Goal: Task Accomplishment & Management: Contribute content

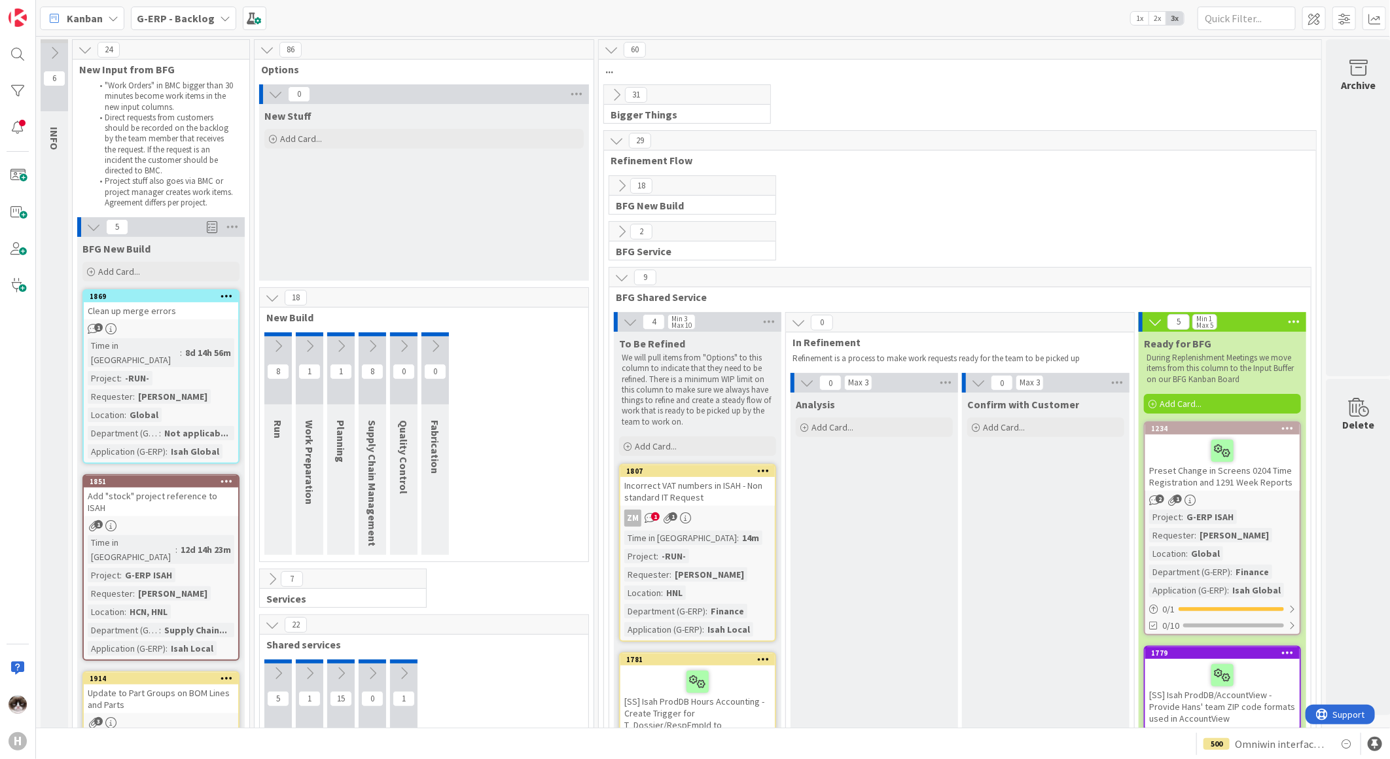
click at [160, 22] on b "G-ERP - Backlog" at bounding box center [176, 18] width 78 height 13
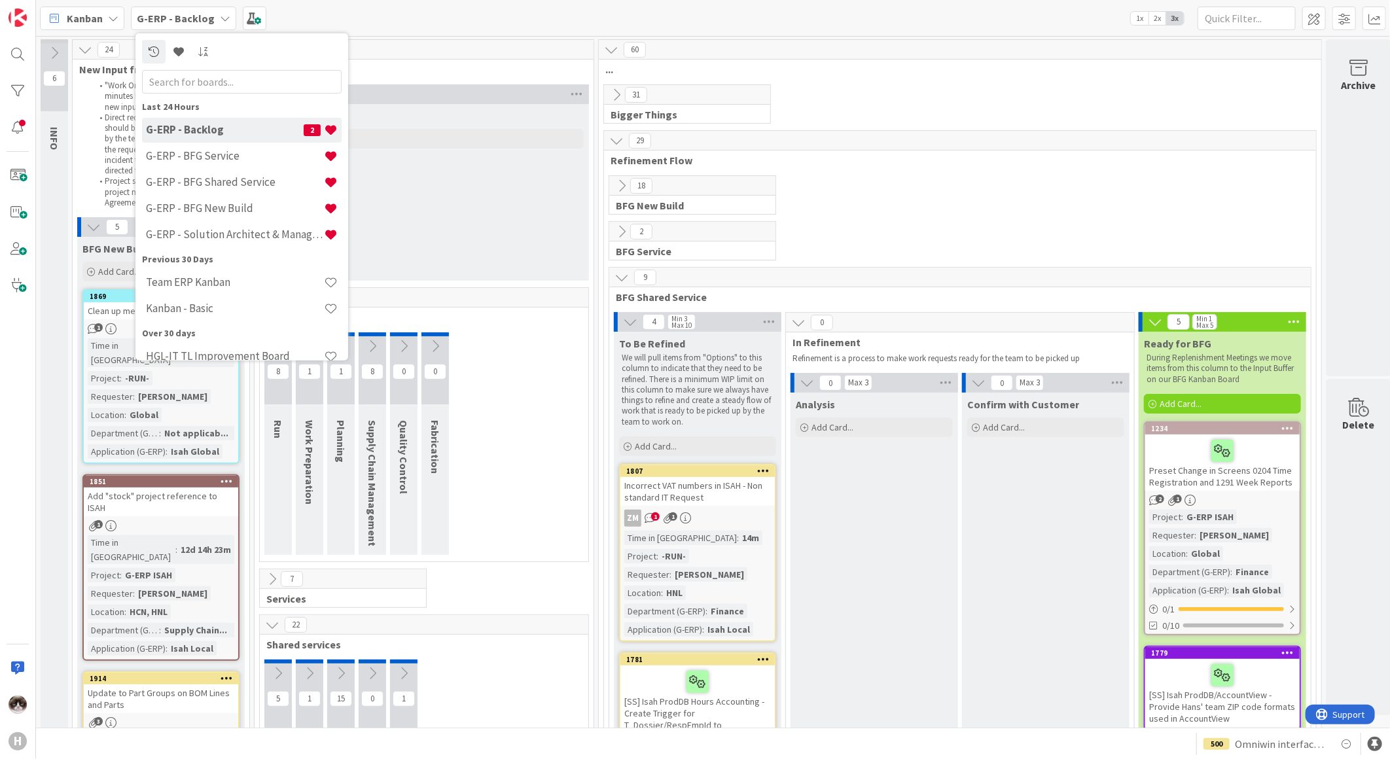
click at [507, 463] on div "8 Run 1 Work Preparation 1 Planning 8 Supply Chain Management 0 Quality Control…" at bounding box center [423, 447] width 323 height 229
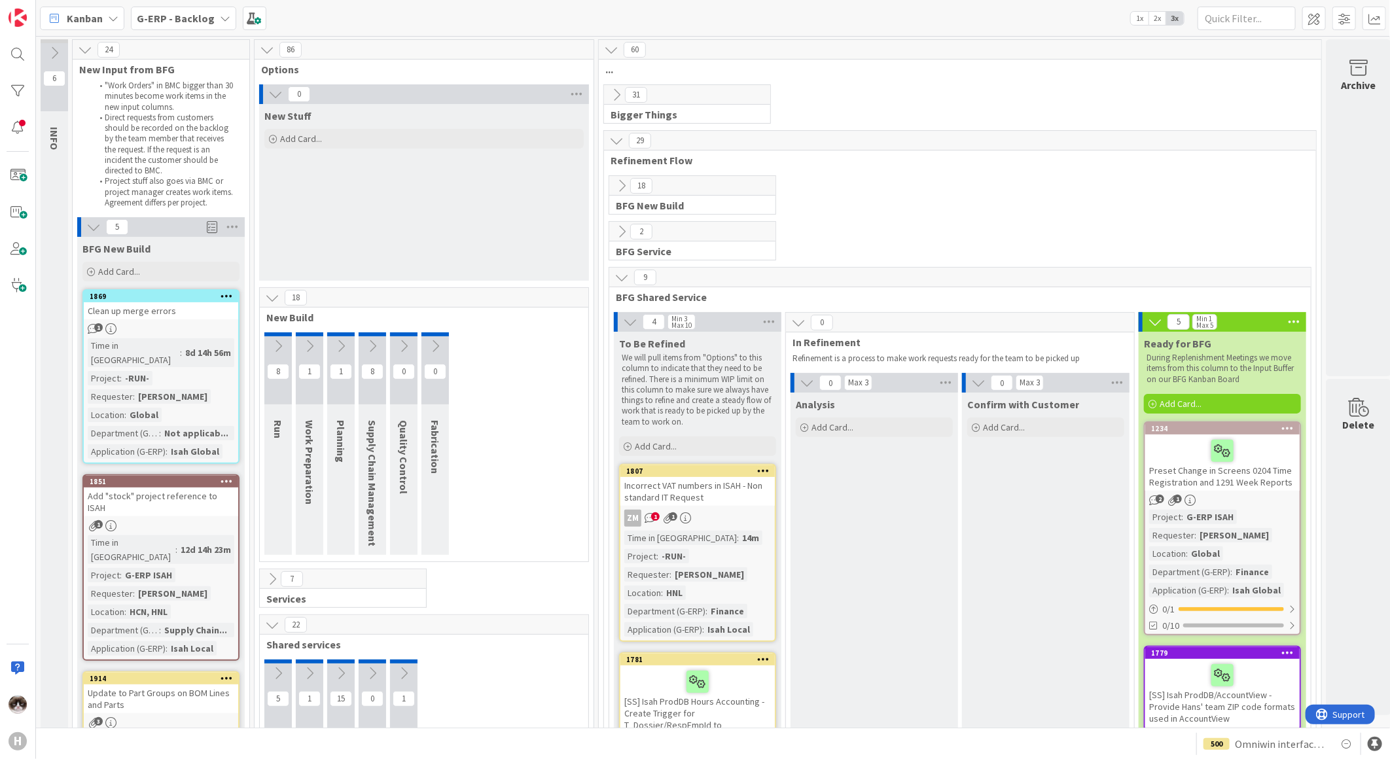
click at [211, 21] on div "G-ERP - Backlog" at bounding box center [183, 19] width 105 height 24
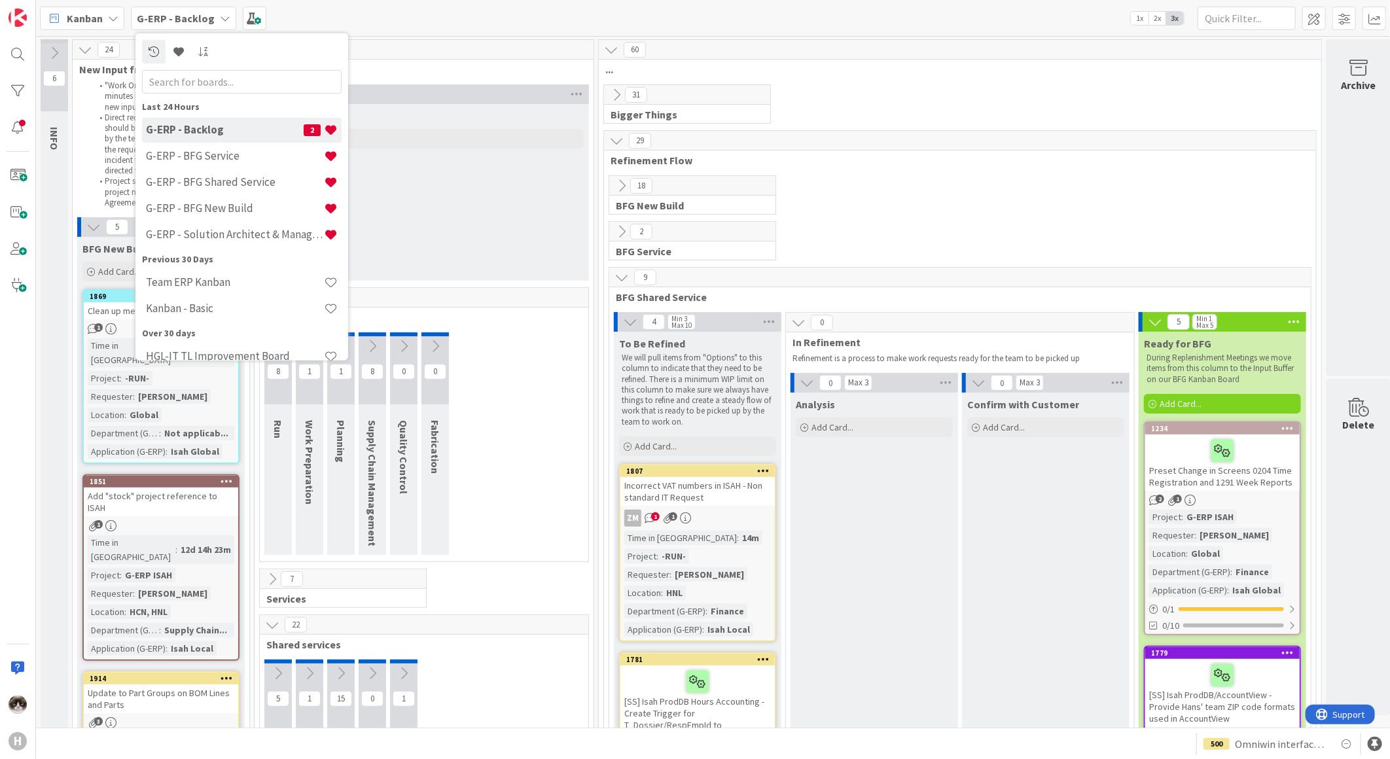
click at [483, 170] on div "New Stuff Add Card..." at bounding box center [424, 192] width 330 height 177
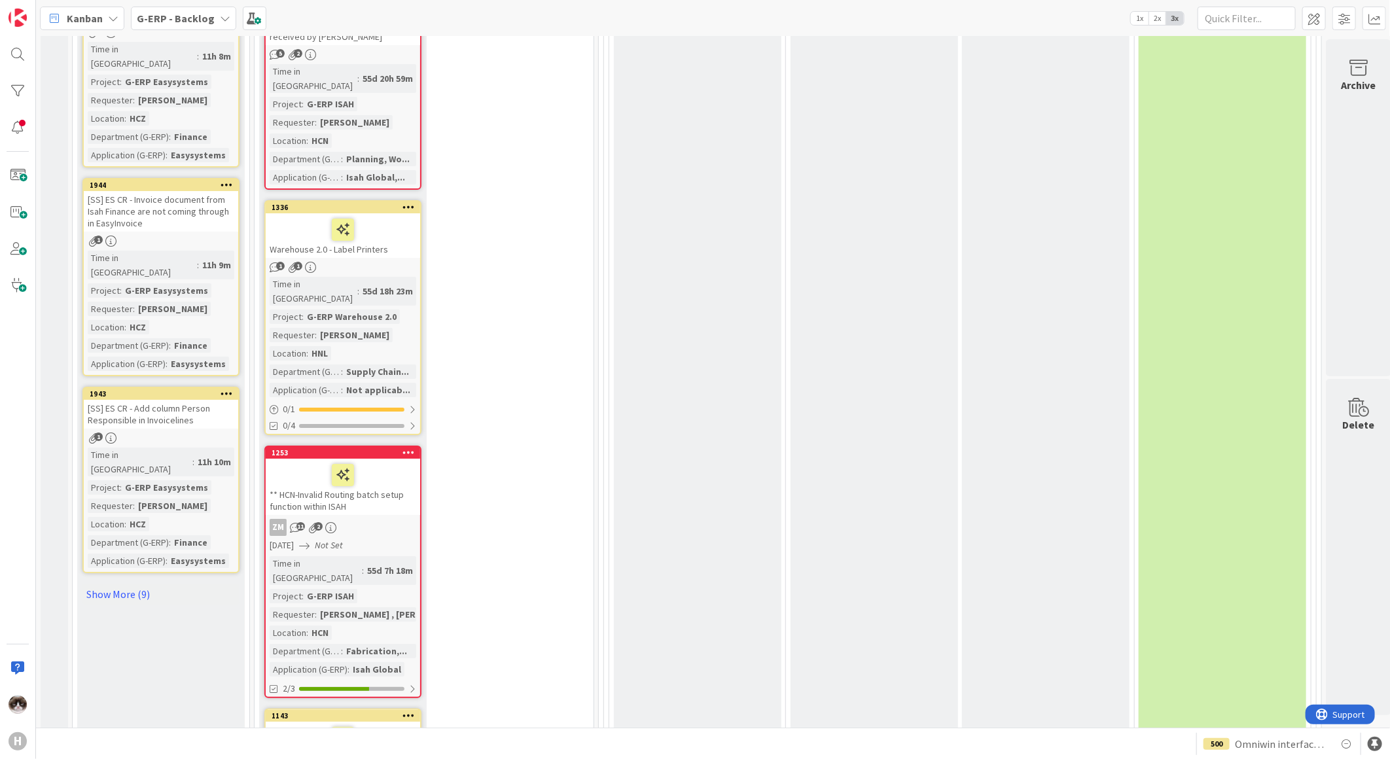
scroll to position [2982, 0]
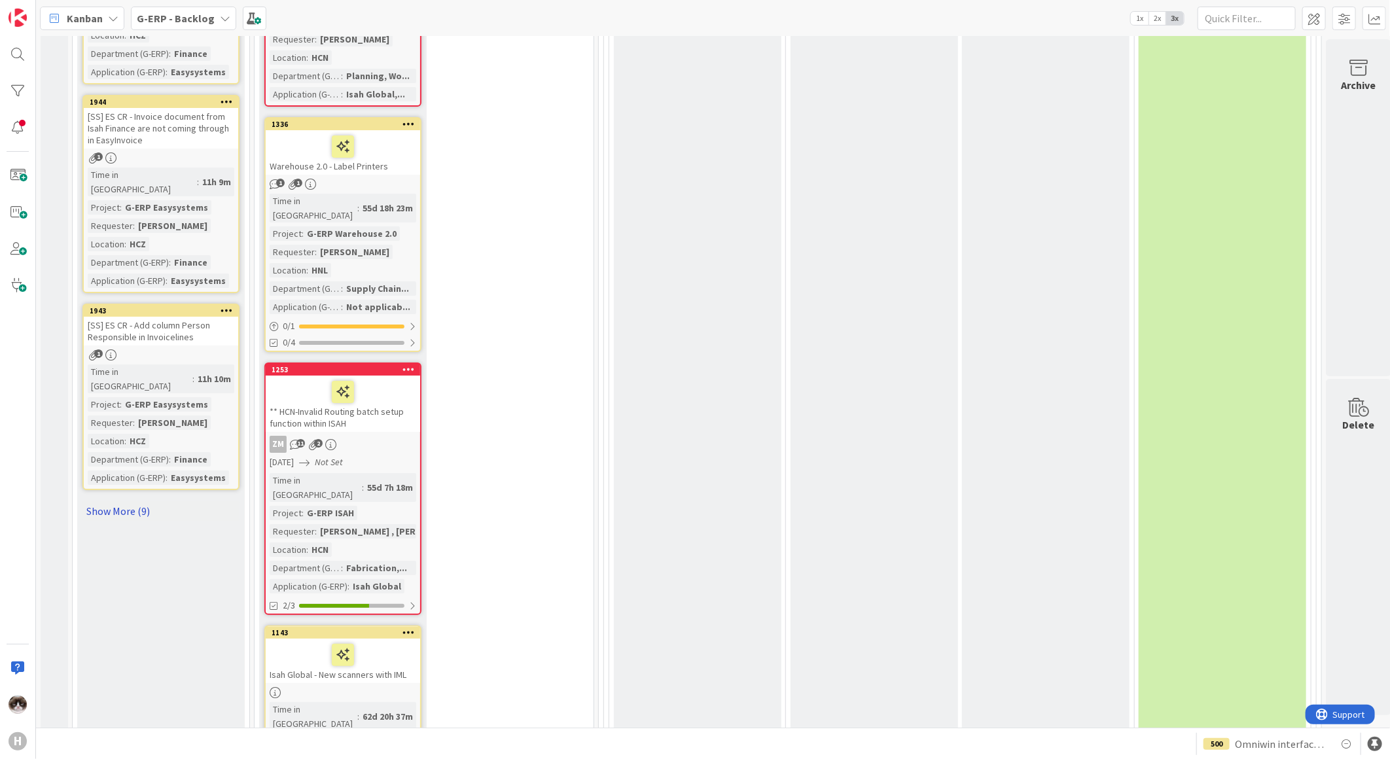
click at [133, 501] on link "Show More (9)" at bounding box center [160, 511] width 157 height 21
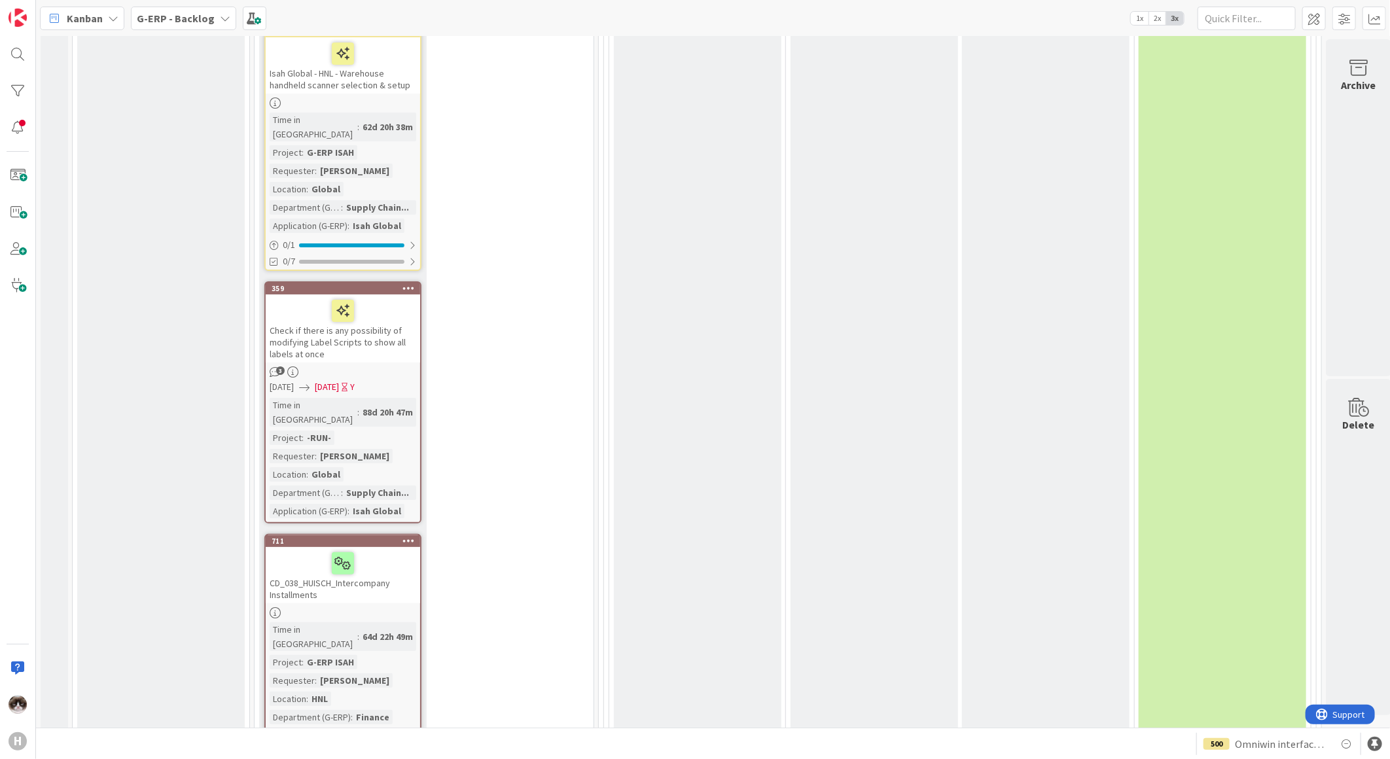
scroll to position [6164, 0]
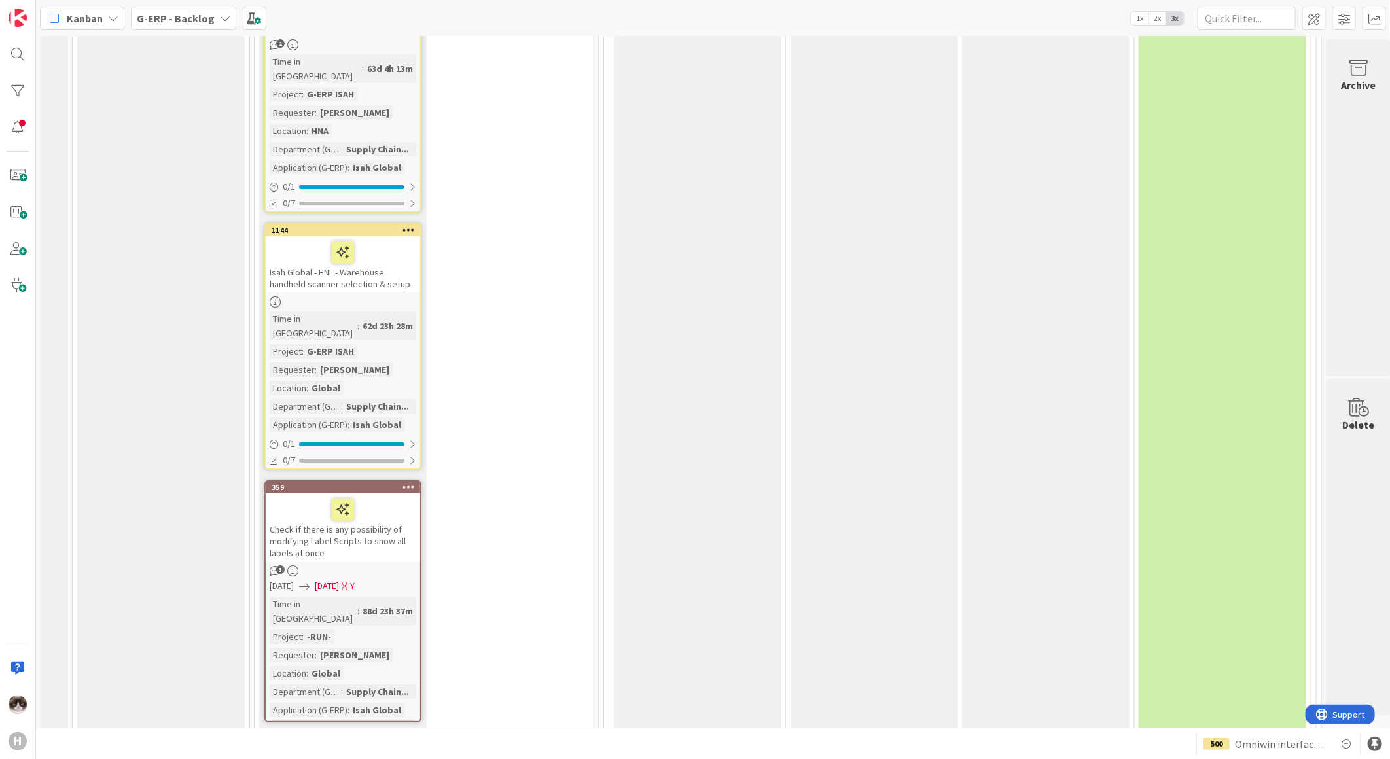
scroll to position [6164, 0]
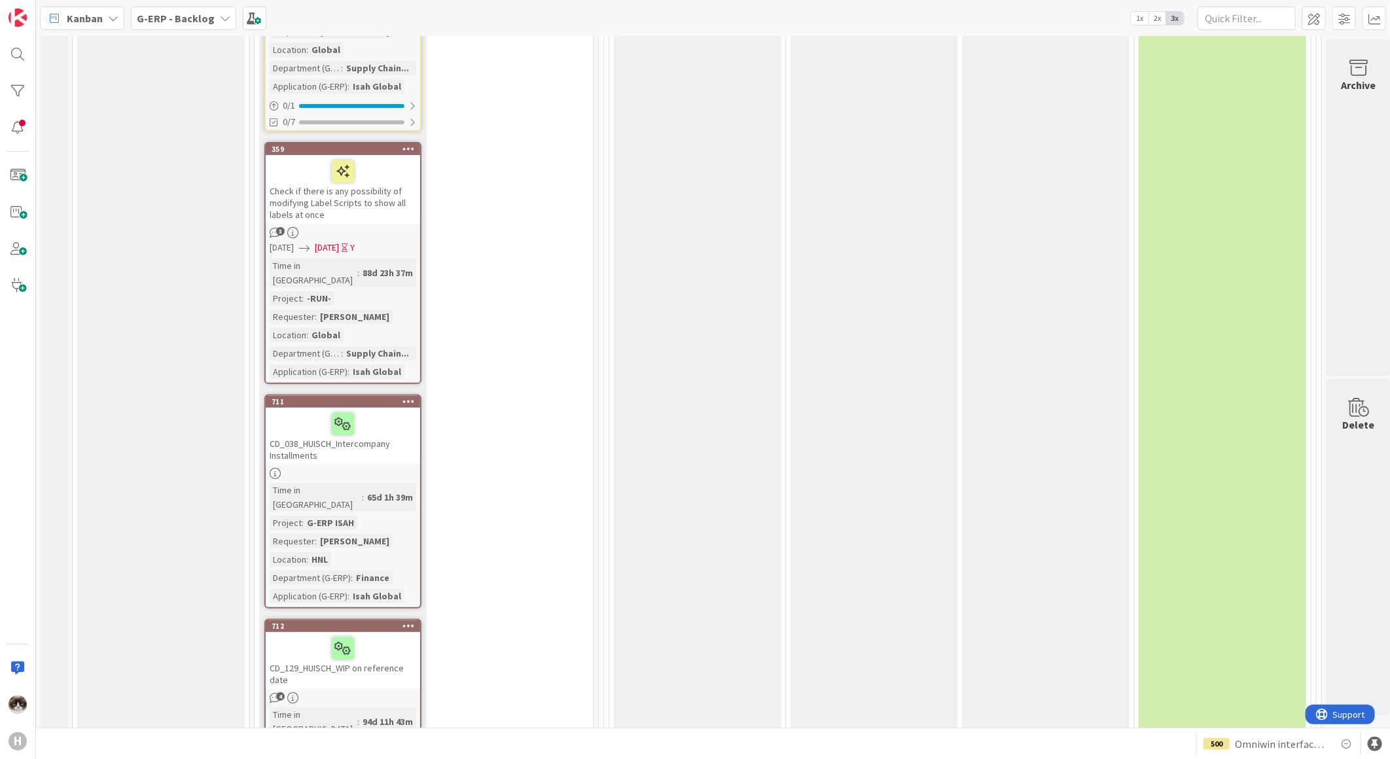
scroll to position [6409, 0]
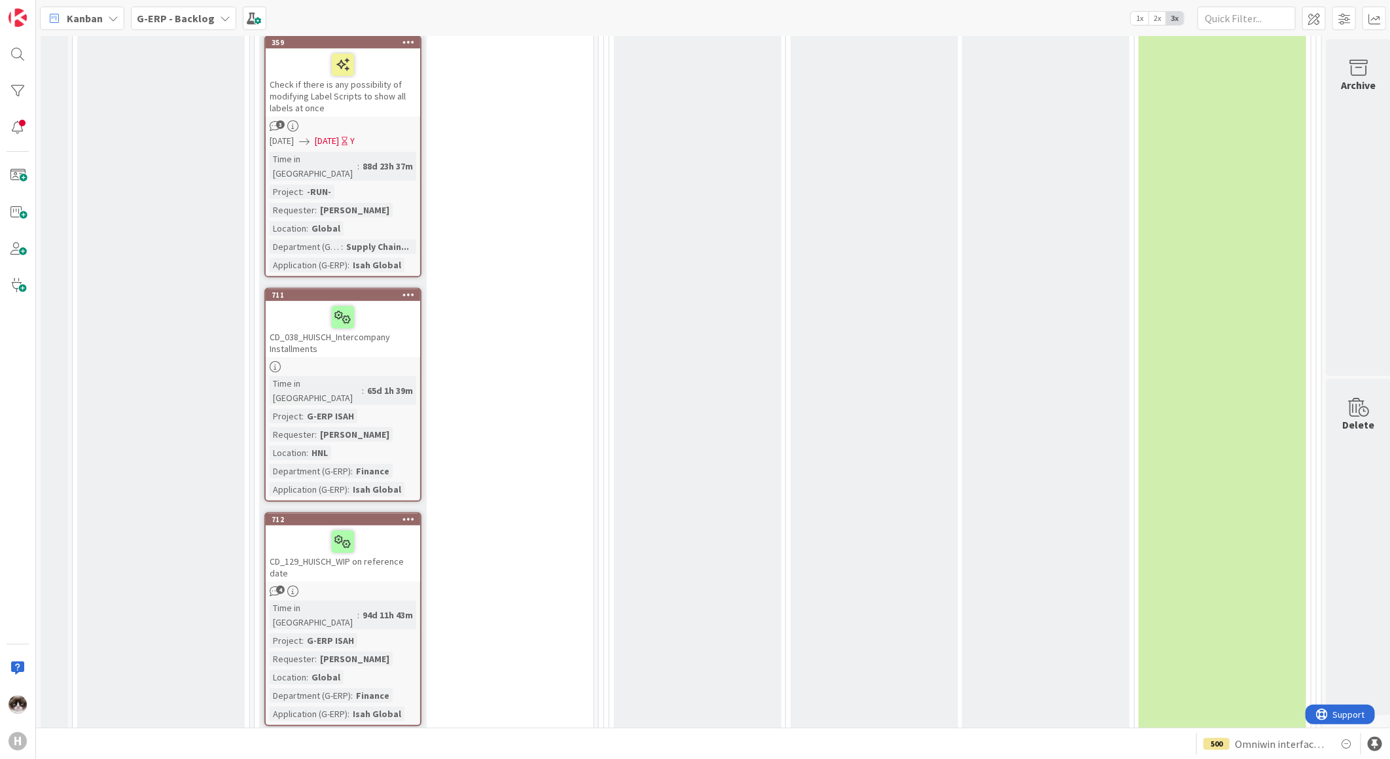
click at [194, 20] on b "G-ERP - Backlog" at bounding box center [176, 18] width 78 height 13
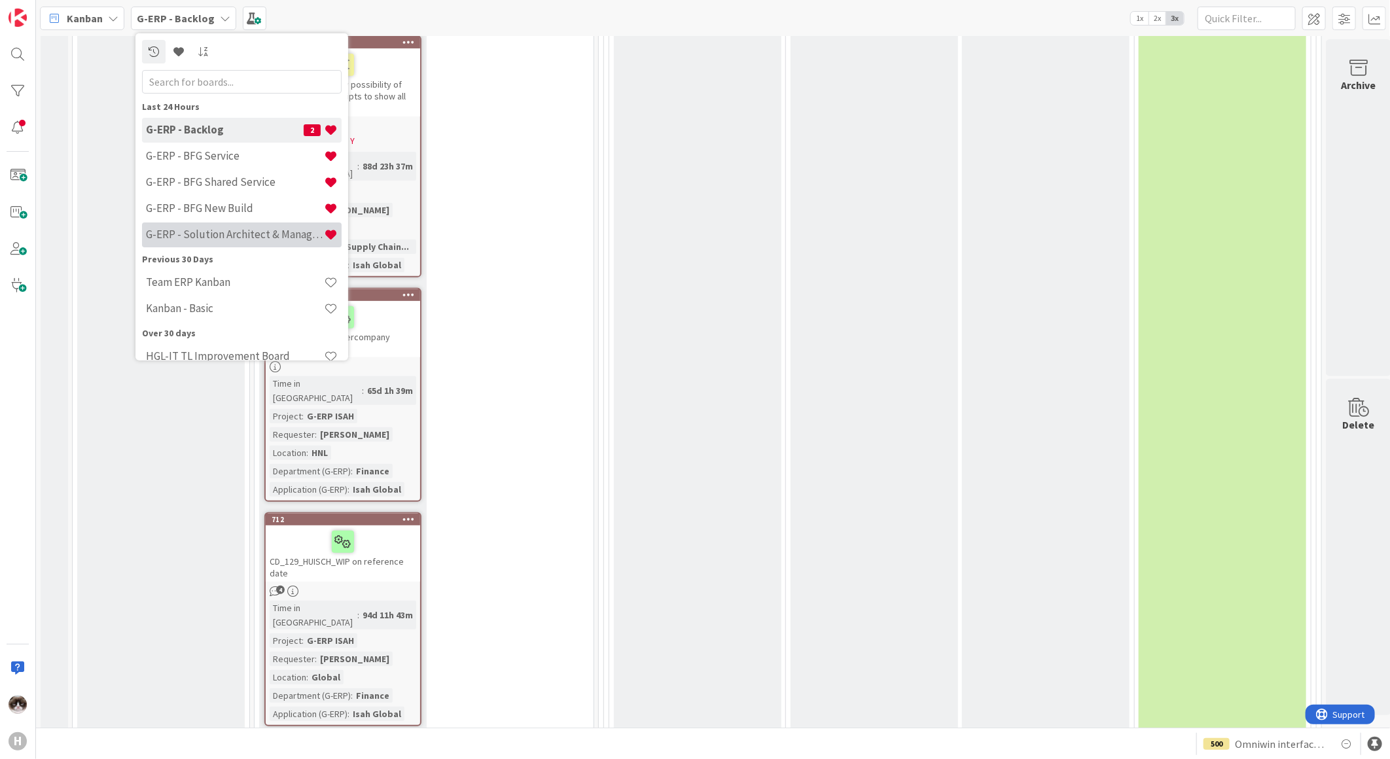
click at [219, 229] on h4 "G-ERP - Solution Architect & Management" at bounding box center [235, 234] width 178 height 13
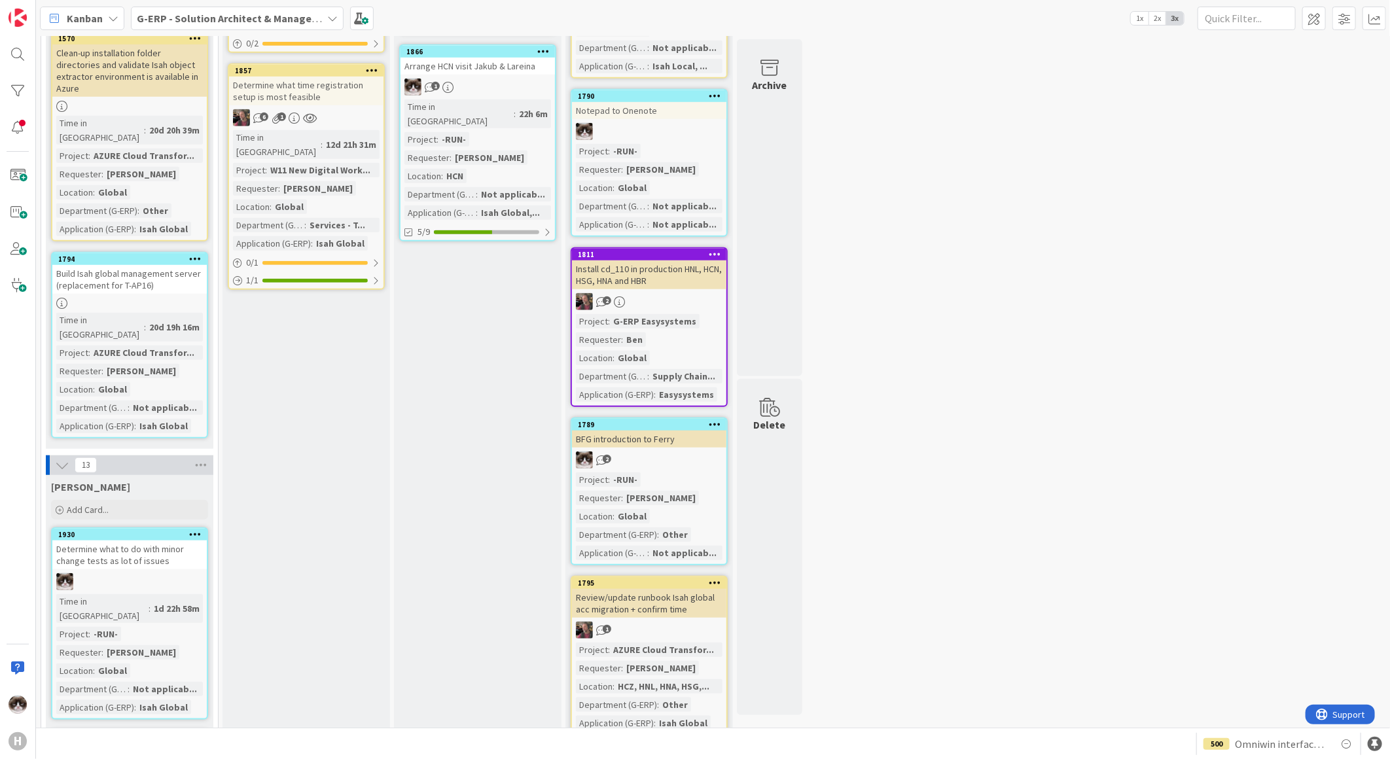
scroll to position [581, 0]
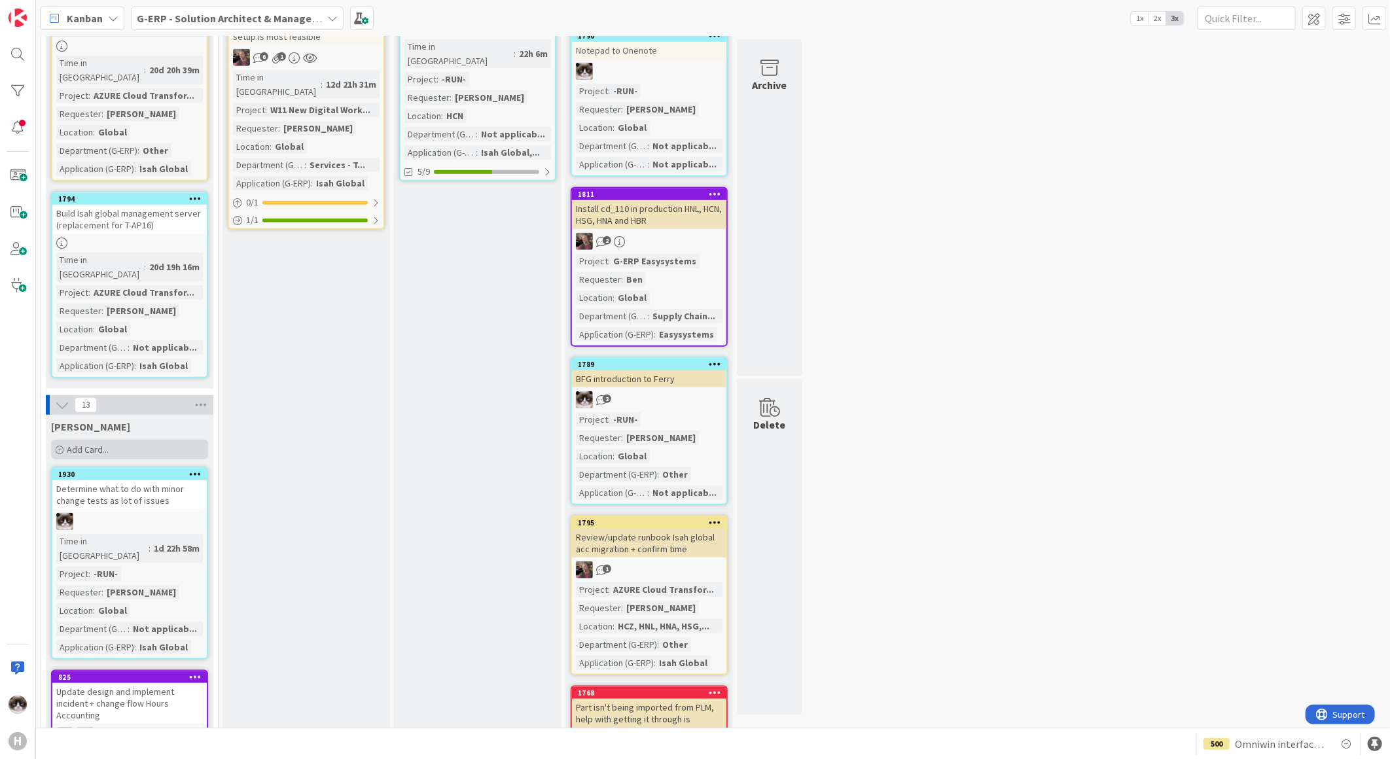
click at [142, 440] on div "Add Card..." at bounding box center [129, 450] width 157 height 20
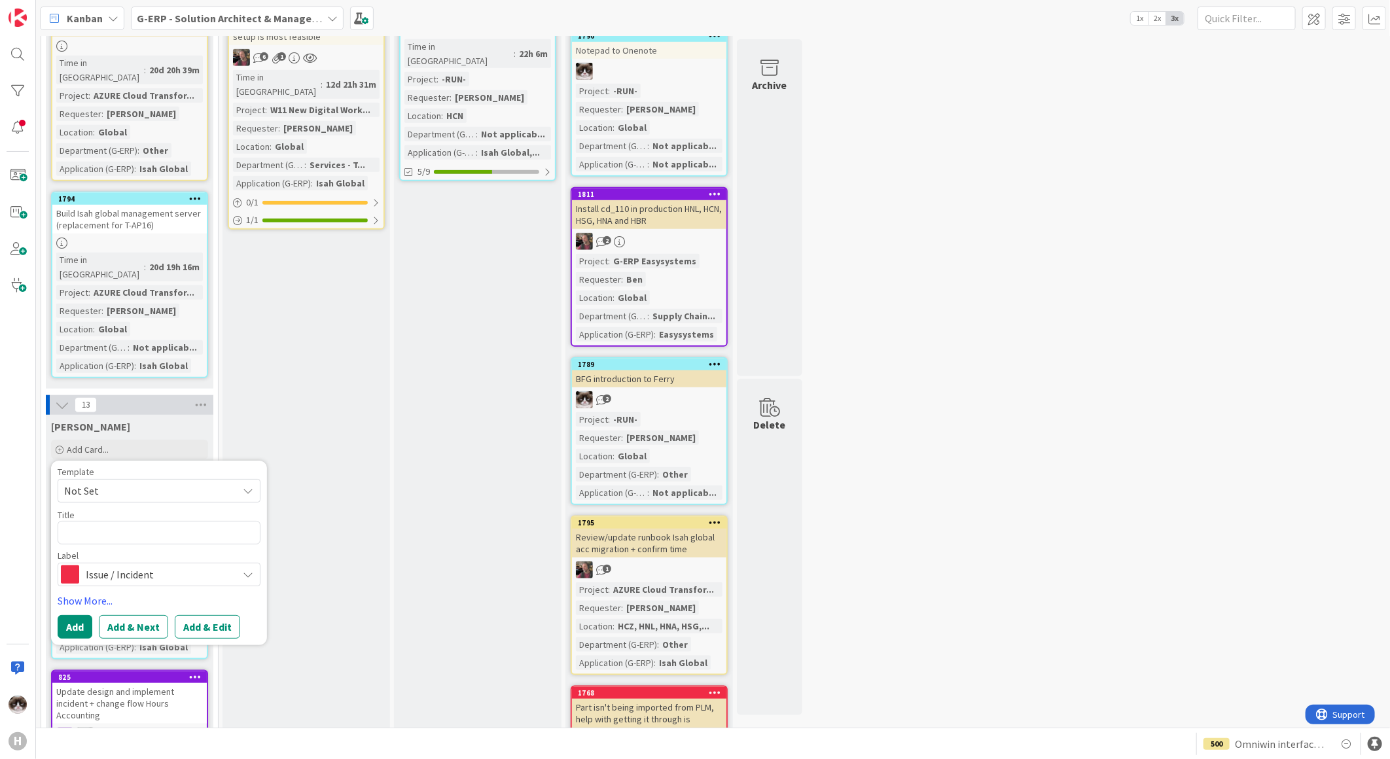
click at [149, 566] on span "Issue / Incident" at bounding box center [158, 575] width 145 height 18
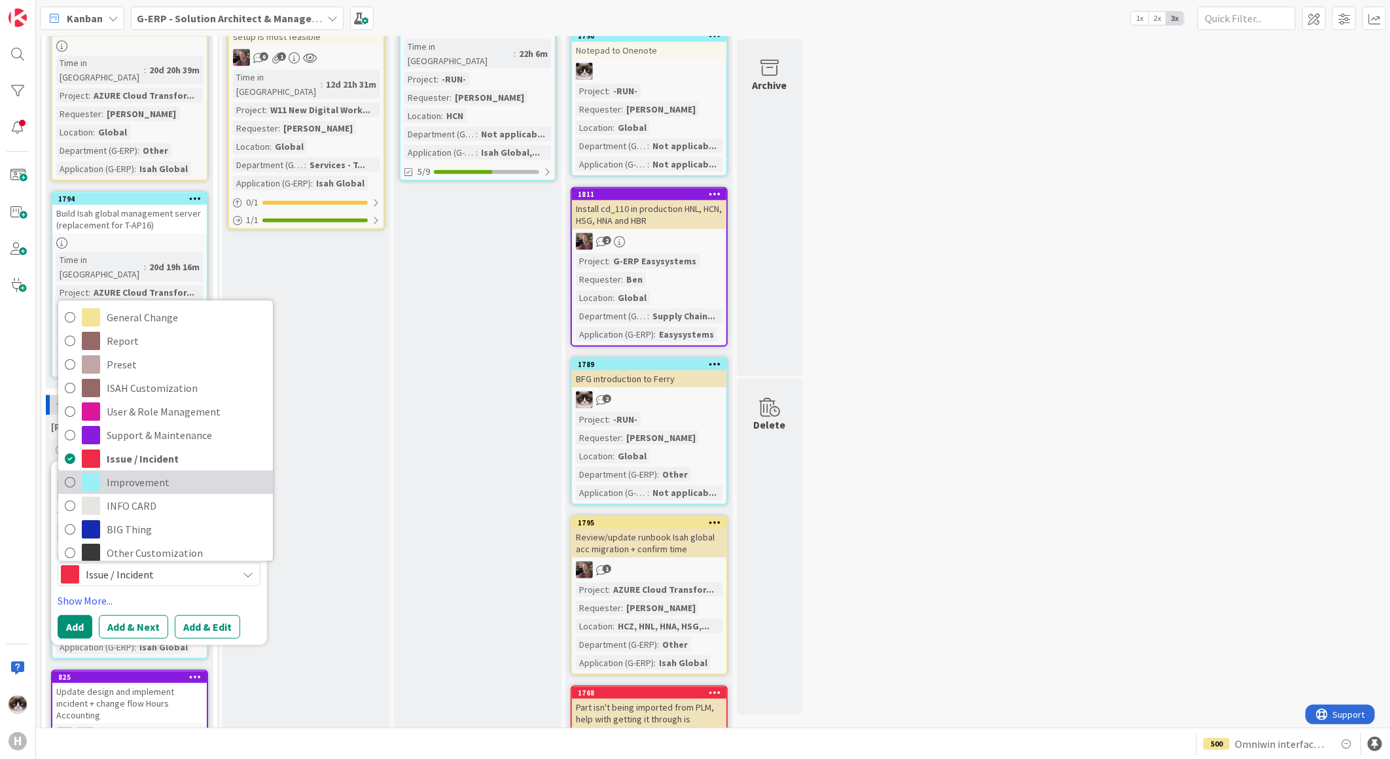
click at [154, 471] on link "Improvement" at bounding box center [165, 483] width 215 height 24
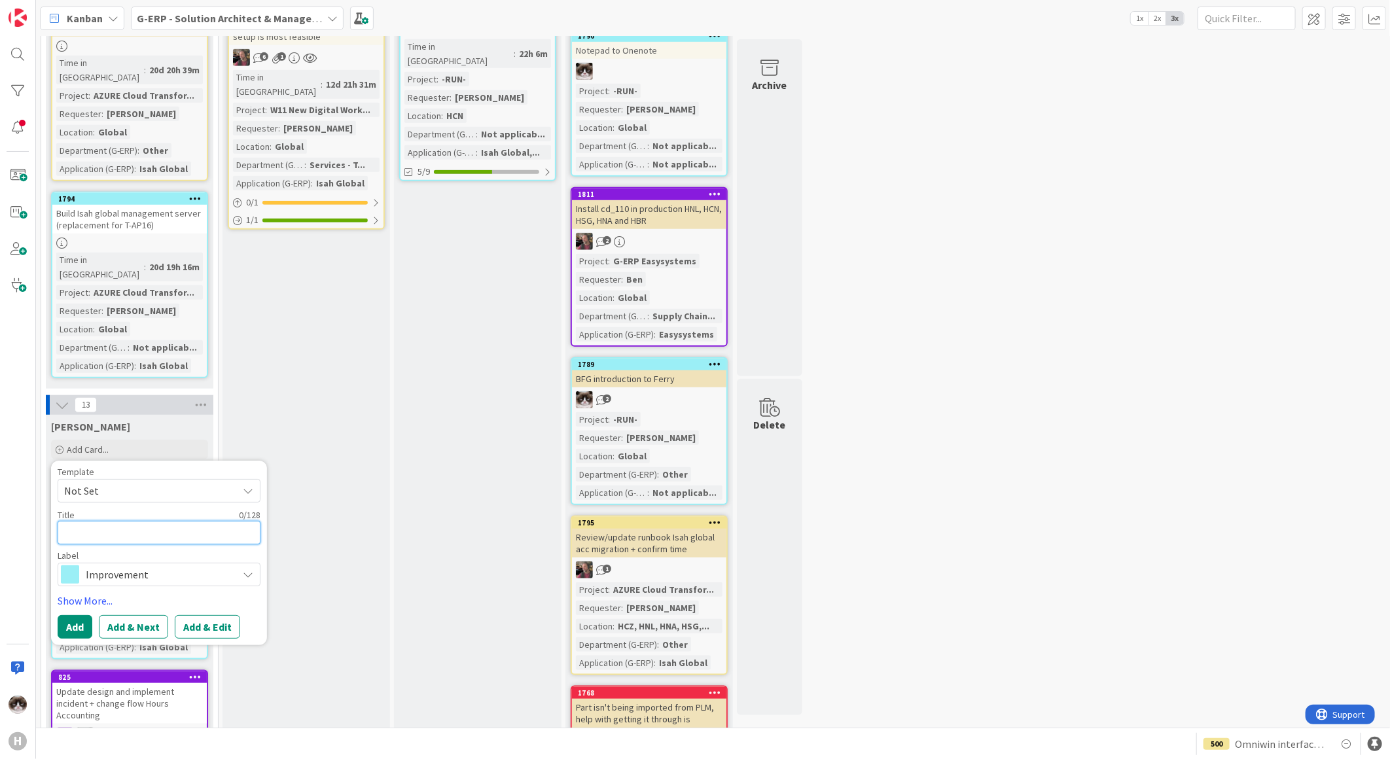
click at [151, 521] on textarea at bounding box center [159, 533] width 203 height 24
type textarea "x"
type textarea "D"
type textarea "x"
type textarea "Di"
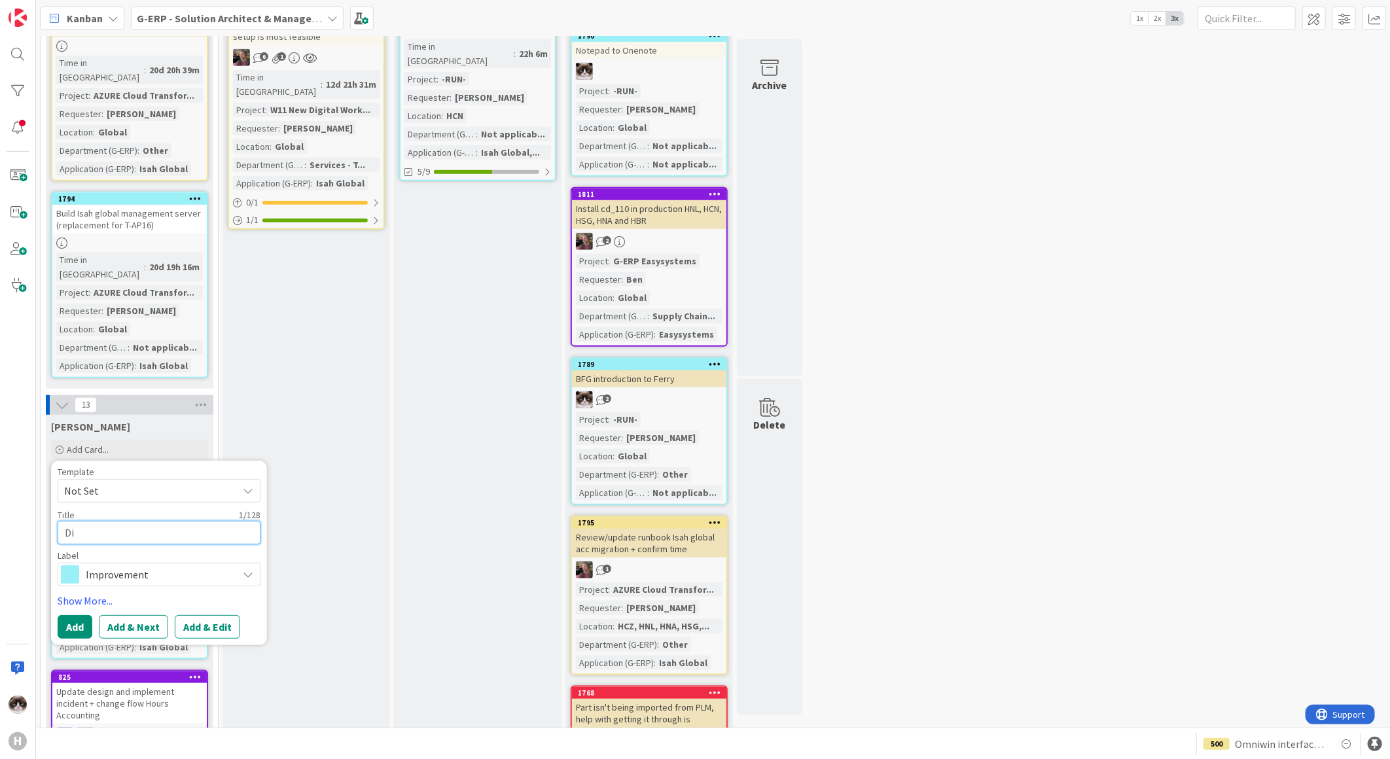
type textarea "x"
type textarea "Dis"
type textarea "x"
type textarea "Disc"
type textarea "x"
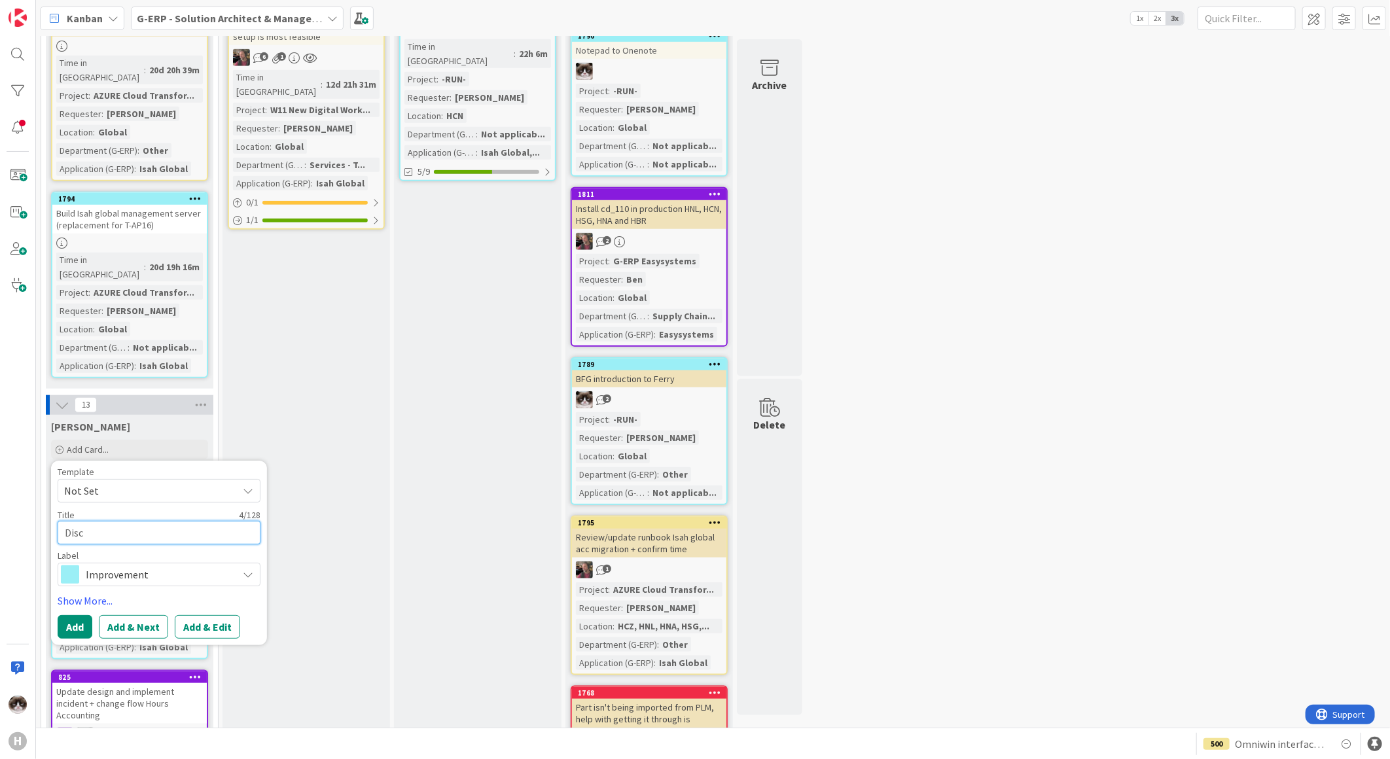
type textarea "Discu"
type textarea "x"
type textarea "Discus"
type textarea "x"
type textarea "Discuss"
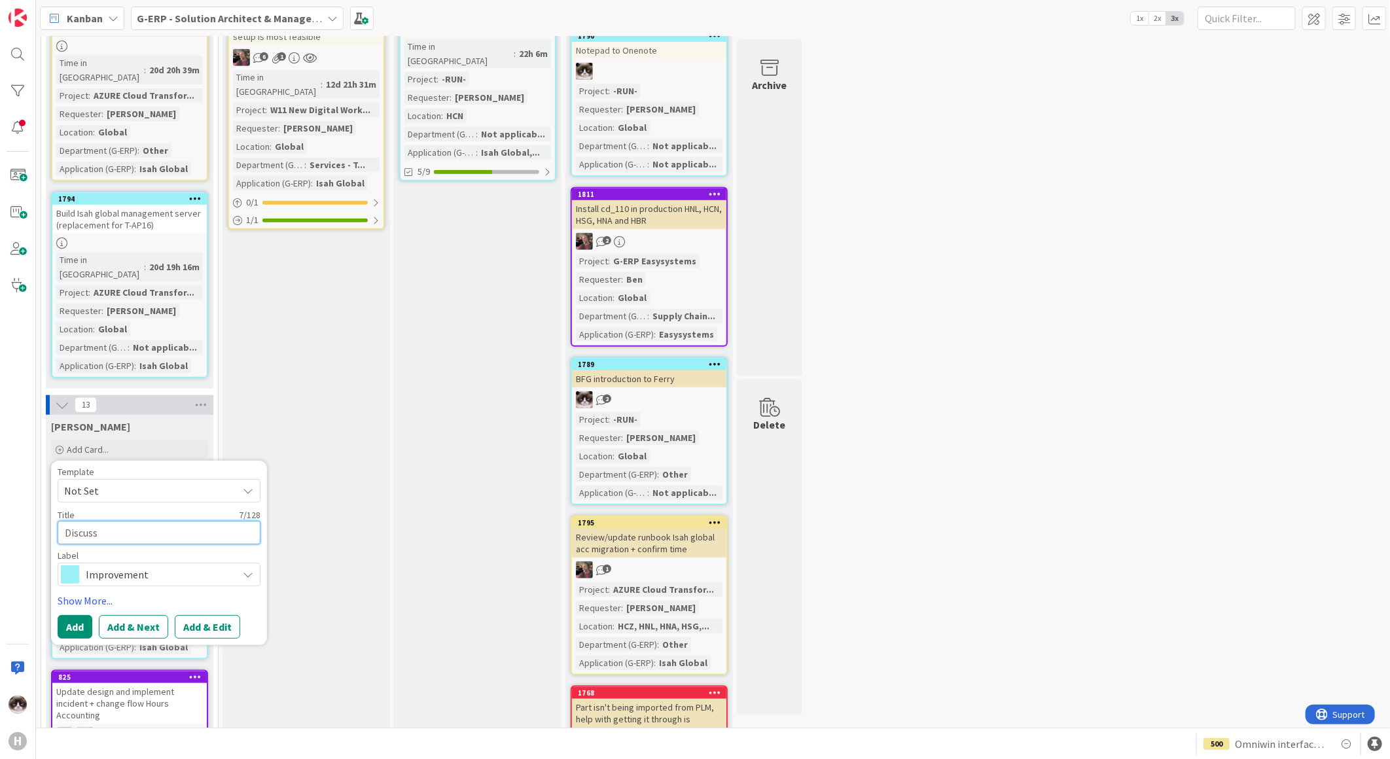
type textarea "x"
type textarea "Discuss"
type textarea "x"
type textarea "Discuss p"
type textarea "x"
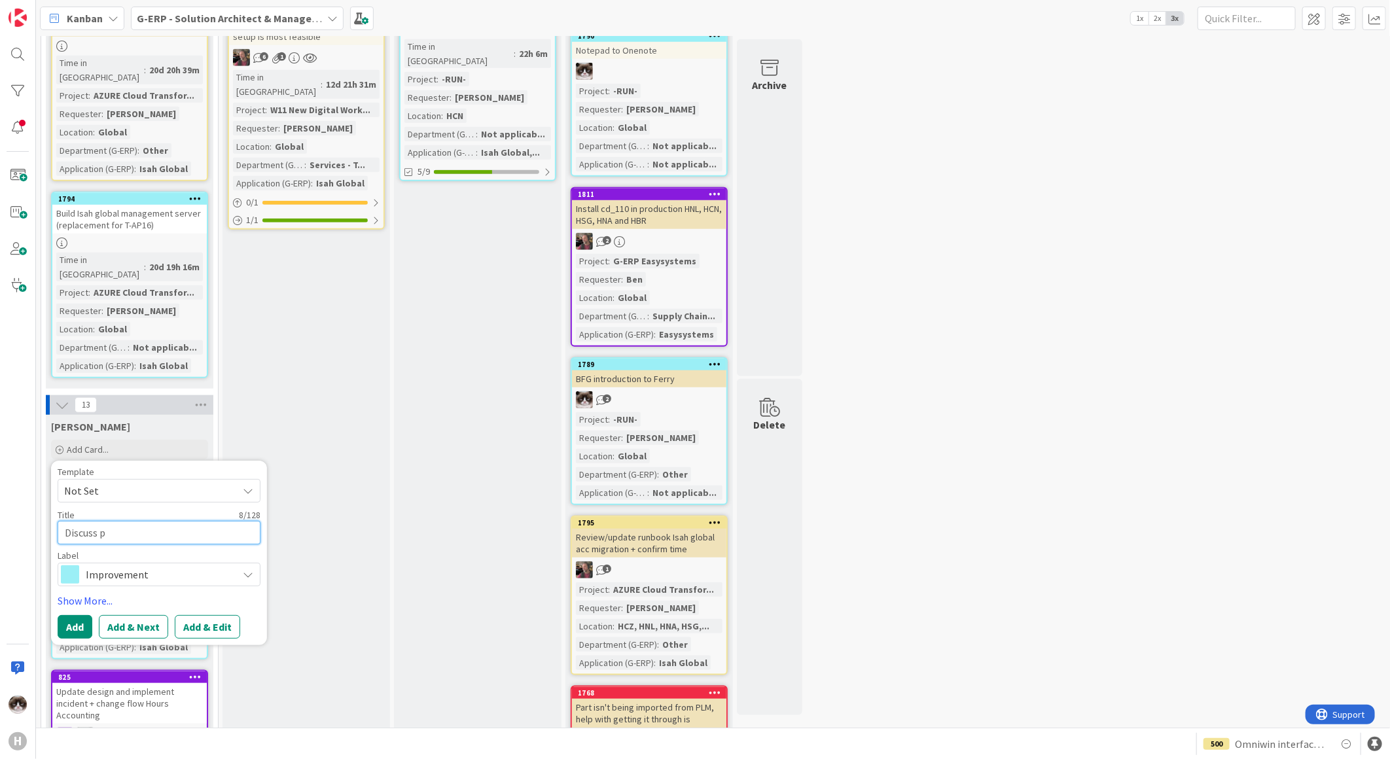
type textarea "Discuss pr"
type textarea "x"
type textarea "Discuss pre"
type textarea "x"
type textarea "Discuss preg"
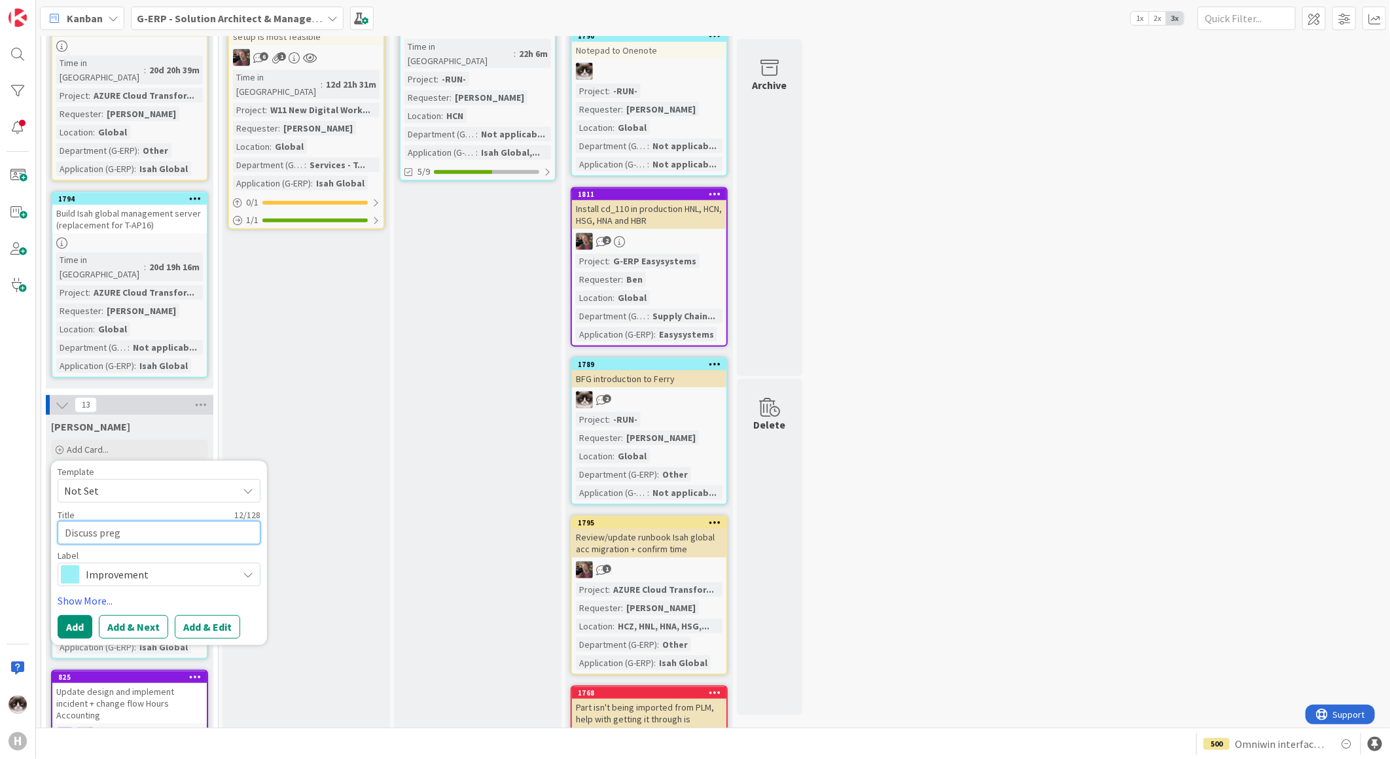
type textarea "x"
type textarea "Discuss pre"
type textarea "x"
type textarea "Discuss pr"
type textarea "x"
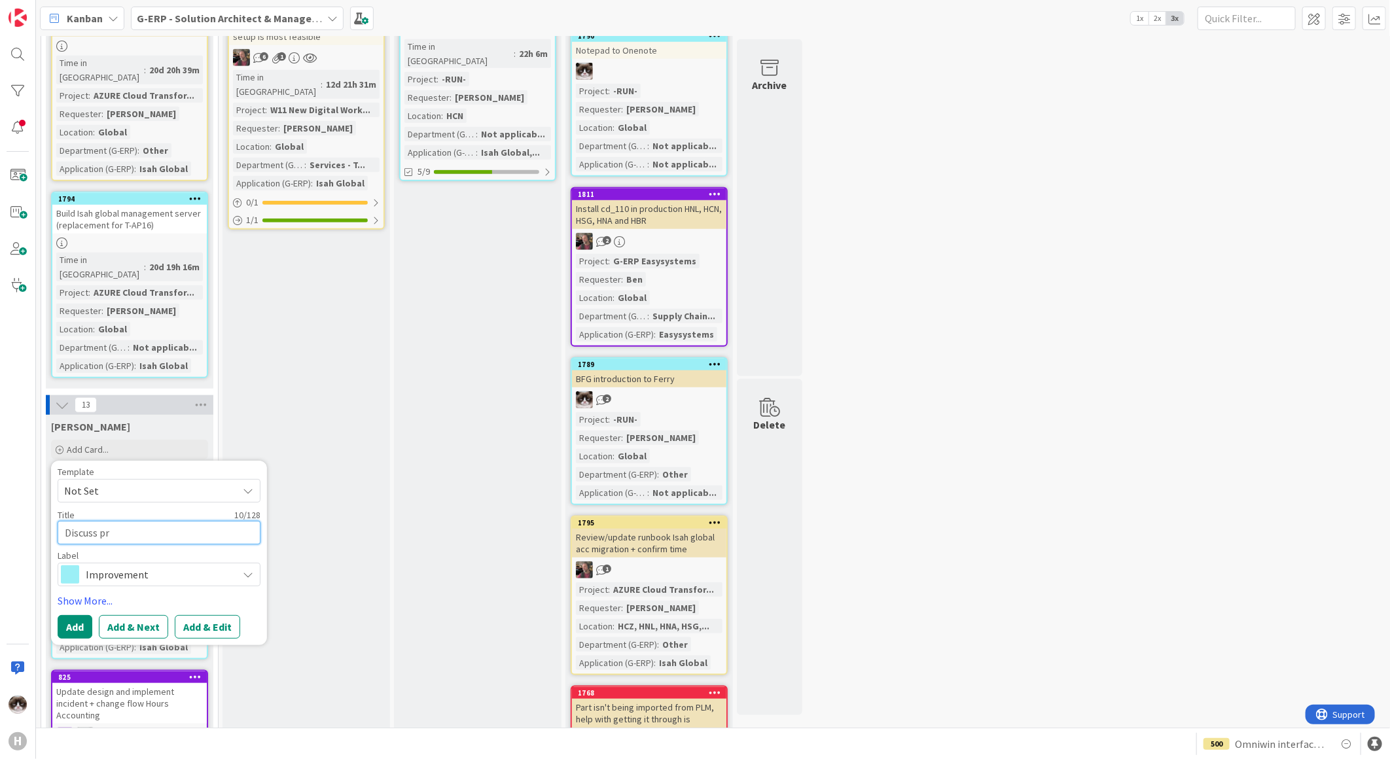
type textarea "Discuss p"
type textarea "x"
type textarea "Discuss"
type textarea "x"
type textarea "Discuss A"
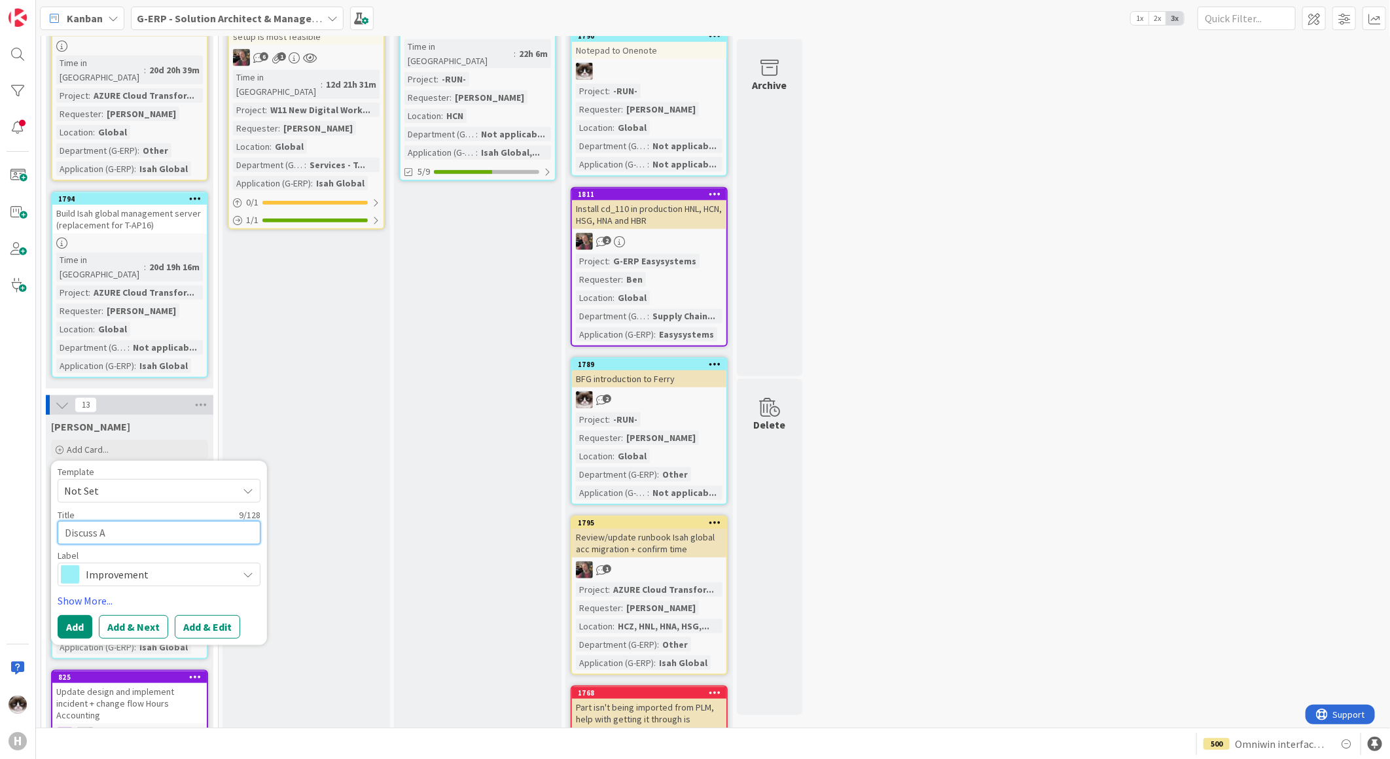
type textarea "x"
type textarea "Discuss Ar"
type textarea "x"
type textarea "Discuss A"
type textarea "x"
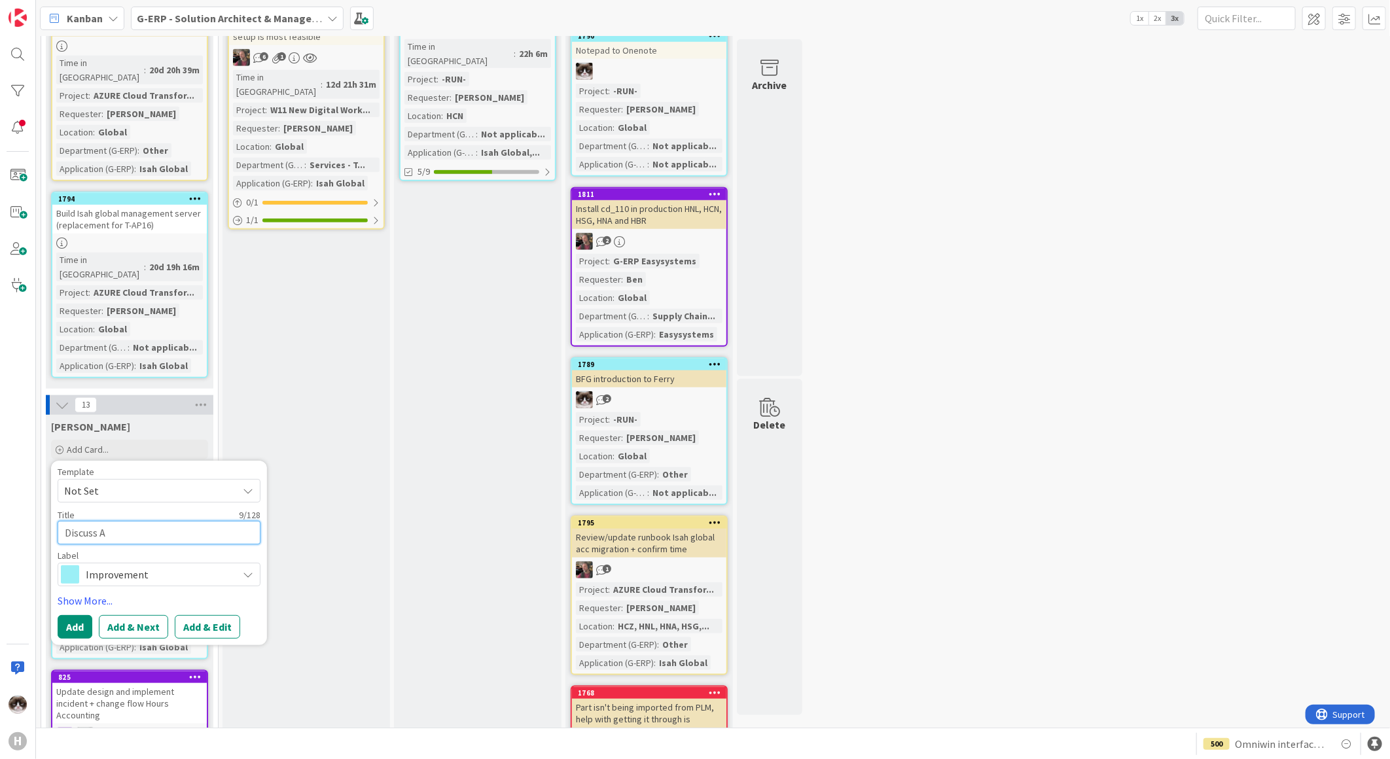
type textarea "Discuss"
type textarea "x"
type textarea "Discuss s"
type textarea "x"
type textarea "Discuss sit"
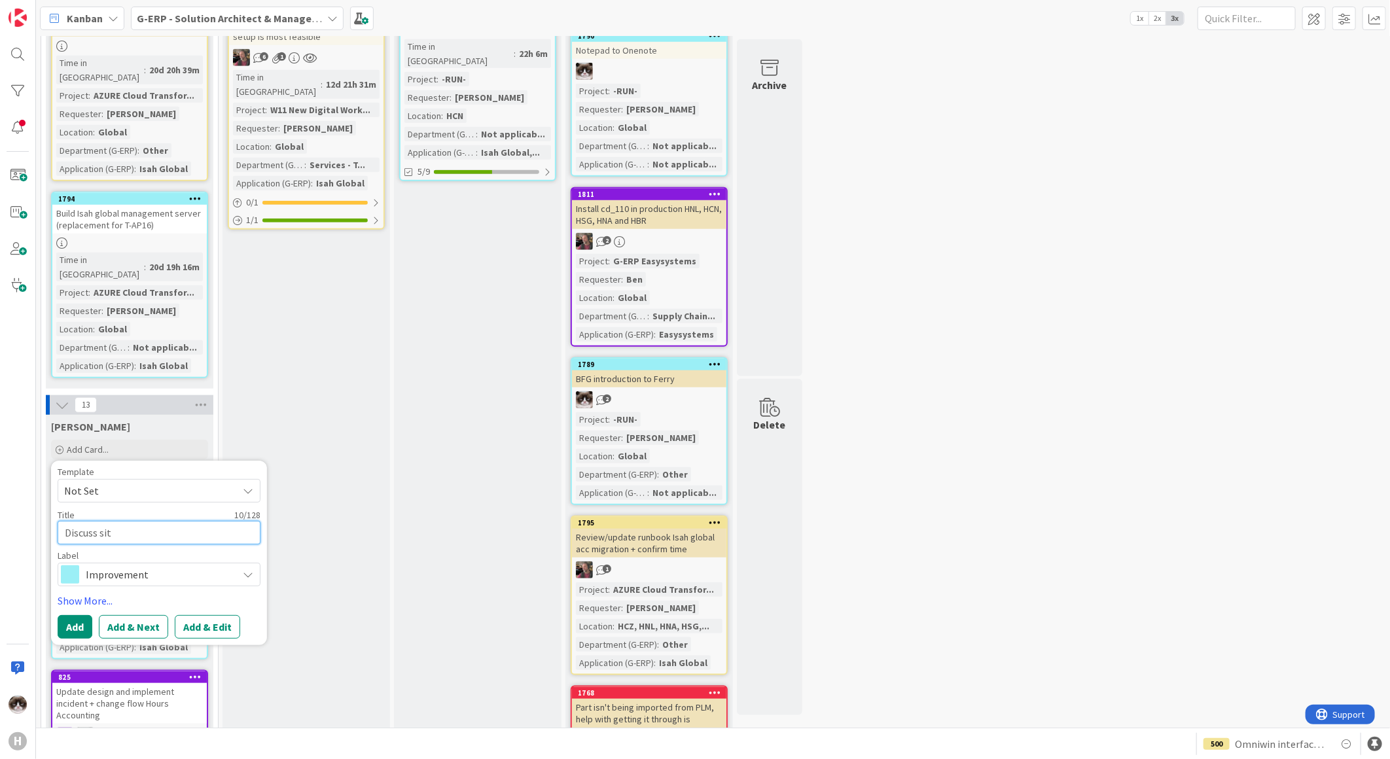
type textarea "x"
type textarea "Discuss situ"
type textarea "x"
type textarea "Discuss situa"
type textarea "x"
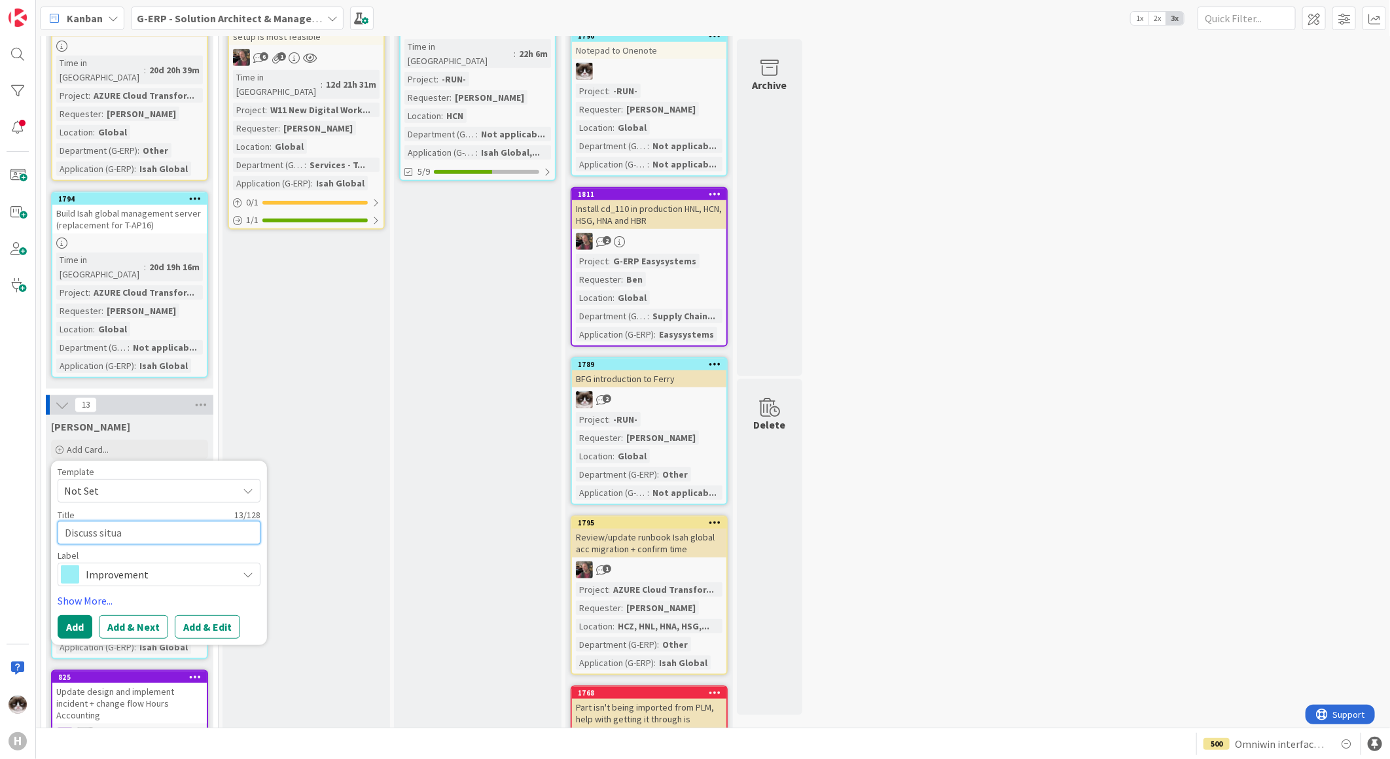
type textarea "Discuss situat"
type textarea "x"
type textarea "Discuss situati"
type textarea "x"
type textarea "Discuss situatio"
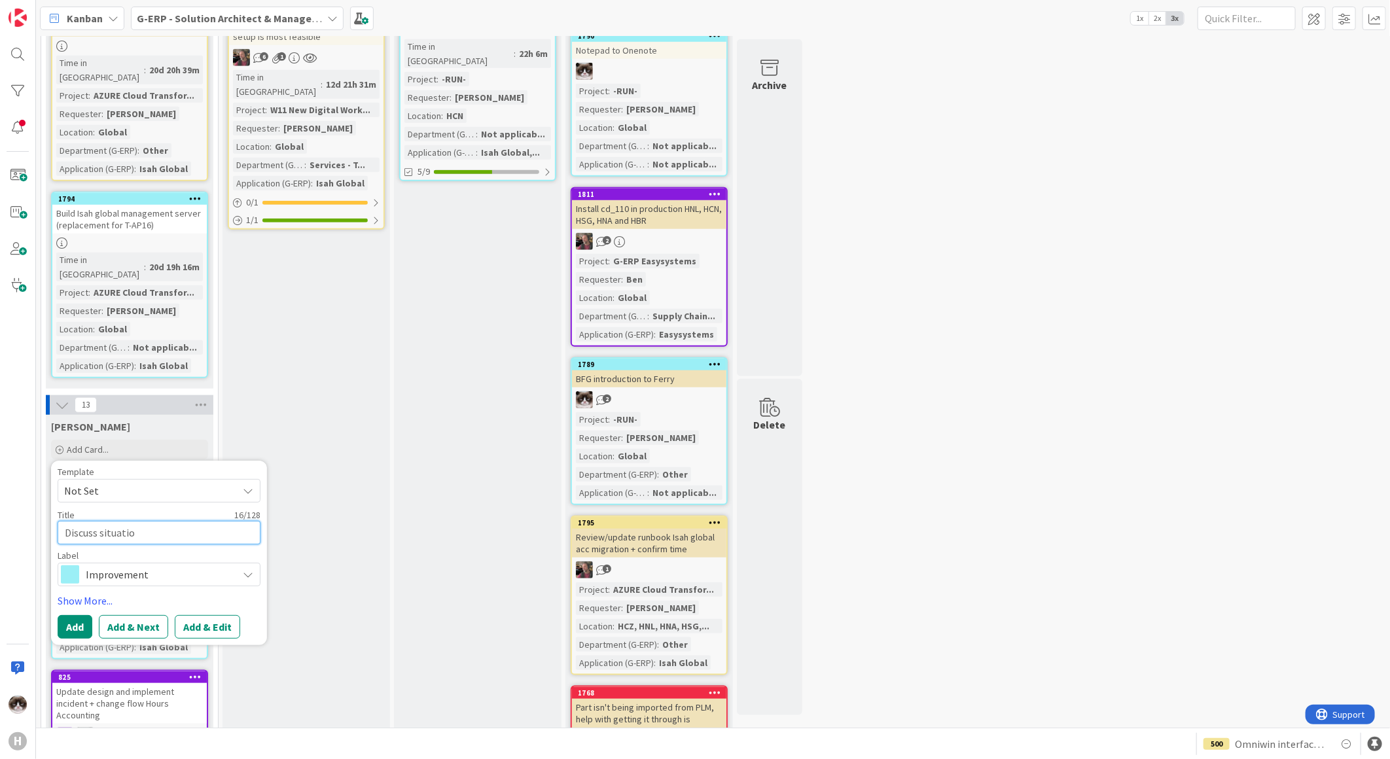
type textarea "x"
type textarea "Discuss situation"
type textarea "x"
type textarea "Discuss situation"
type textarea "x"
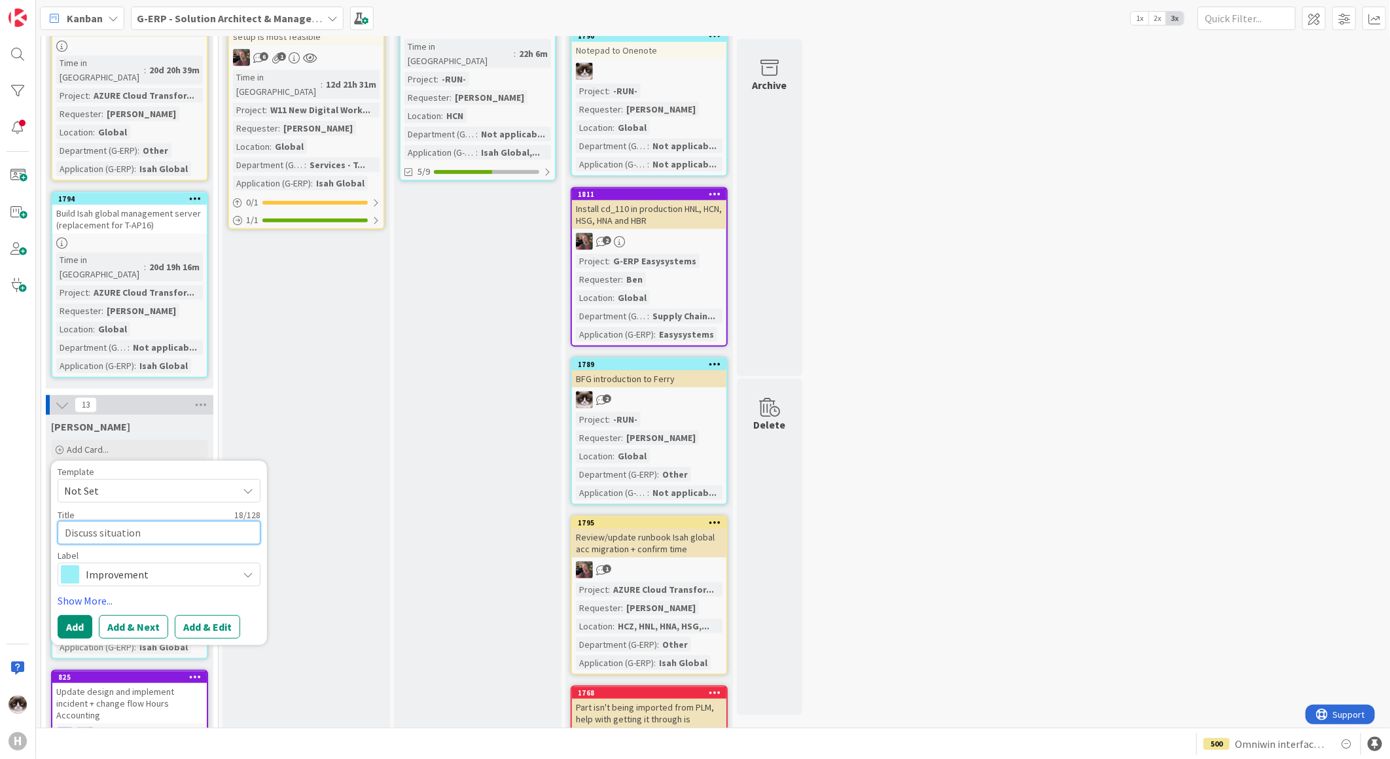
type textarea "Discuss situation T"
type textarea "x"
type textarea "Discuss situation TI"
type textarea "x"
type textarea "Discuss situation TIm"
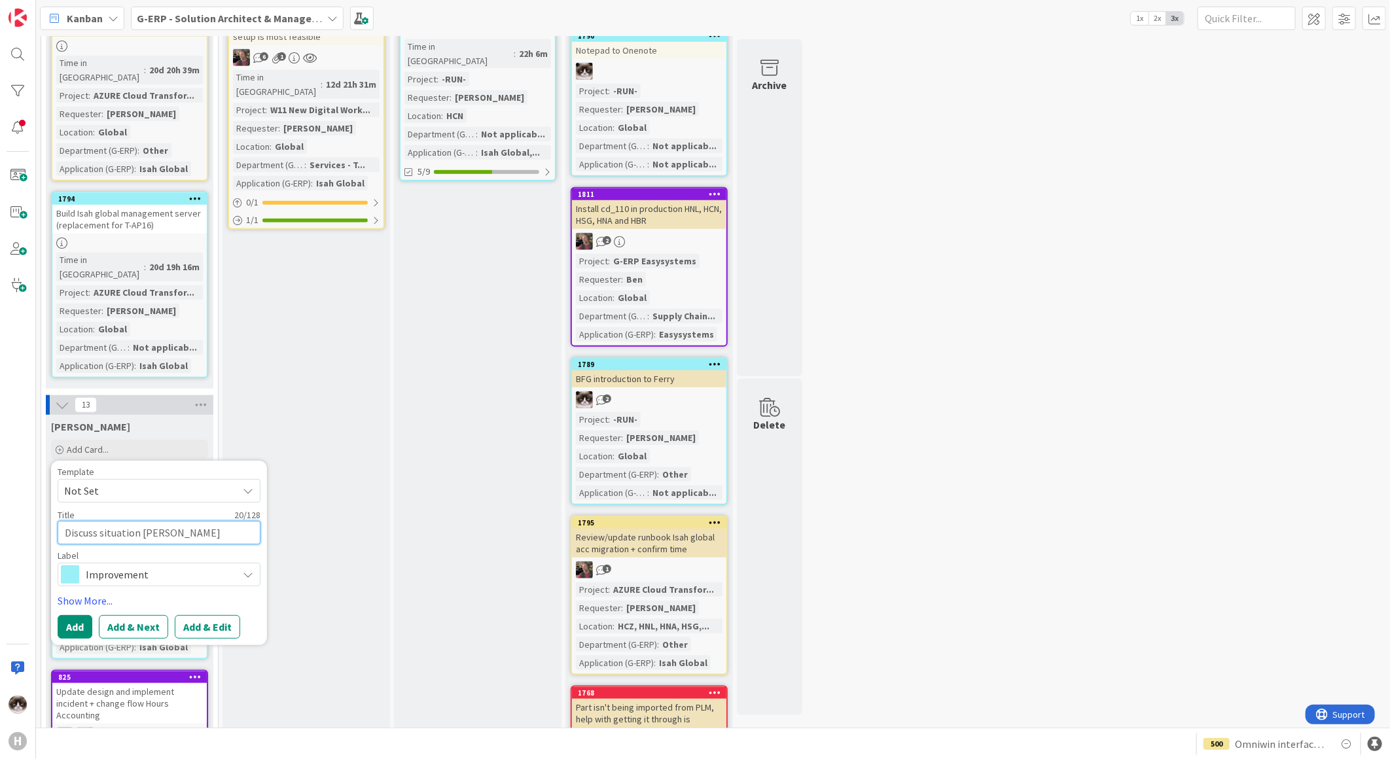
type textarea "x"
type textarea "Discuss situation TImo"
type textarea "x"
type textarea "Discuss situation TImot"
type textarea "x"
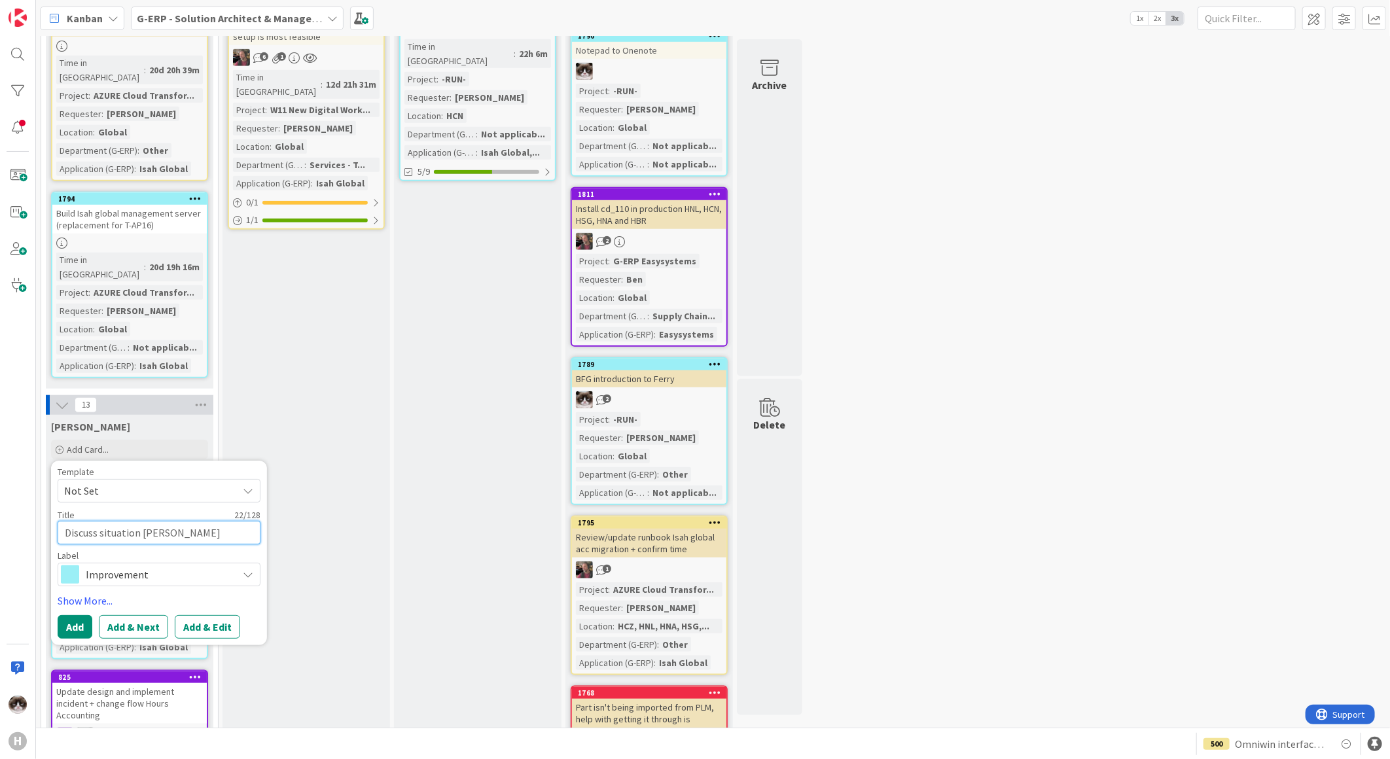
type textarea "Discuss situation TImothy"
type textarea "x"
type textarea "Discuss situation TImothy"
type textarea "x"
type textarea "Discuss situation TImothy w"
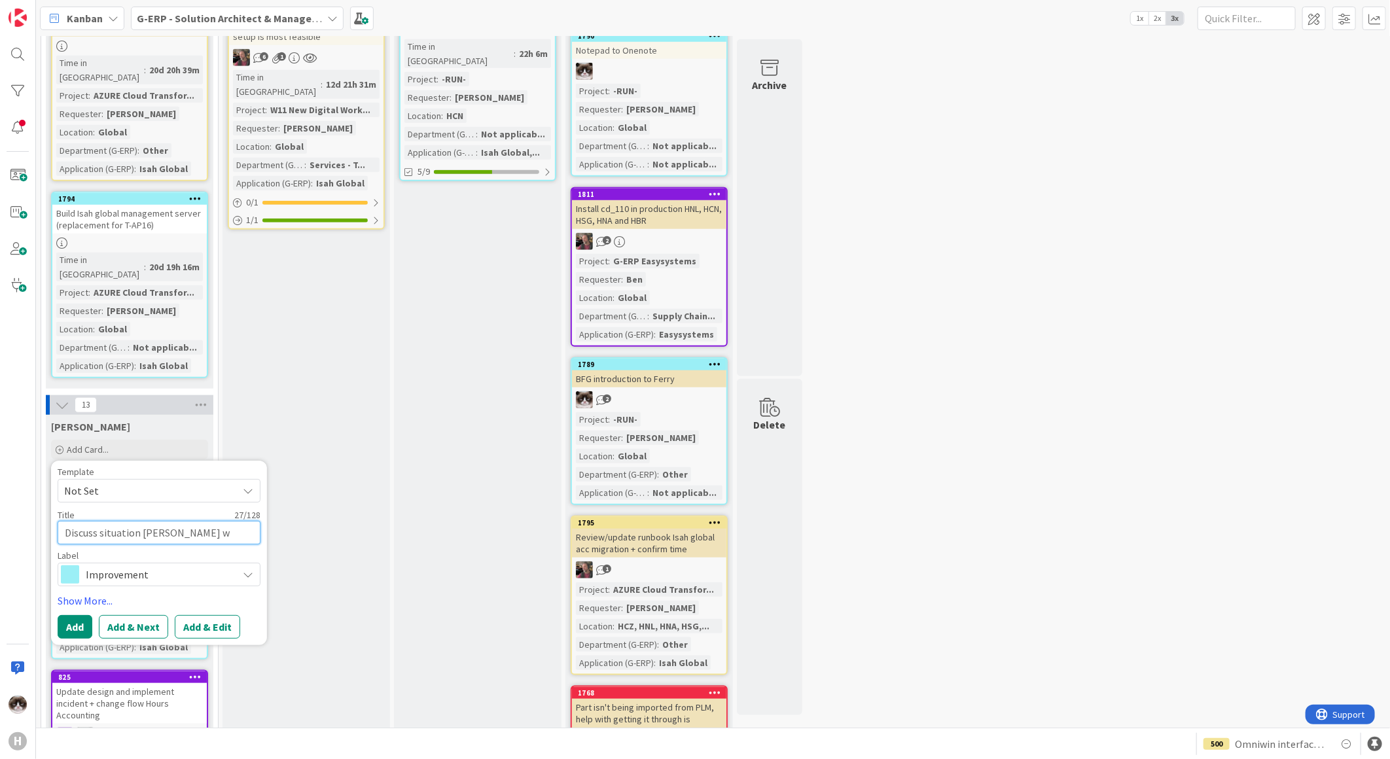
type textarea "x"
type textarea "Discuss situation TImothy wit"
type textarea "x"
type textarea "Discuss situation TImothy with"
type textarea "x"
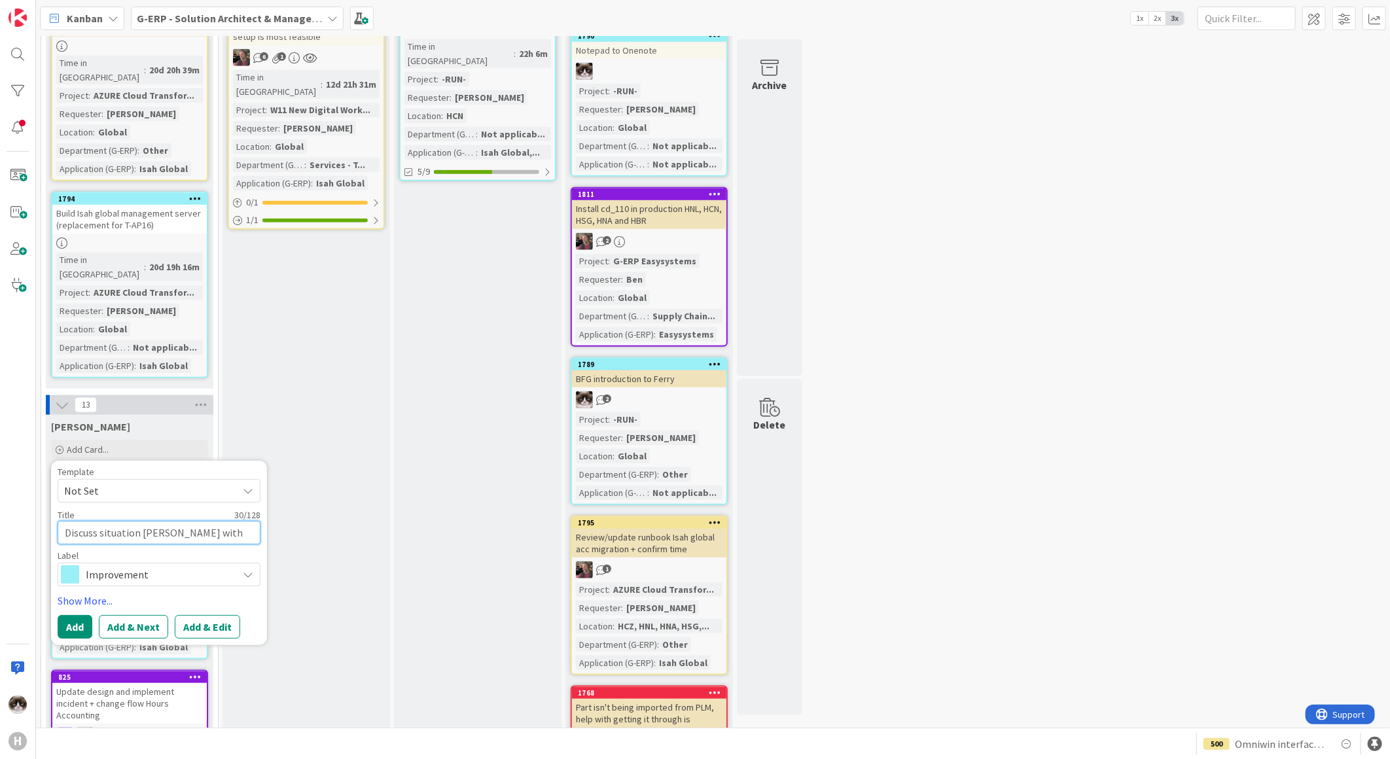
type textarea "Discuss situation TImothy with"
type textarea "x"
type textarea "Discuss situation TImothy with A"
type textarea "x"
type textarea "Discuss situation TImothy with Ar"
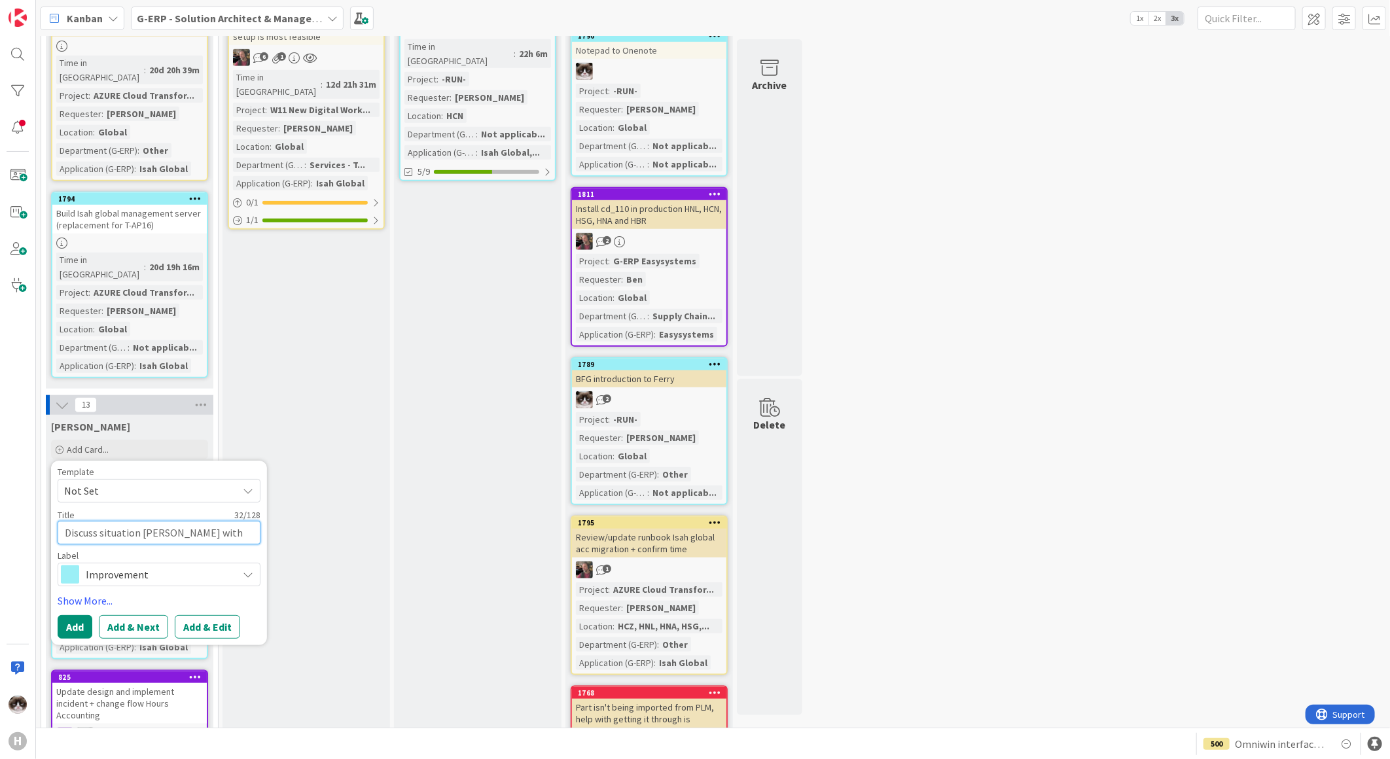
type textarea "x"
type textarea "Discuss situation TImothy with Arn"
type textarea "x"
type textarea "Discuss situation TImothy with Arno"
type textarea "x"
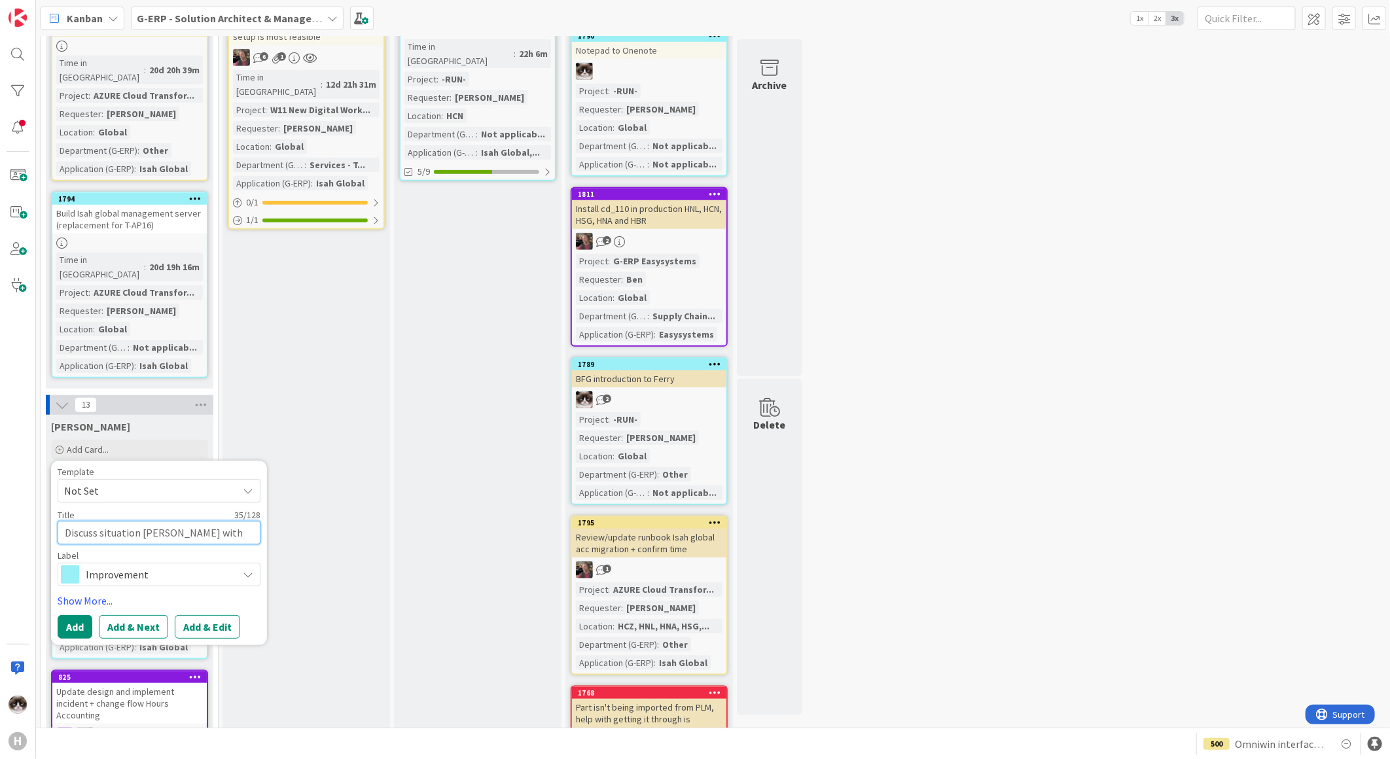
type textarea "Discuss situation TImothy with Arno"
type textarea "x"
type textarea "Discuss situation TImothy with Arno"
click at [151, 521] on textarea "Discuss situation TImothy with Arno" at bounding box center [159, 533] width 203 height 24
click at [147, 521] on textarea "Discuss situation TImothy with Arno" at bounding box center [159, 533] width 203 height 24
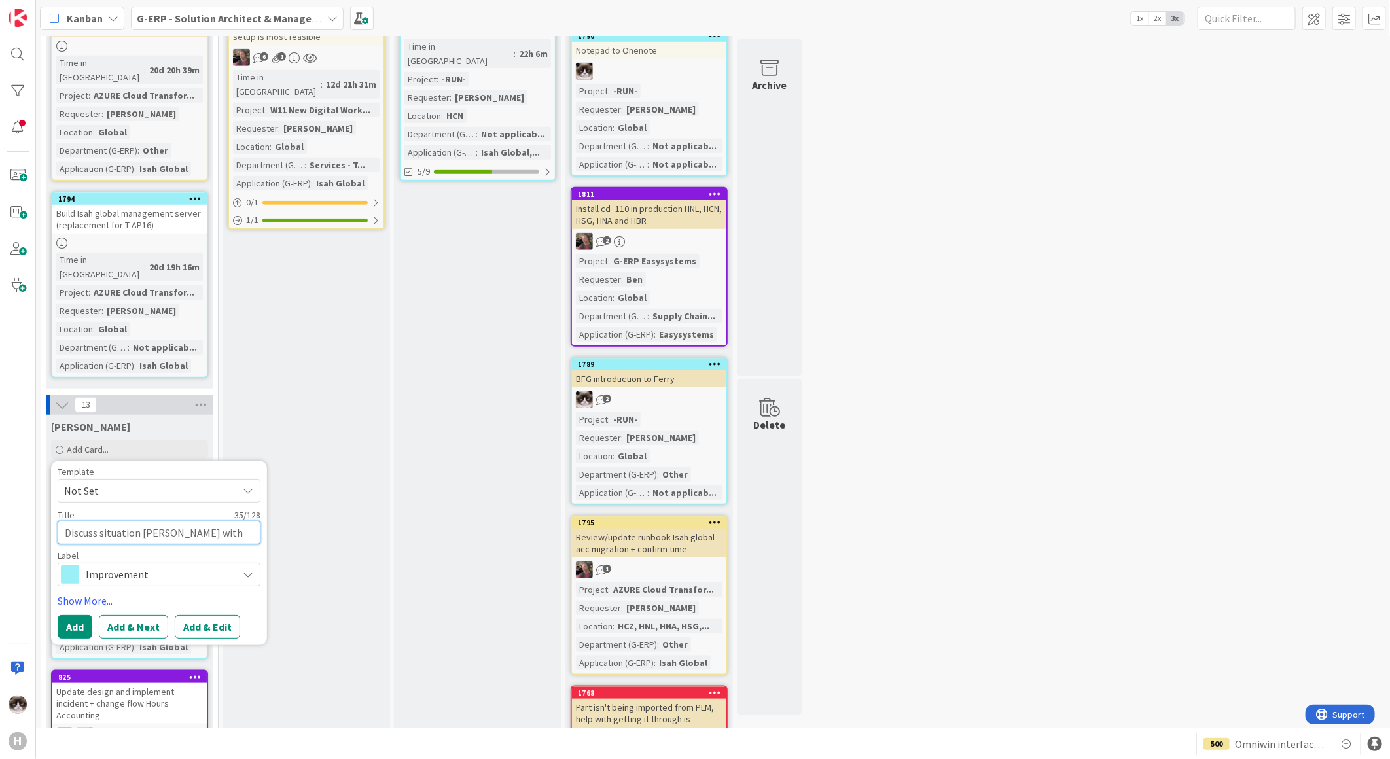
type textarea "x"
type textarea "Discuss situation Tmothy with Arno"
type textarea "x"
type textarea "Discuss situation Timothy with Arno"
click at [79, 615] on button "Add" at bounding box center [75, 627] width 35 height 24
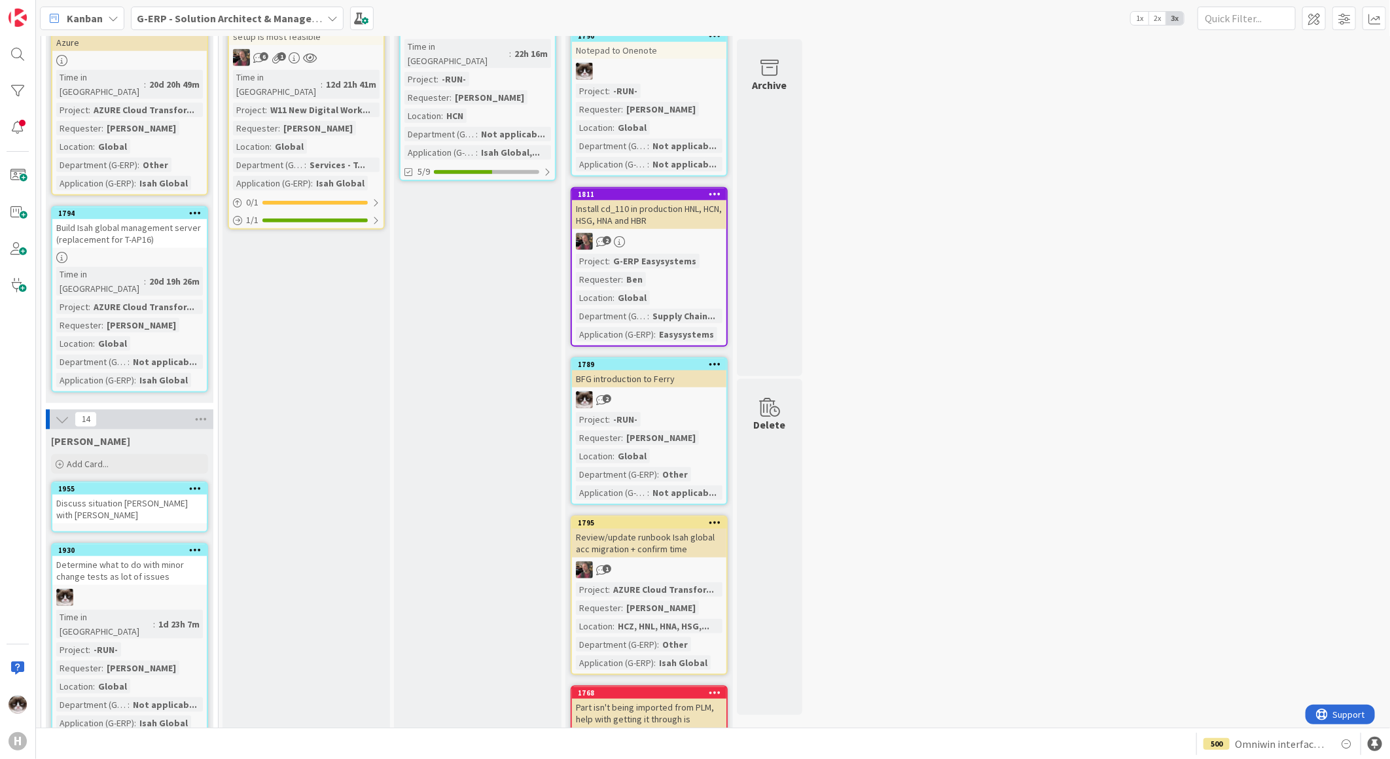
click at [177, 495] on div "Discuss situation Timothy with Arno" at bounding box center [129, 509] width 154 height 29
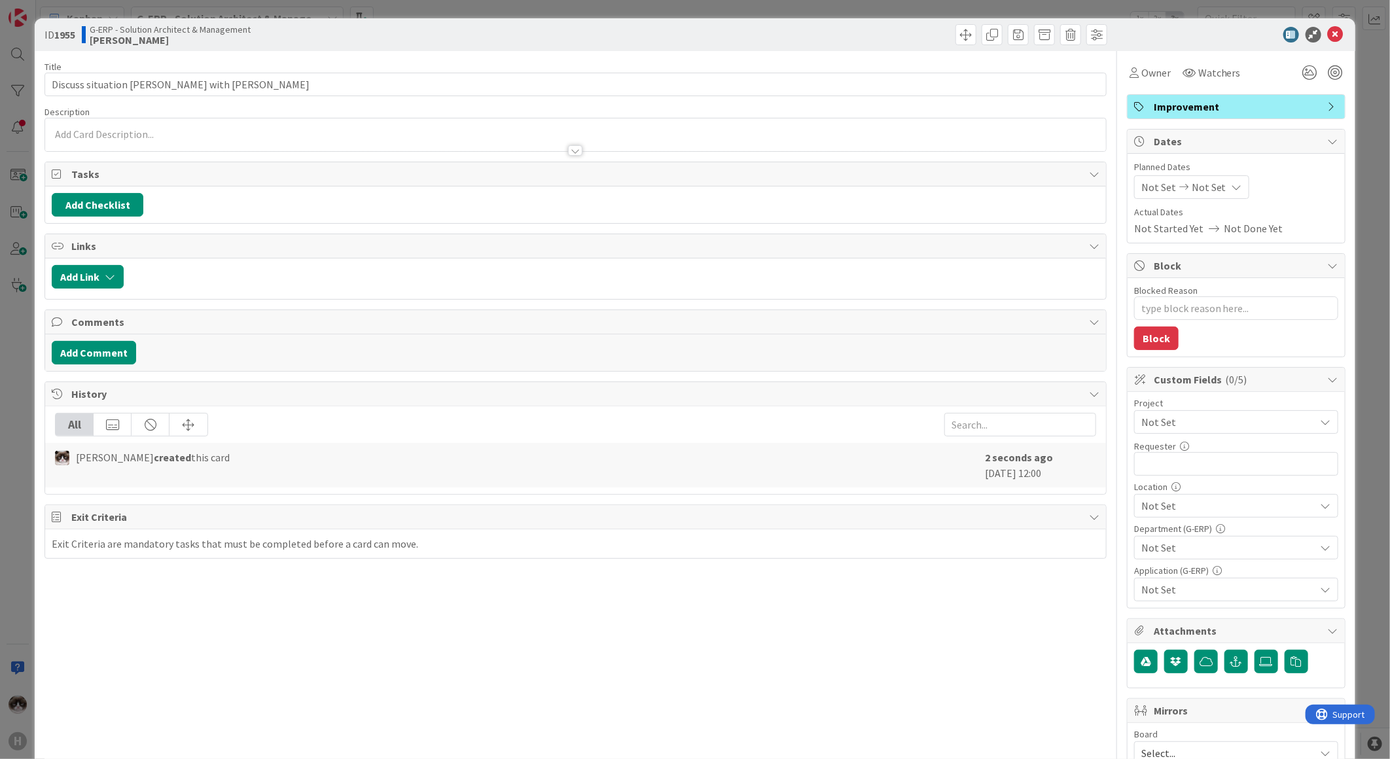
click at [1153, 424] on span "Not Set" at bounding box center [1226, 422] width 168 height 18
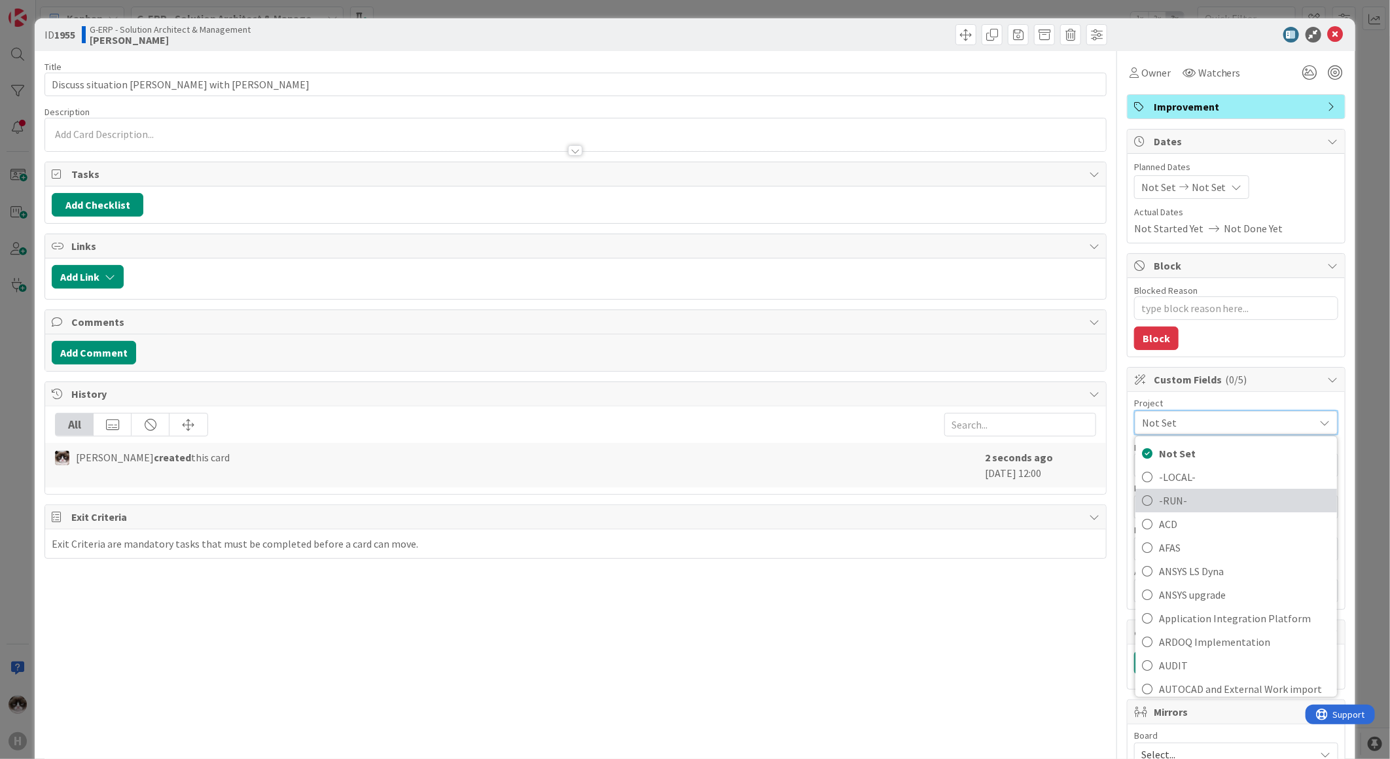
click at [1197, 498] on span "-RUN-" at bounding box center [1245, 501] width 172 height 20
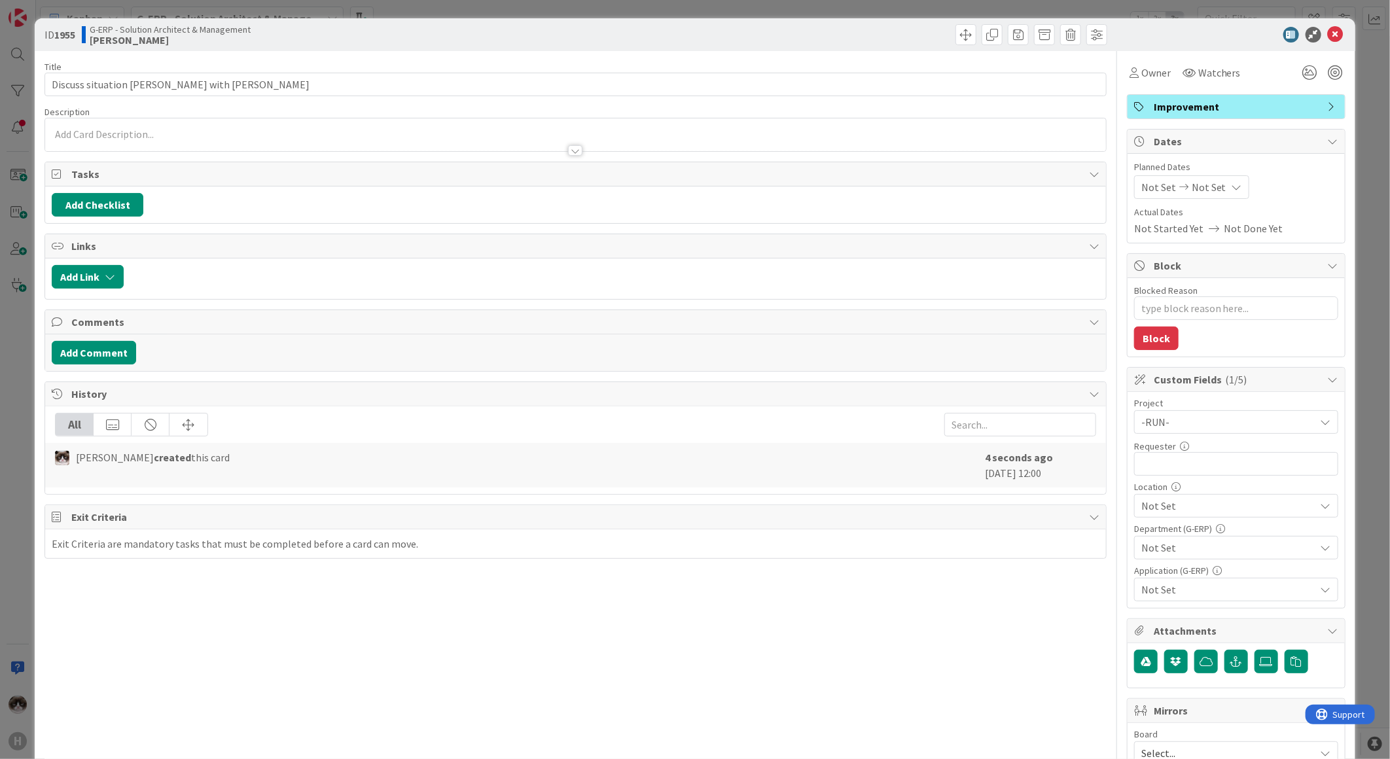
type textarea "x"
click at [1216, 460] on input "text" at bounding box center [1236, 464] width 204 height 24
type input "Kevin van Dijk"
type textarea "x"
type input "Kevin van Dijk"
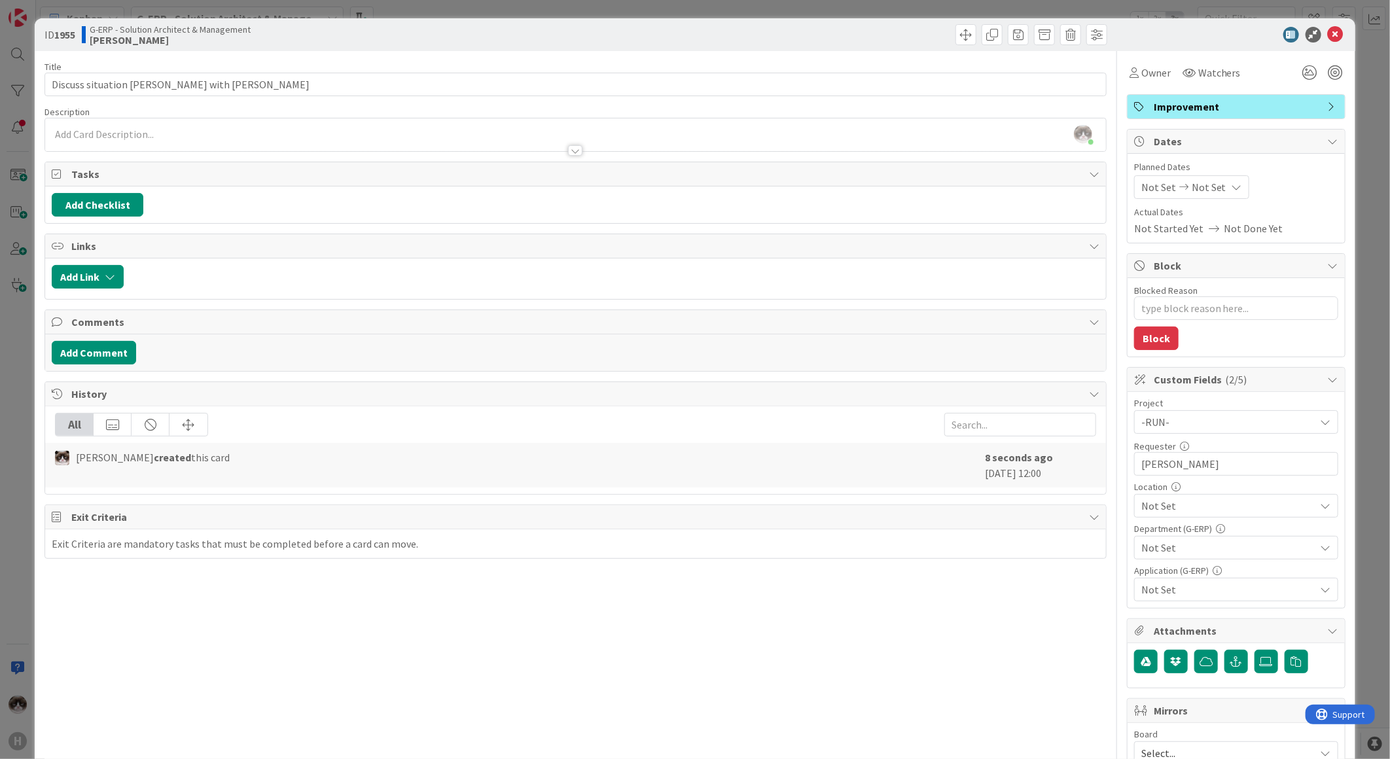
click at [1293, 513] on span "Not Set" at bounding box center [1229, 506] width 174 height 16
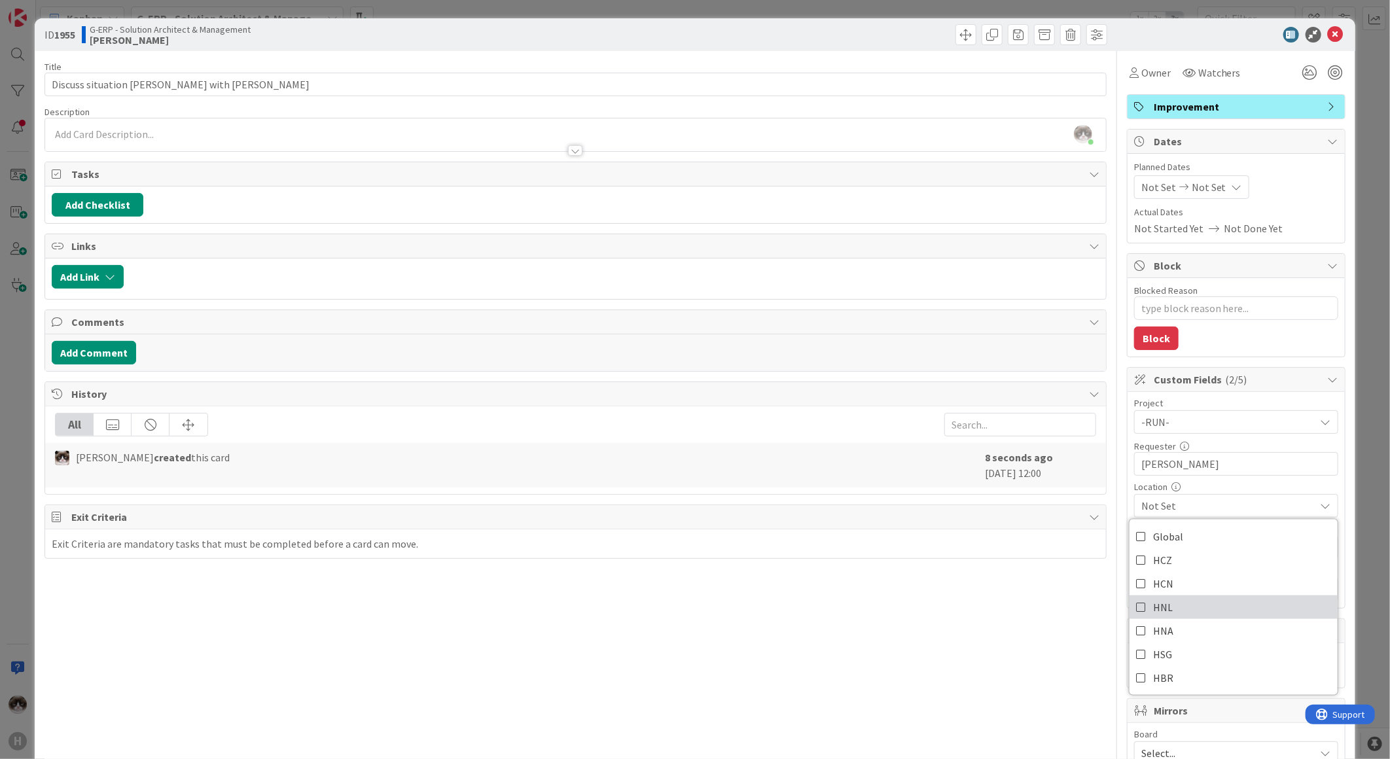
click at [1179, 600] on link "HNL" at bounding box center [1234, 608] width 208 height 24
click at [1030, 627] on div "Title 35 / 128 Discuss situation Timothy with Arno Description Kevin van Dijk j…" at bounding box center [576, 567] width 1062 height 1032
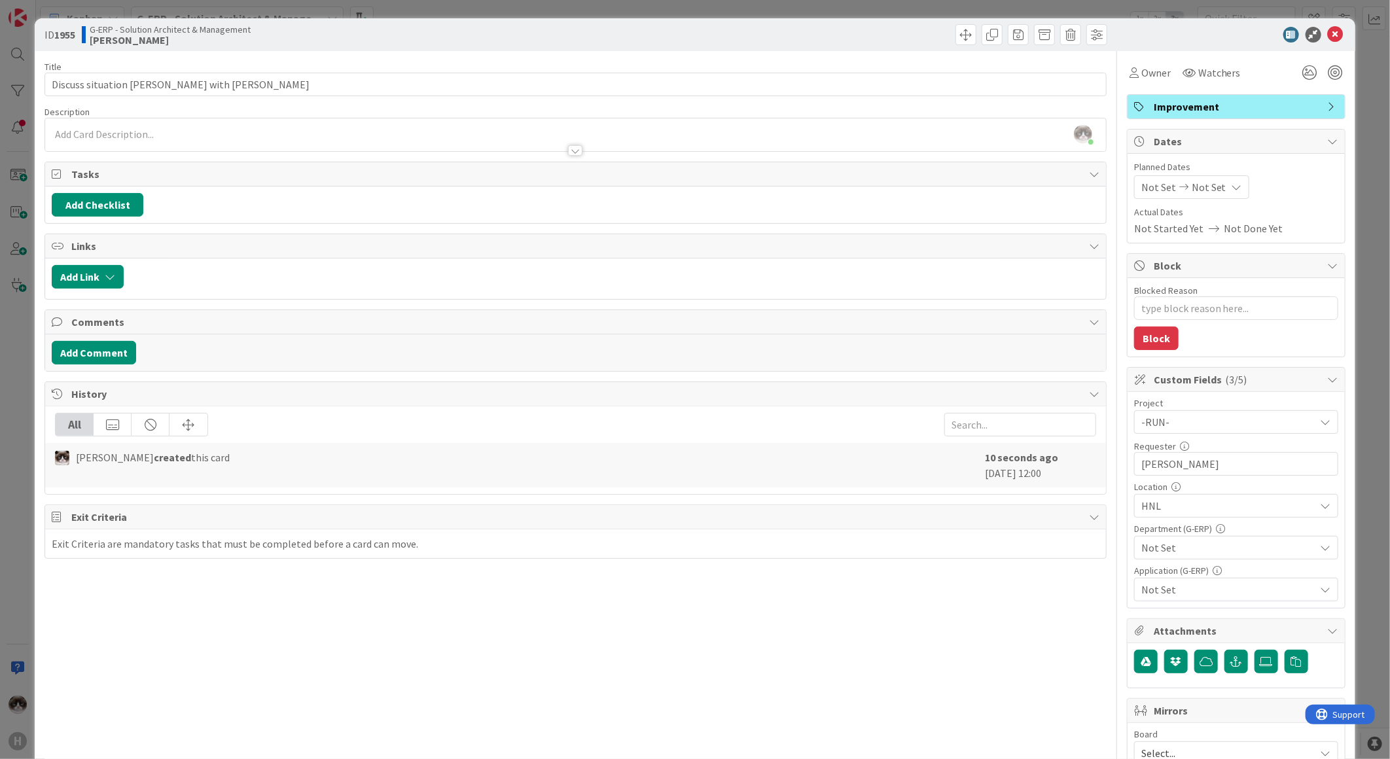
click at [1159, 542] on span "Not Set" at bounding box center [1229, 548] width 174 height 16
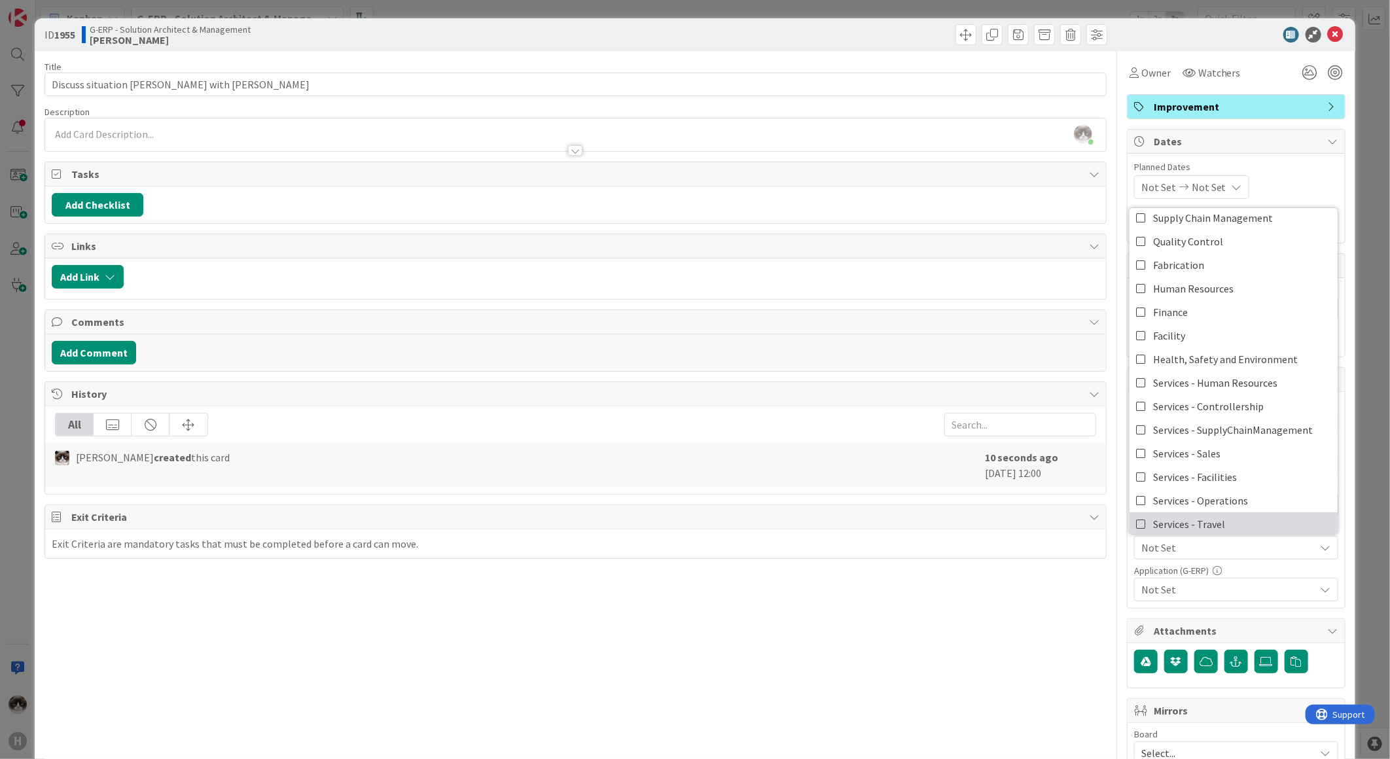
scroll to position [108, 0]
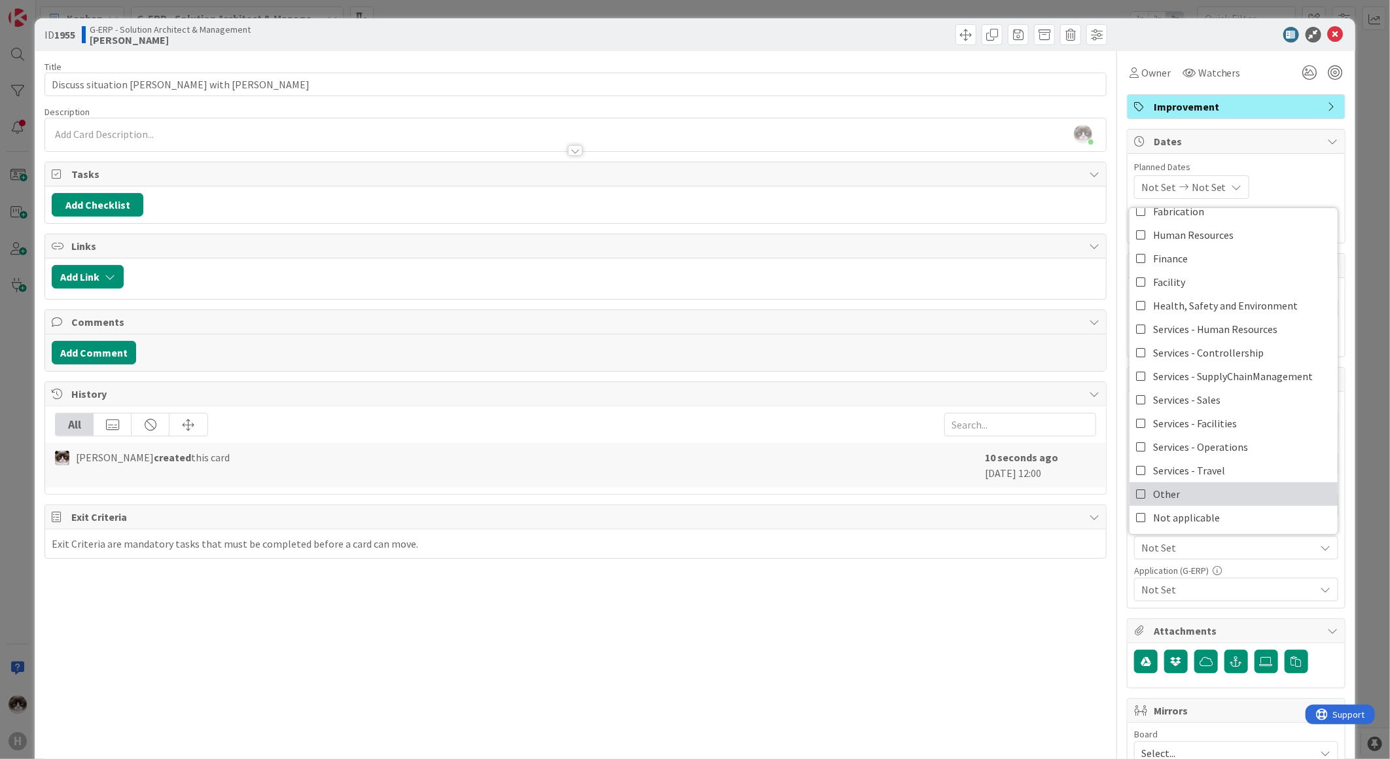
click at [1176, 490] on link "Other" at bounding box center [1234, 494] width 208 height 24
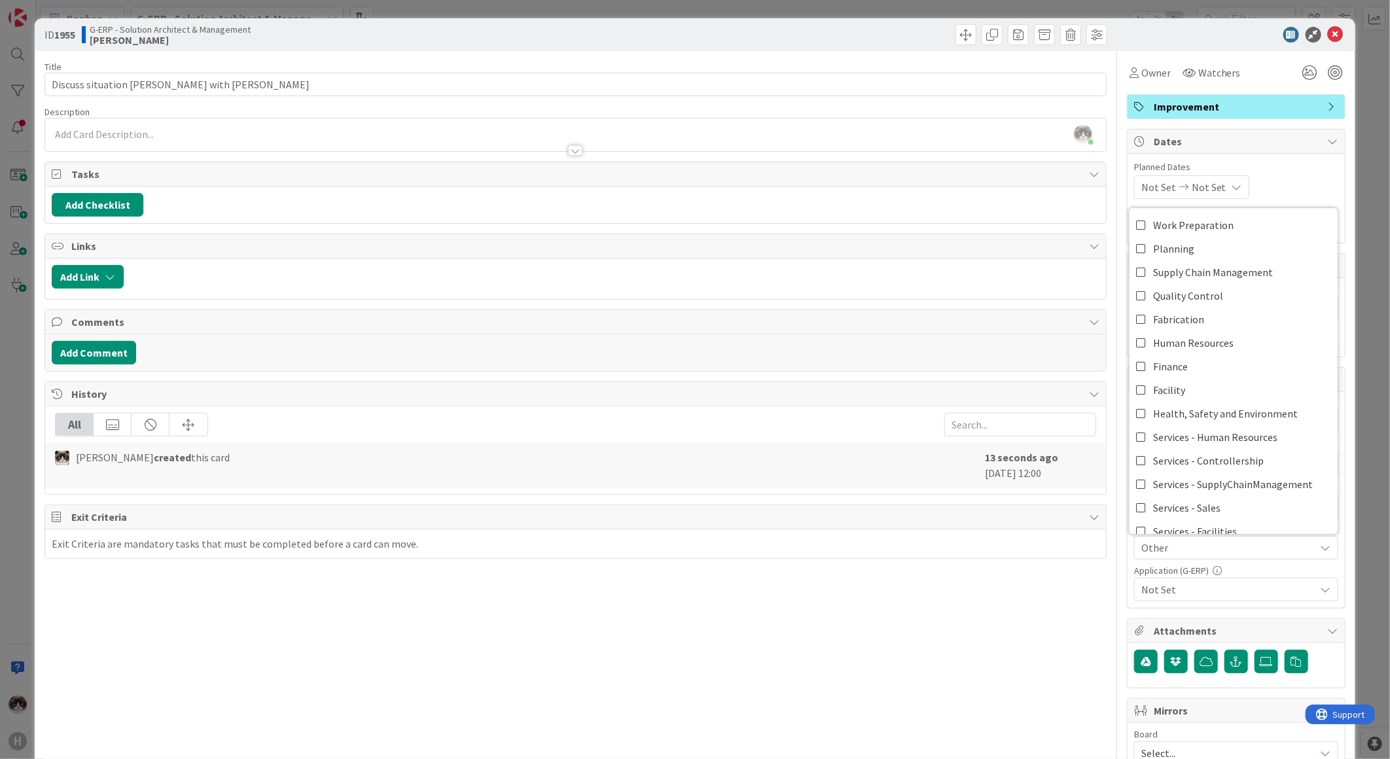
click at [1197, 584] on span "Not Set" at bounding box center [1229, 590] width 174 height 16
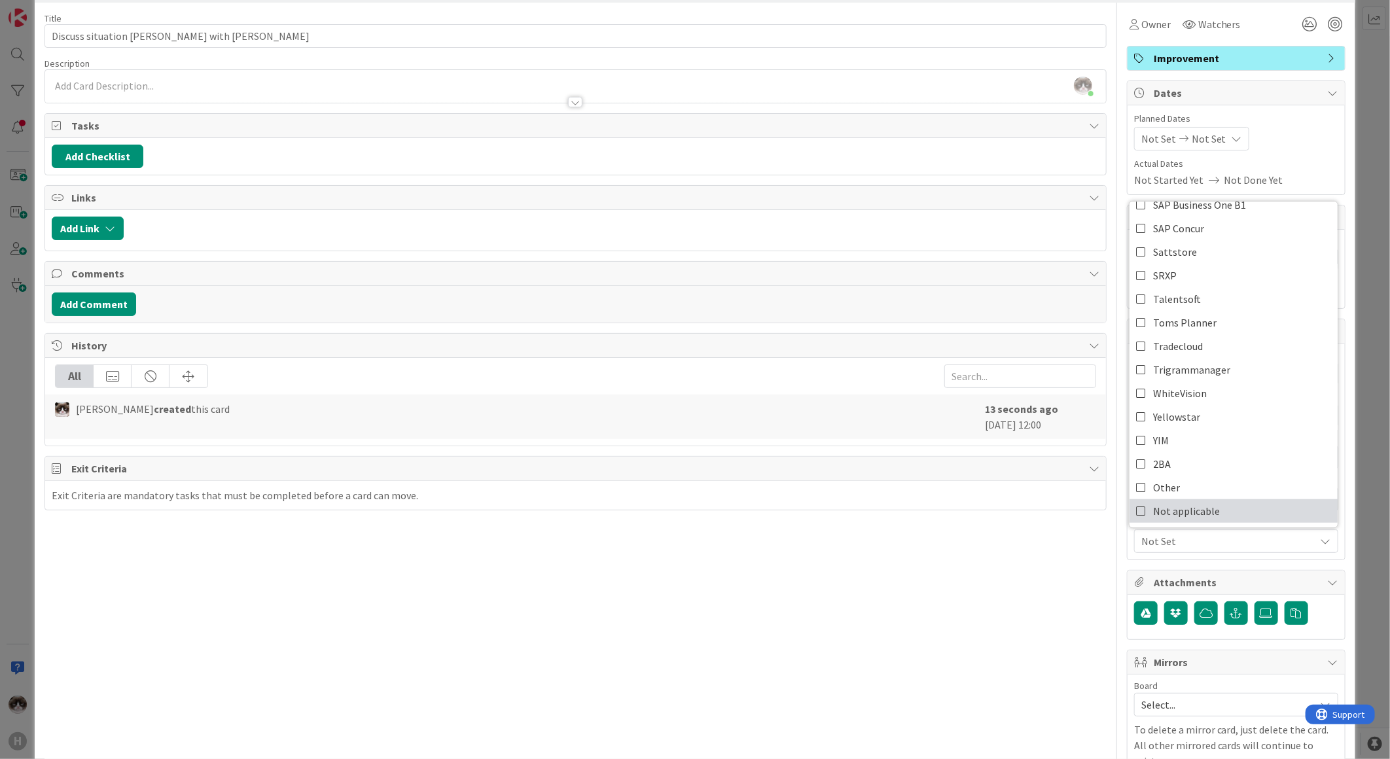
scroll to position [73, 0]
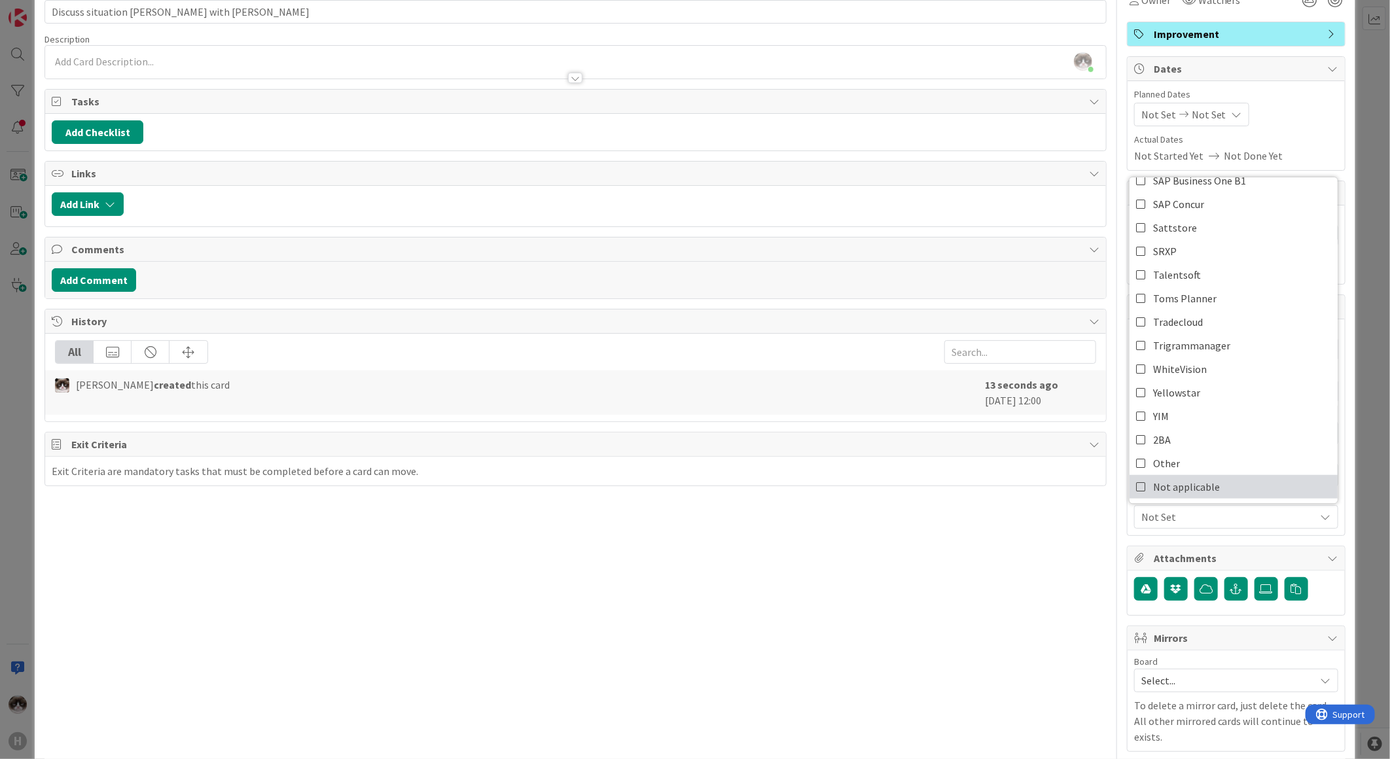
click at [1194, 491] on span "Not applicable" at bounding box center [1186, 487] width 67 height 20
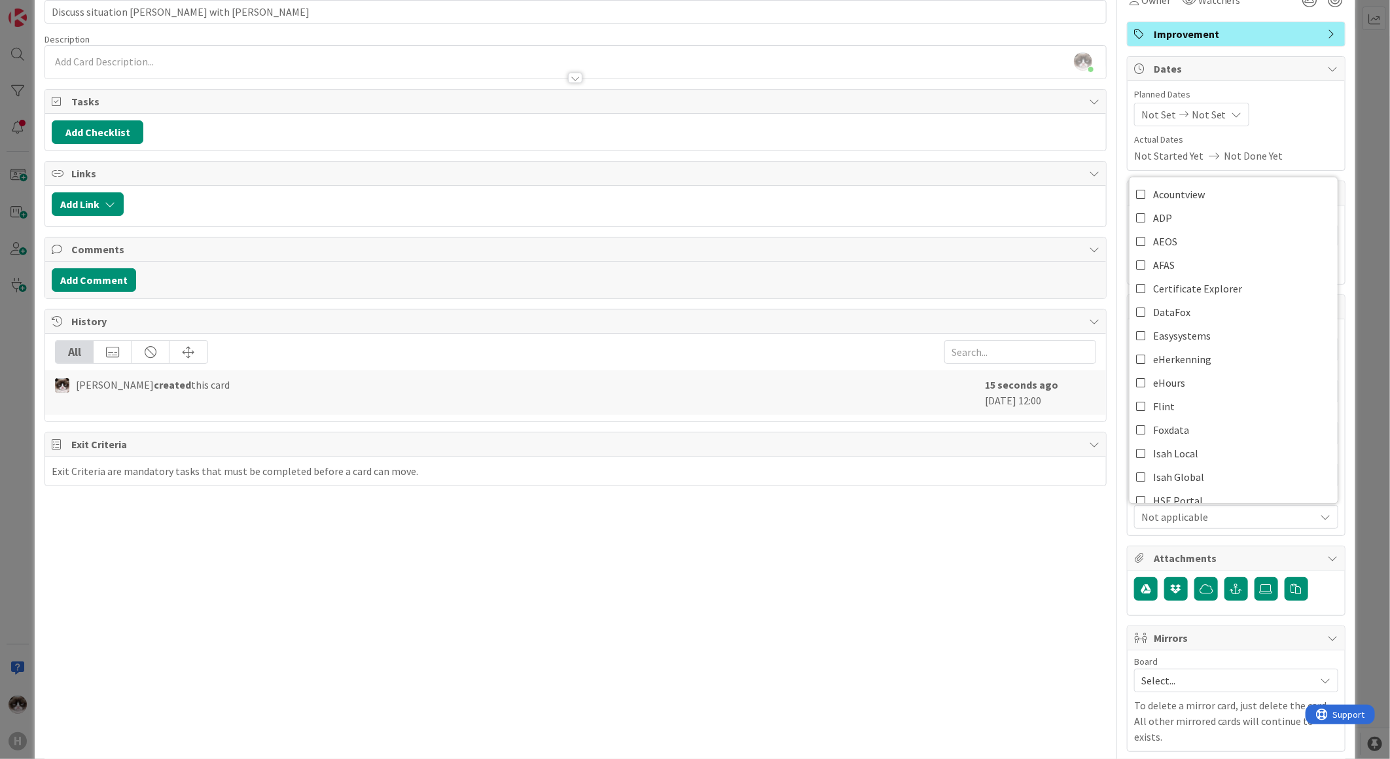
type textarea "x"
click at [980, 638] on div "Title 35 / 128 Discuss situation Timothy with Arno Description Kevin van Dijk j…" at bounding box center [576, 494] width 1062 height 1032
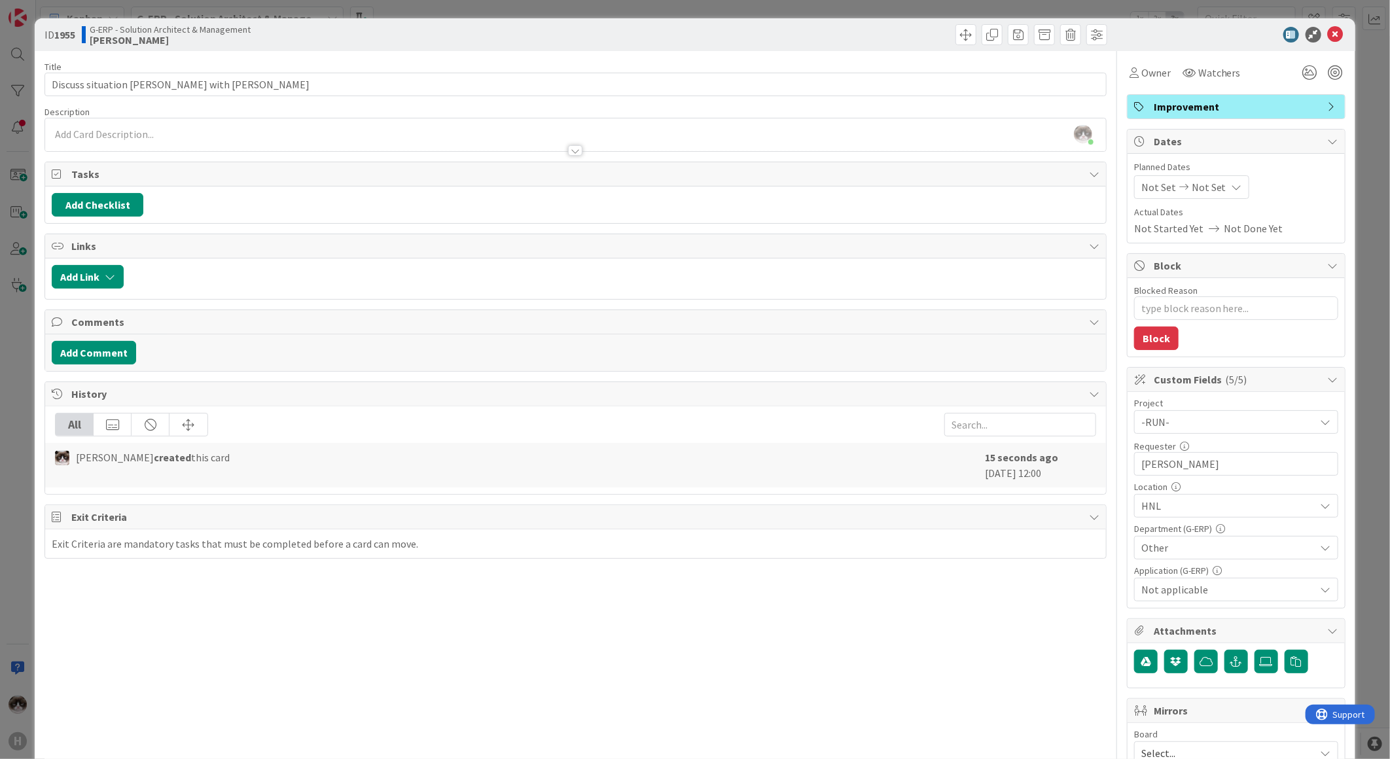
click at [291, 141] on div at bounding box center [575, 144] width 1061 height 14
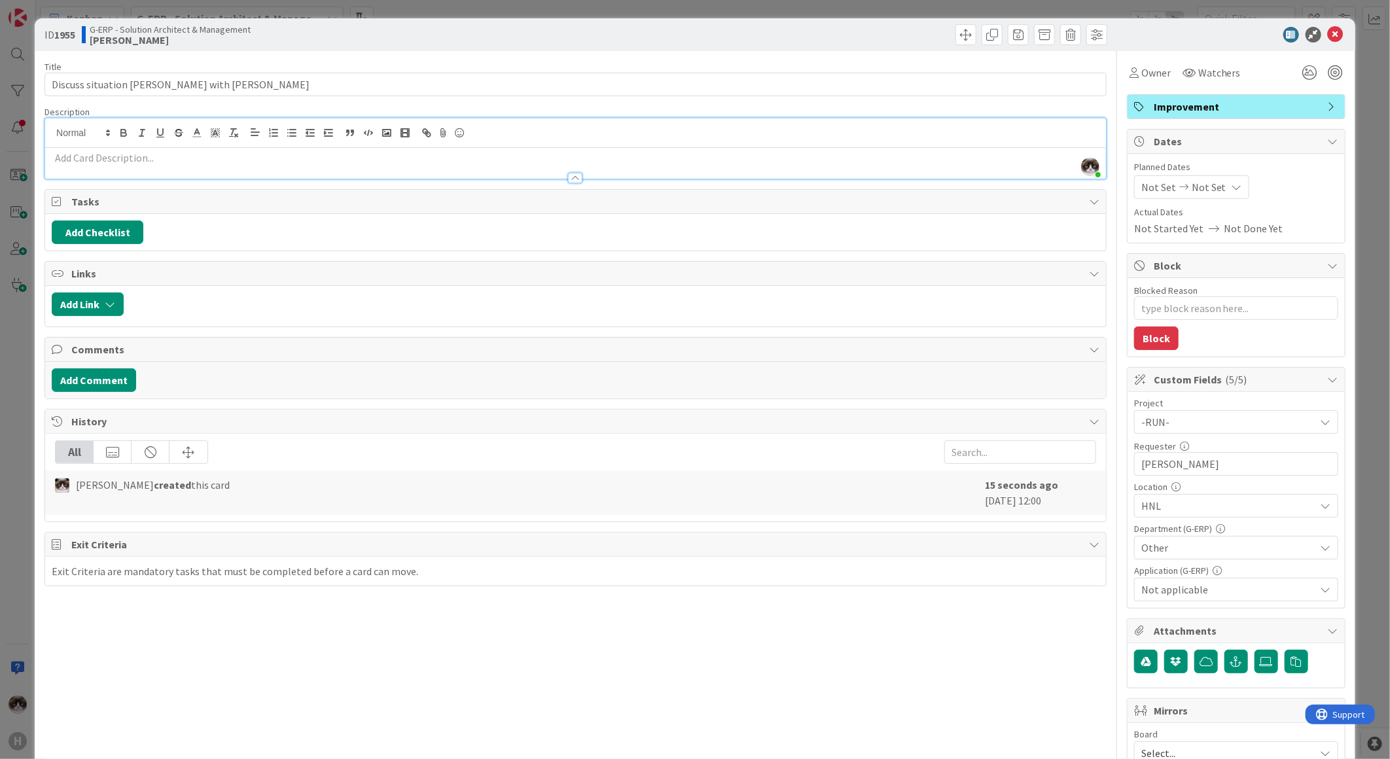
click at [272, 149] on div at bounding box center [575, 163] width 1061 height 31
click at [1328, 41] on icon at bounding box center [1336, 35] width 16 height 16
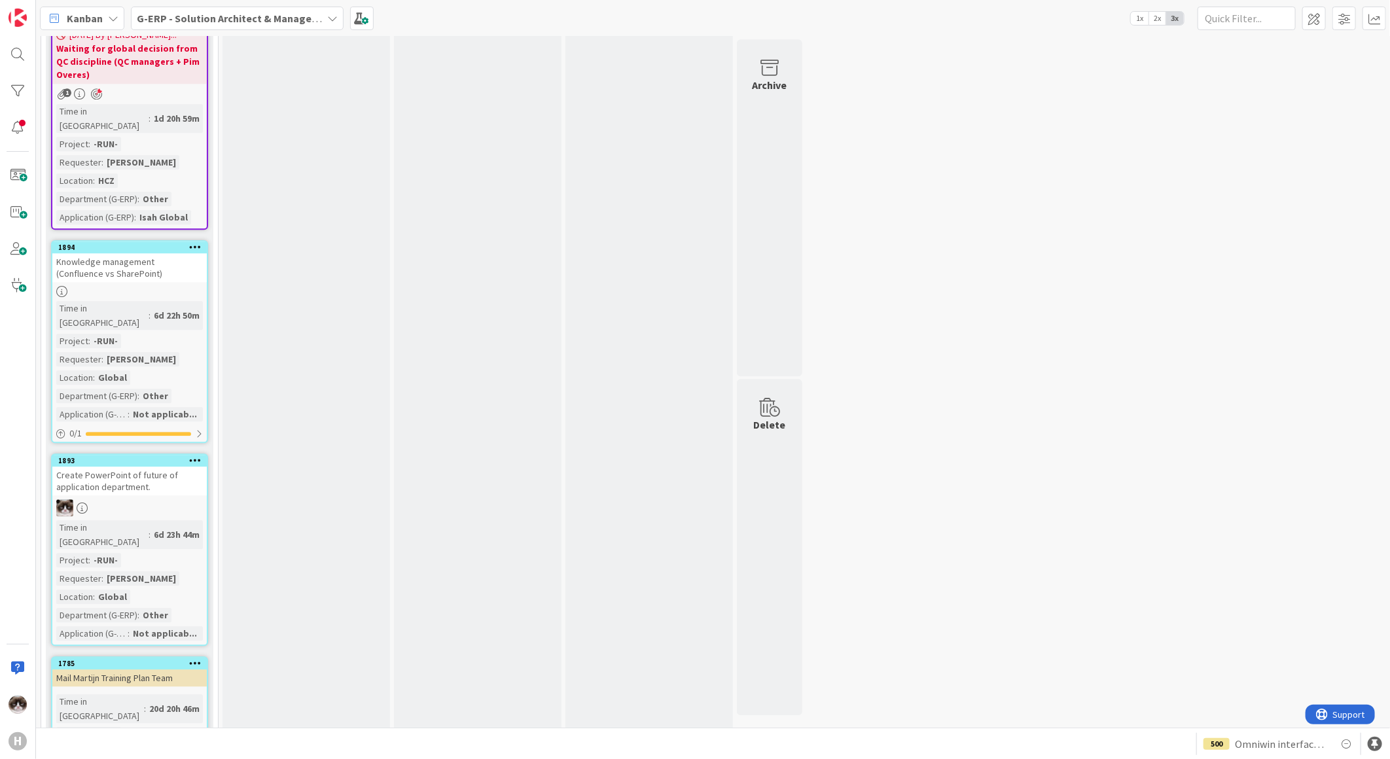
scroll to position [2131, 0]
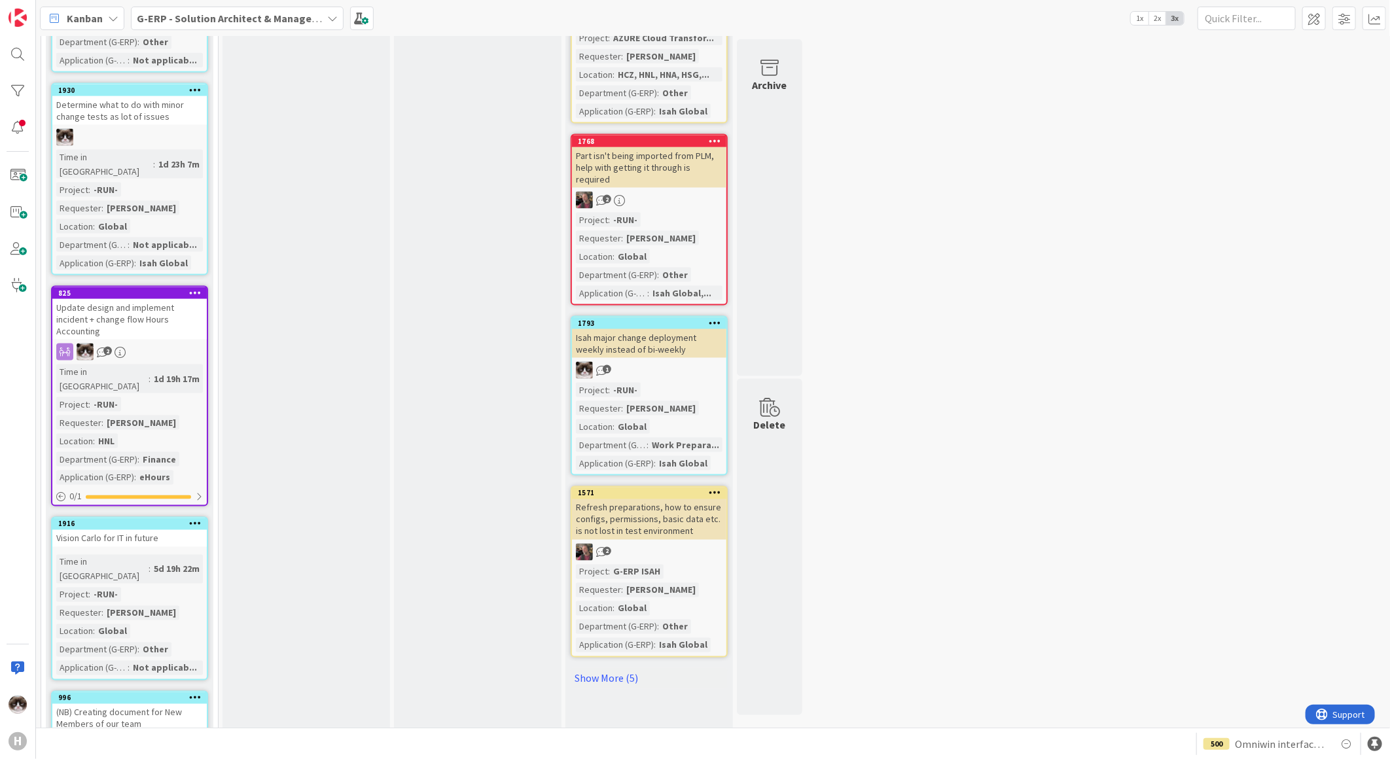
scroll to position [1236, 0]
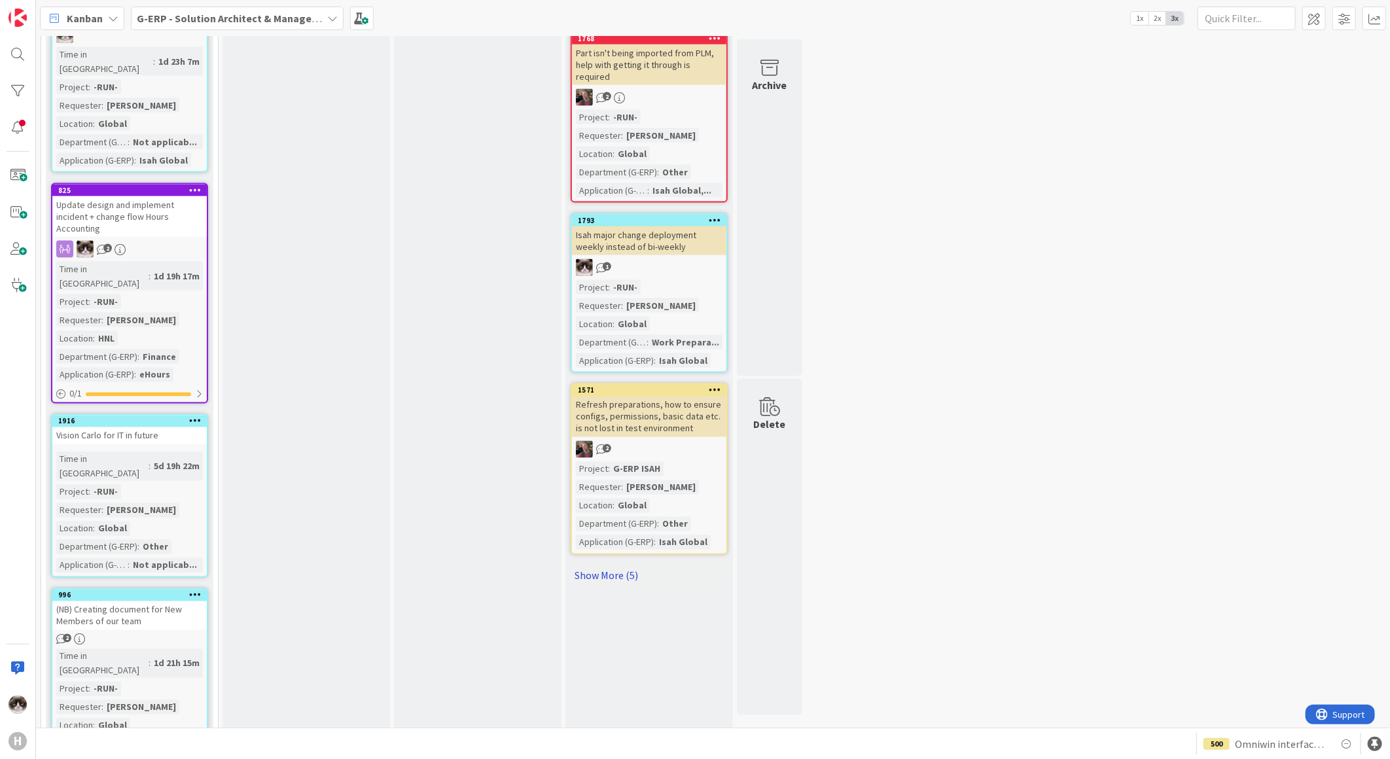
click at [624, 566] on link "Show More (5)" at bounding box center [649, 576] width 157 height 21
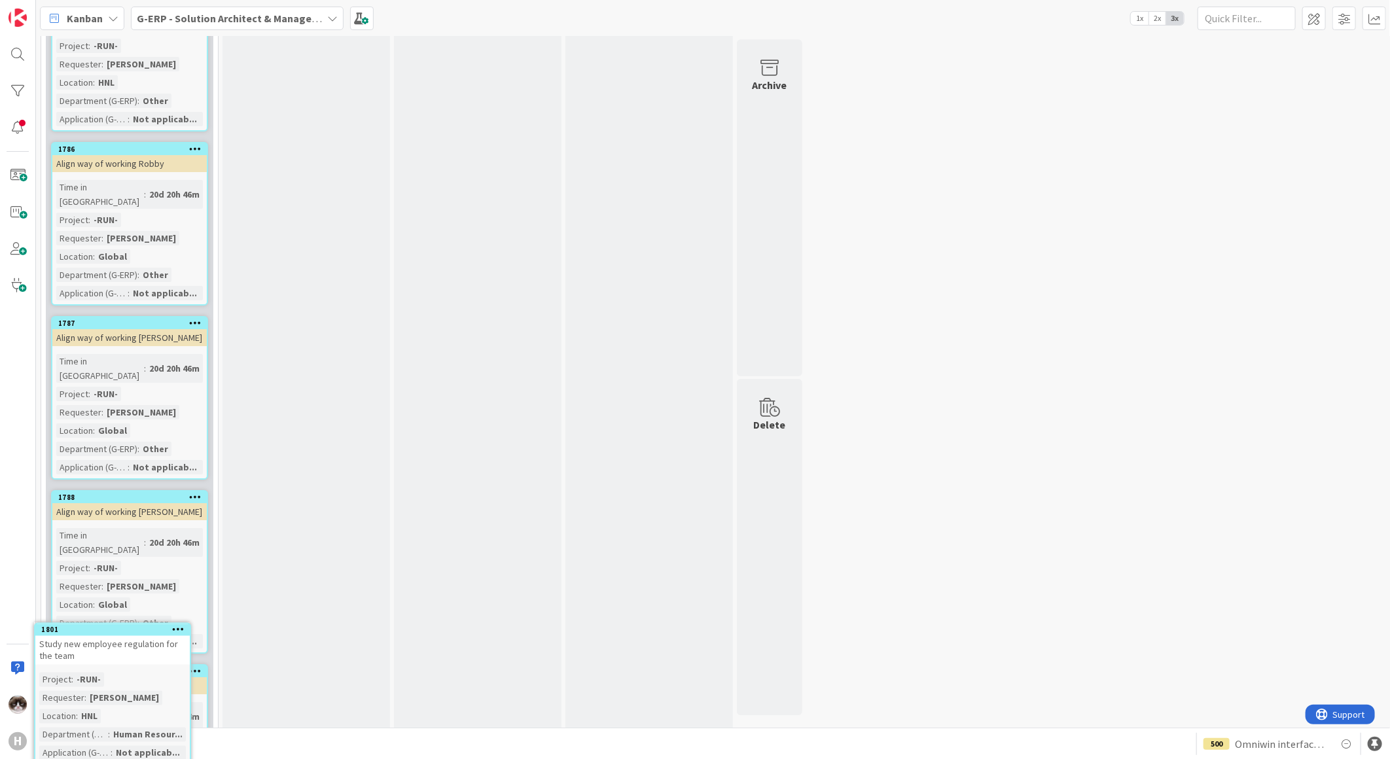
scroll to position [2757, 0]
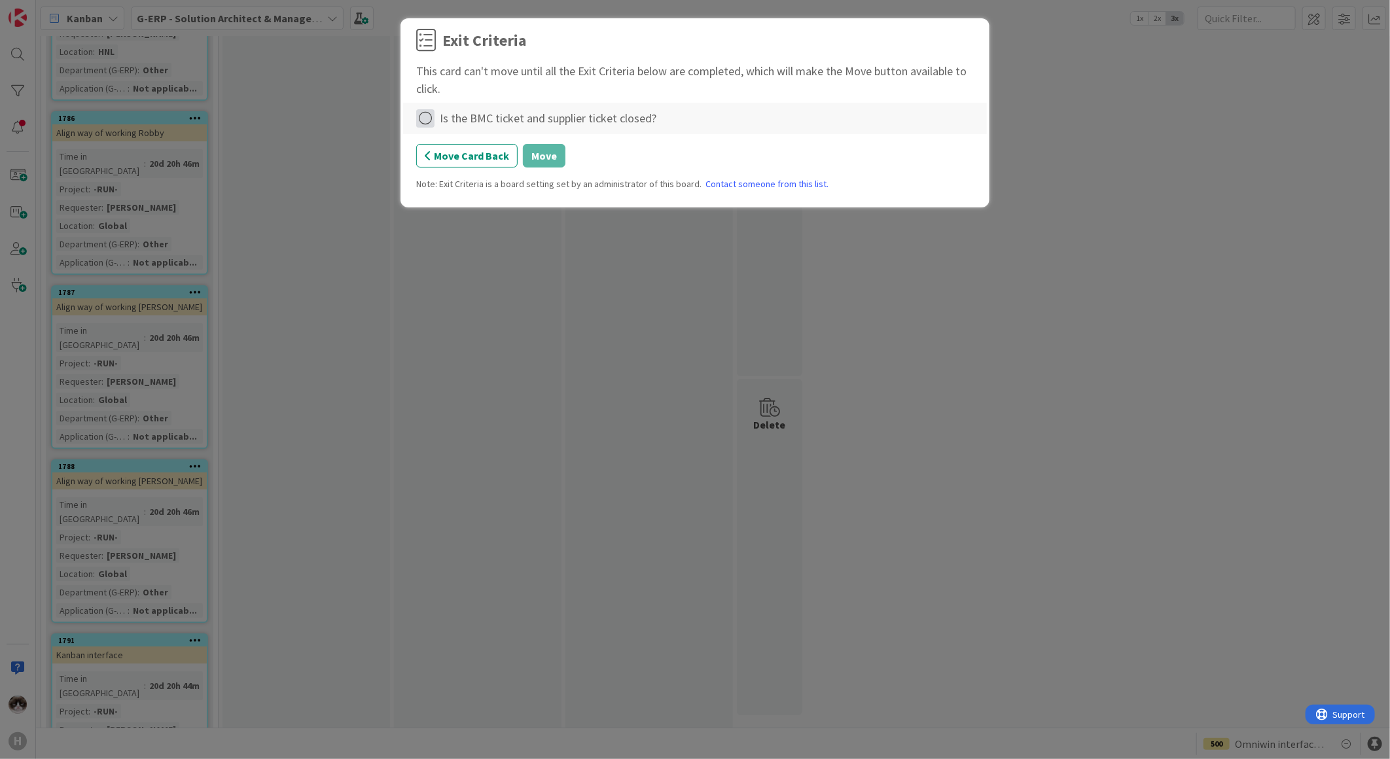
click at [422, 118] on icon at bounding box center [425, 118] width 18 height 18
click at [467, 170] on link "Not Applicable" at bounding box center [498, 164] width 164 height 19
click at [551, 156] on button "Move" at bounding box center [544, 156] width 43 height 24
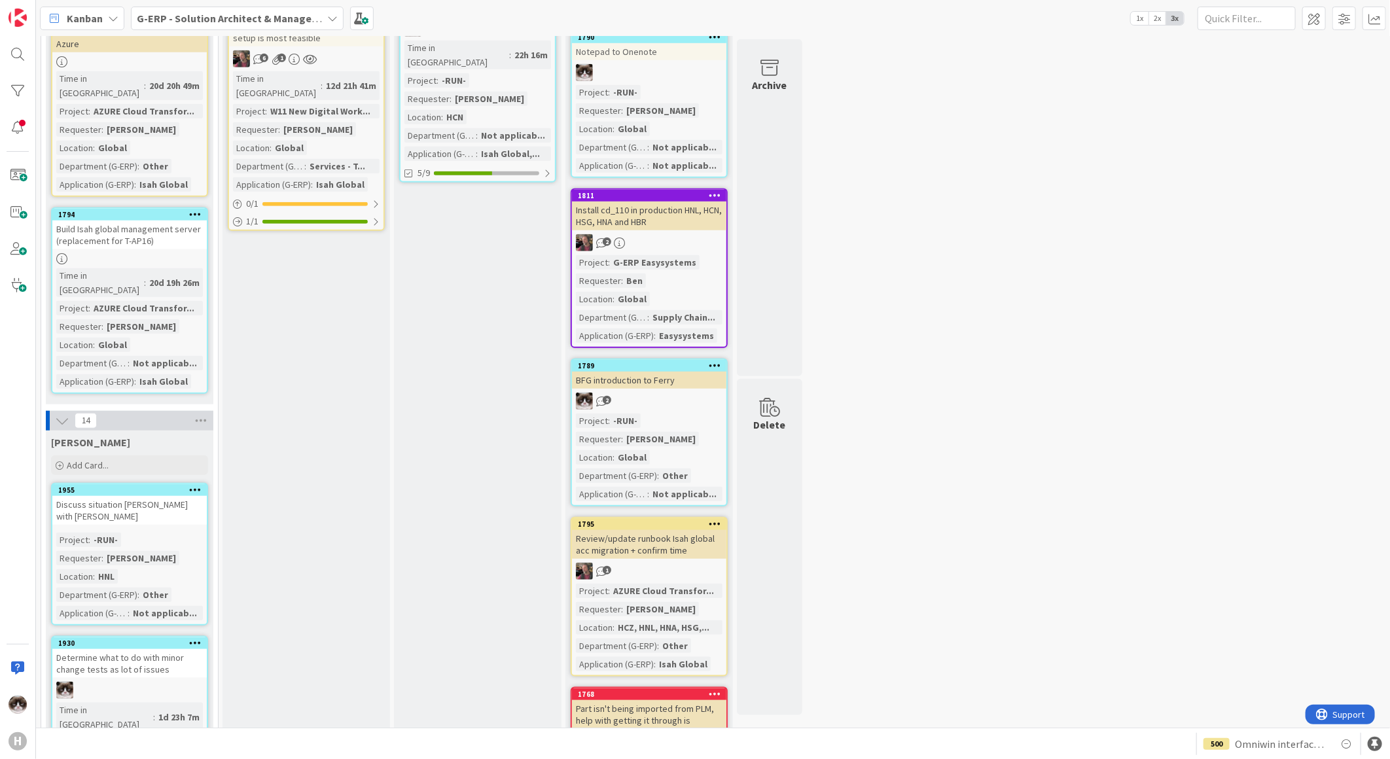
scroll to position [502, 0]
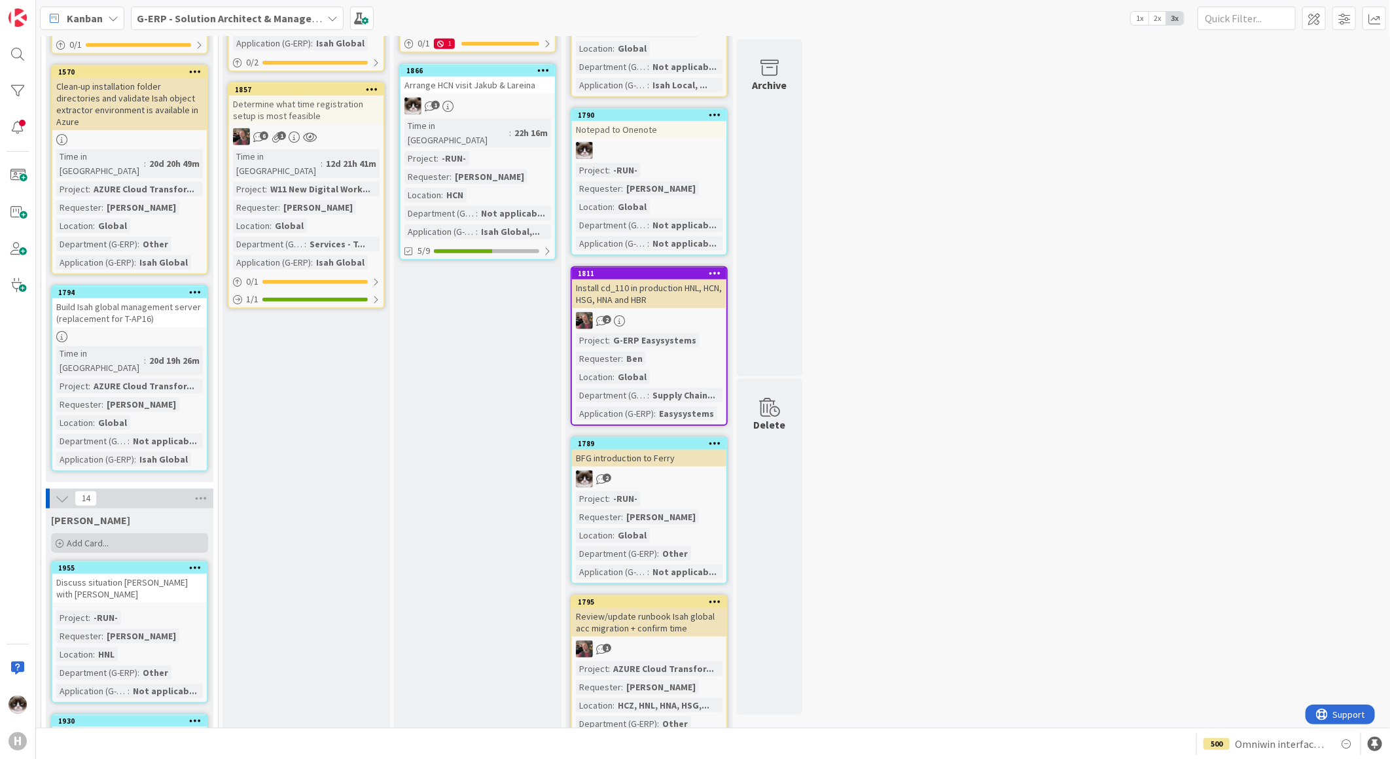
click at [99, 537] on span "Add Card..." at bounding box center [88, 543] width 42 height 12
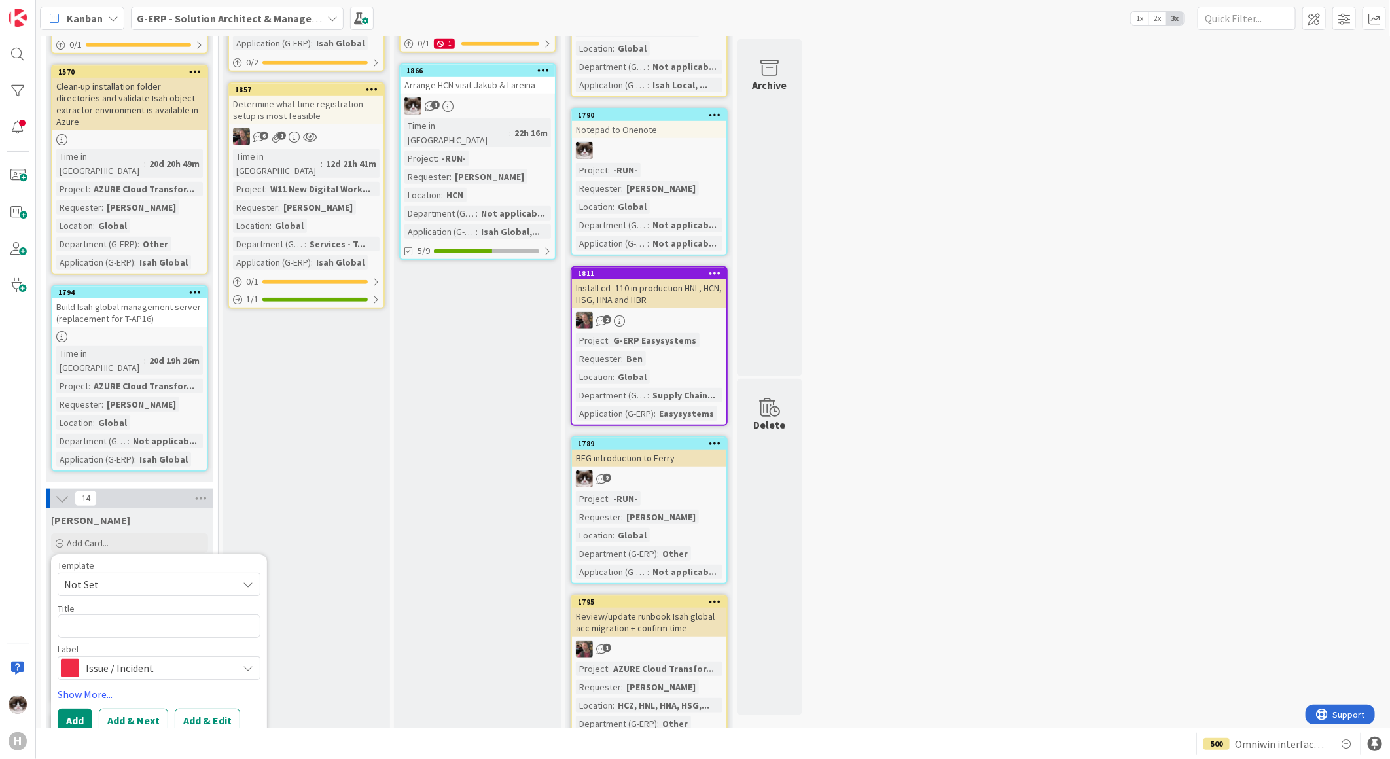
click at [181, 514] on div "Kevin" at bounding box center [129, 520] width 157 height 13
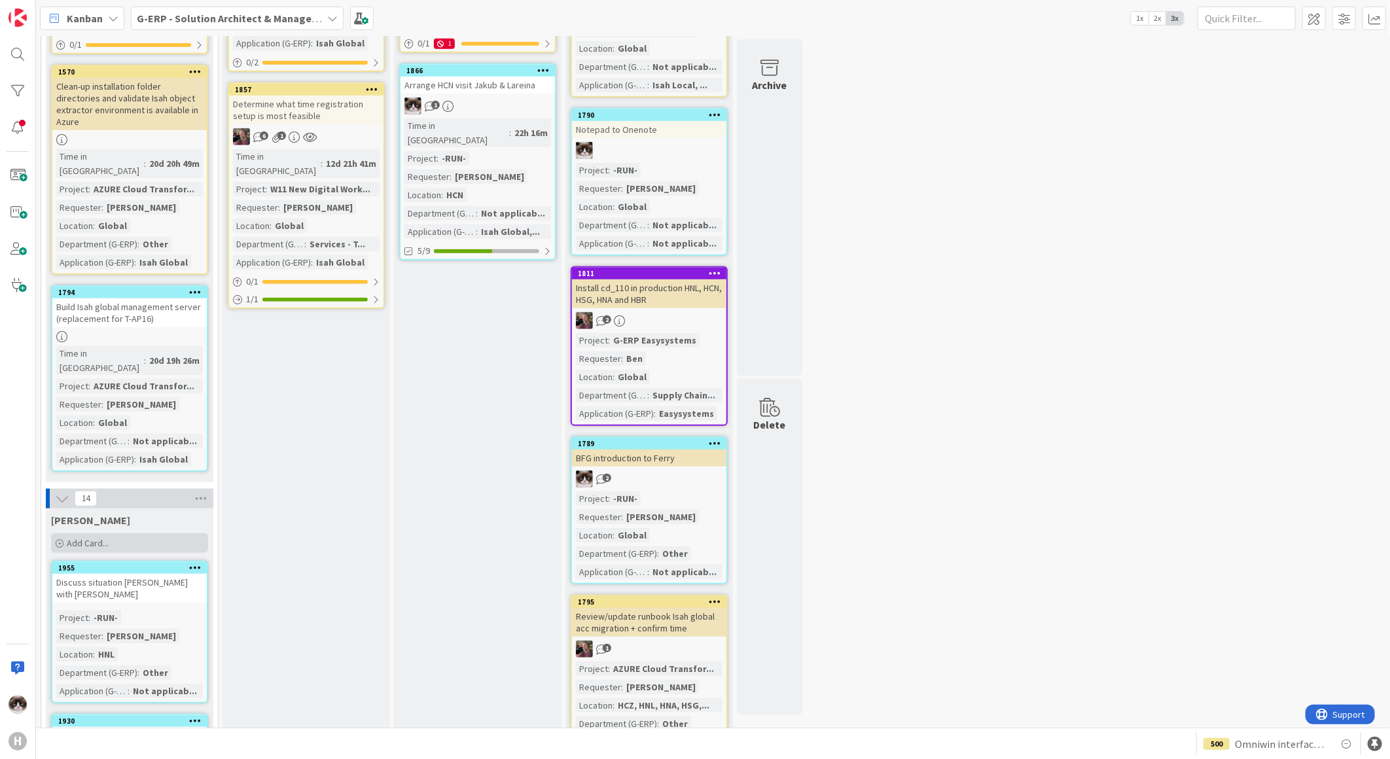
click at [115, 533] on div "Add Card..." at bounding box center [129, 543] width 157 height 20
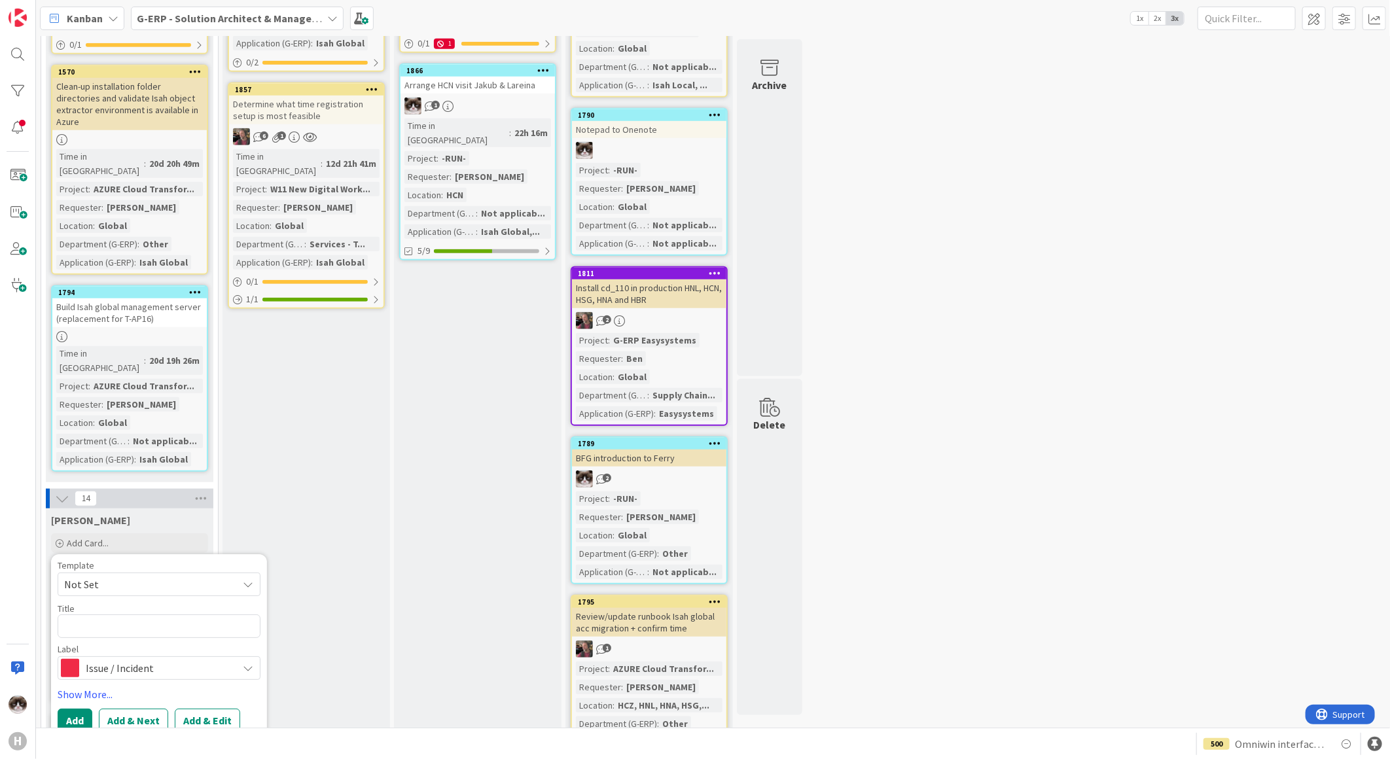
click at [144, 659] on span "Issue / Incident" at bounding box center [158, 668] width 145 height 18
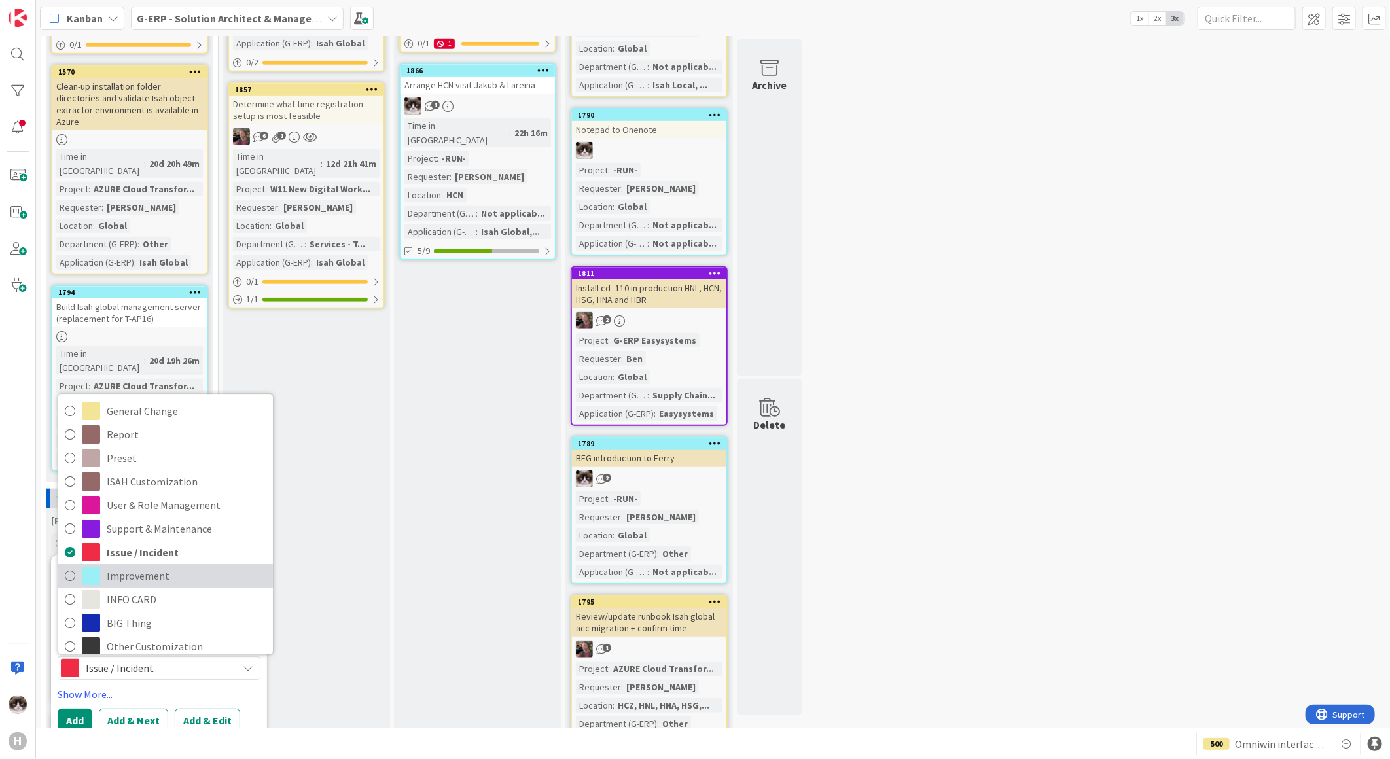
click at [172, 567] on span "Improvement" at bounding box center [187, 577] width 160 height 20
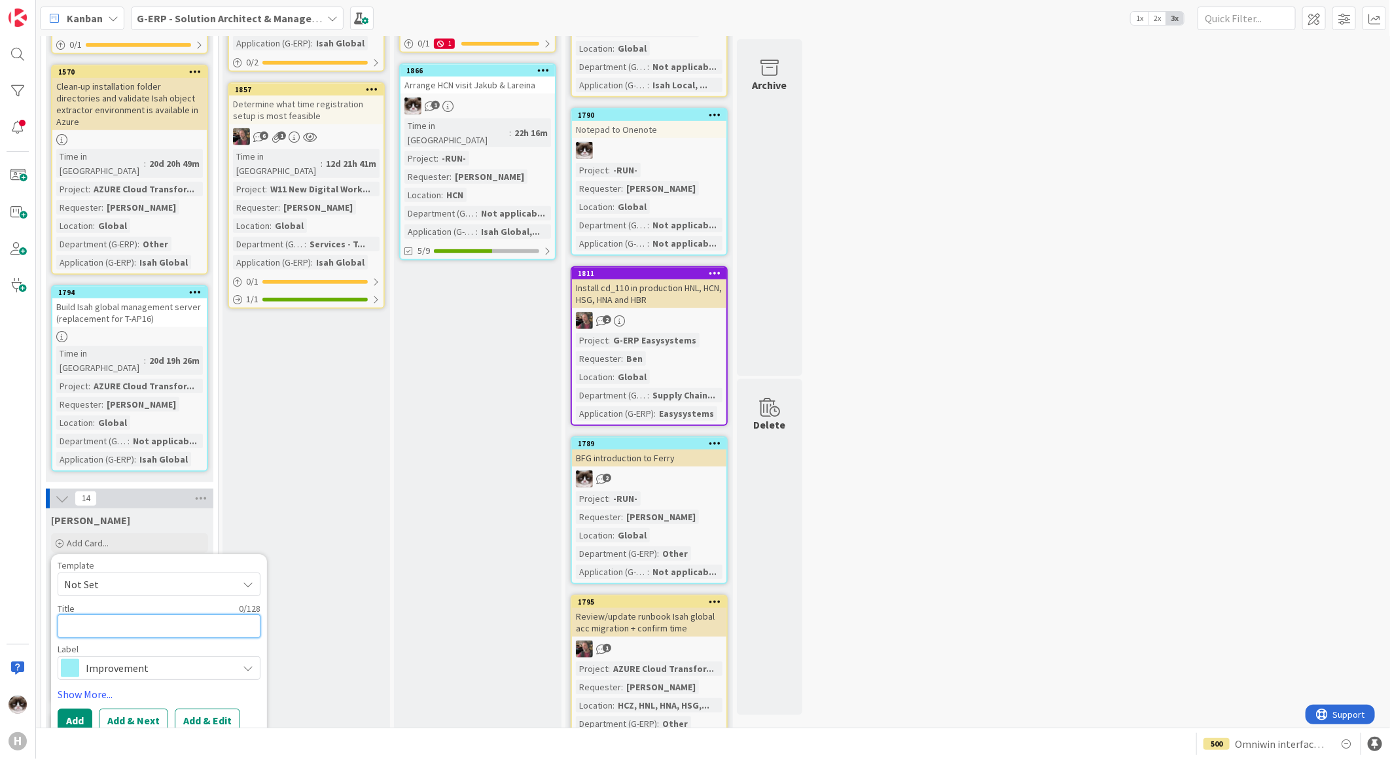
click at [132, 615] on textarea at bounding box center [159, 627] width 203 height 24
type textarea "x"
type textarea "E"
type textarea "x"
type textarea "En"
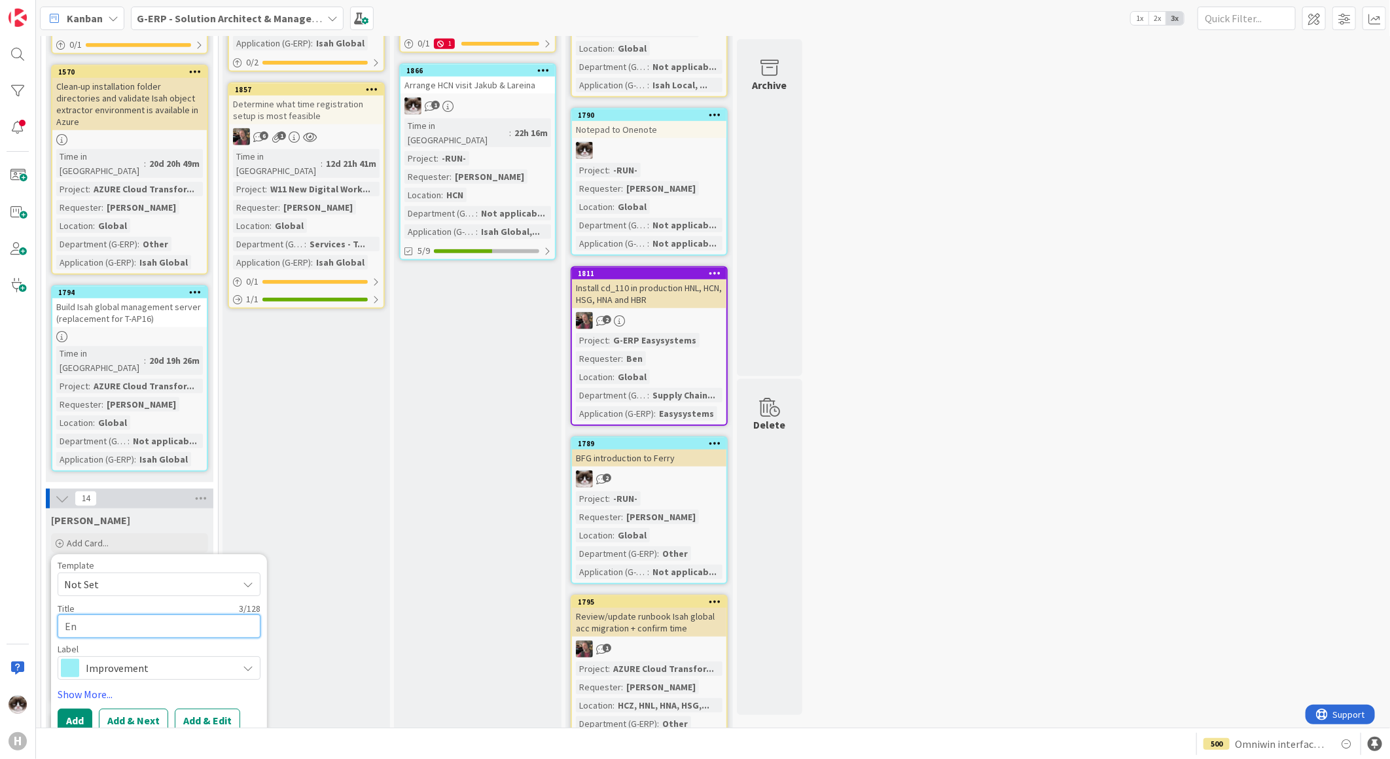
type textarea "x"
type textarea "Ens"
type textarea "x"
type textarea "Ensu"
type textarea "x"
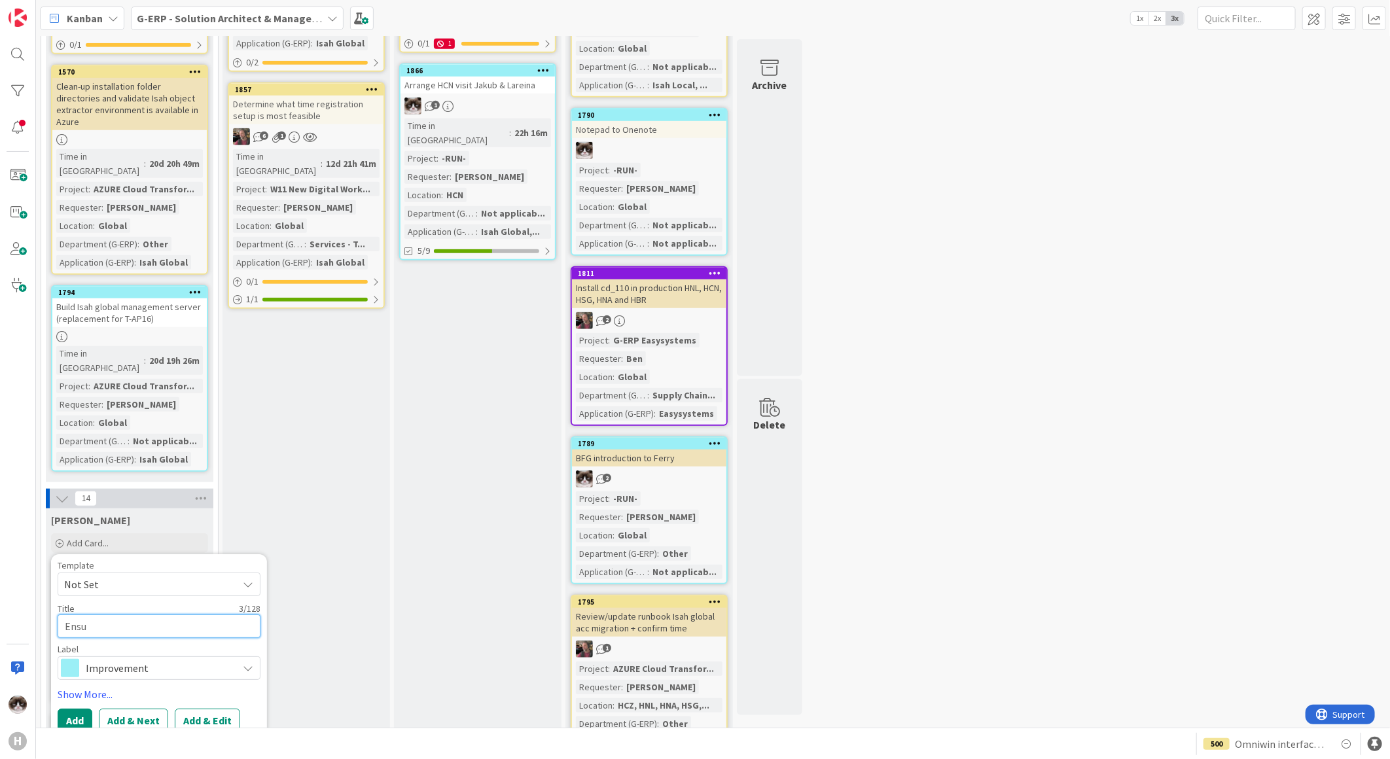
type textarea "Ensur"
type textarea "x"
type textarea "Ensure"
type textarea "x"
type textarea "Ensure"
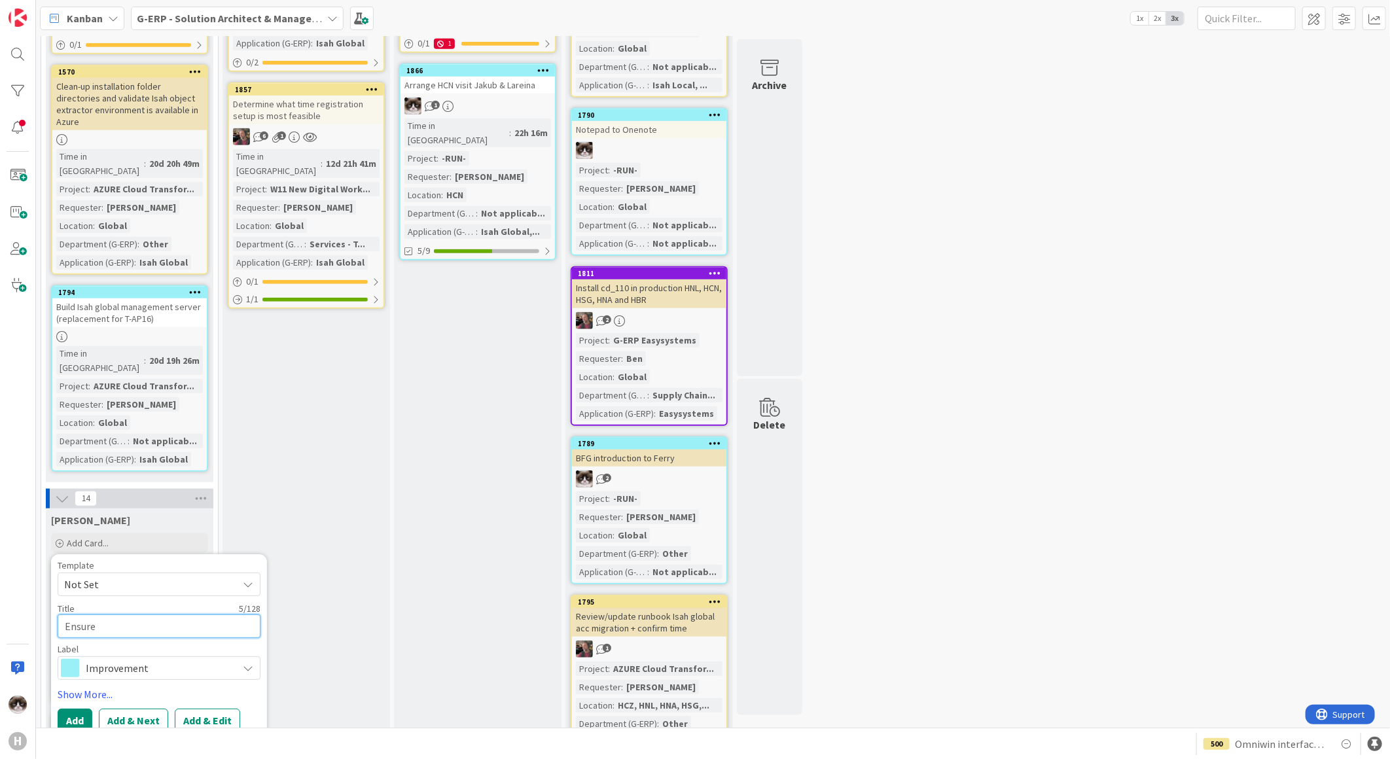
type textarea "x"
type textarea "Ensure H"
type textarea "x"
type textarea "Ensure HC"
type textarea "x"
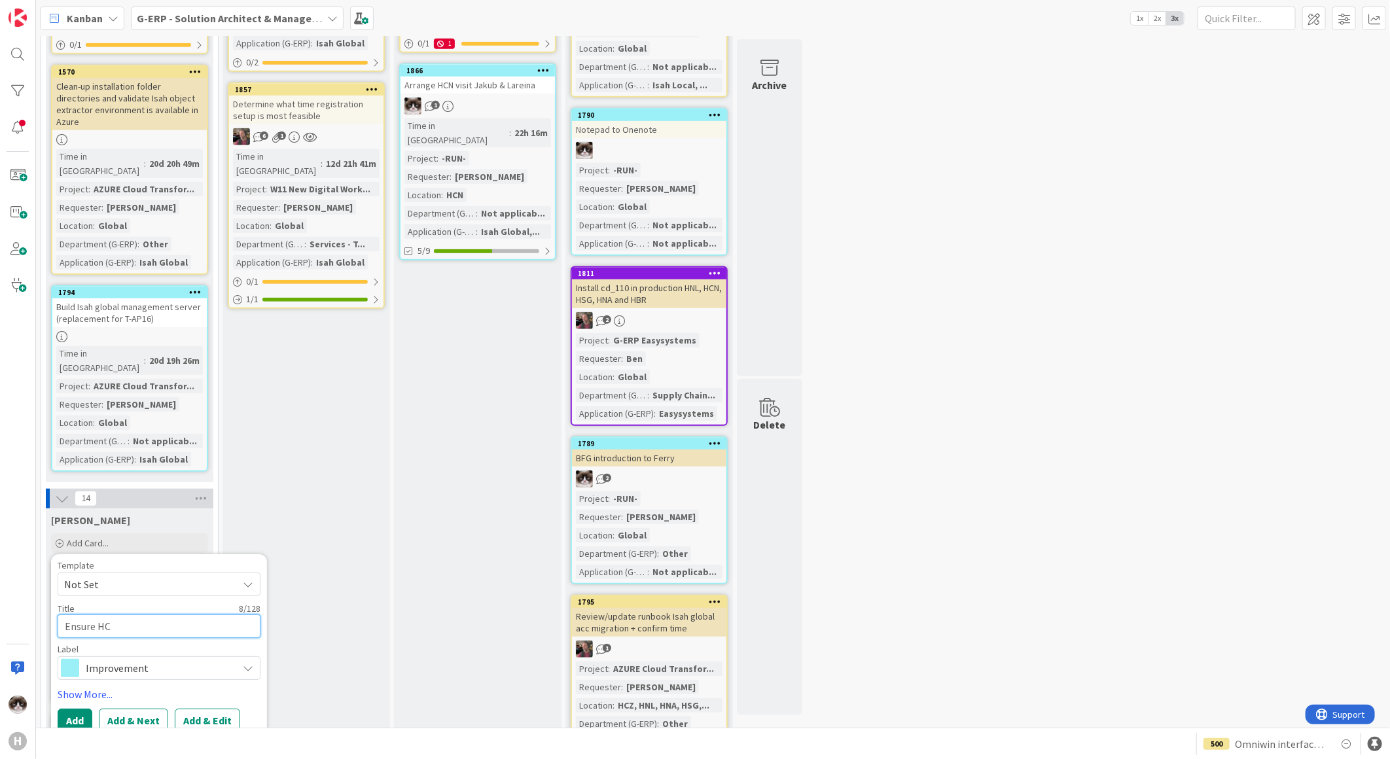
type textarea "Ensure HCN"
type textarea "x"
type textarea "Ensure HCN"
type textarea "x"
type textarea "Ensure HCN c"
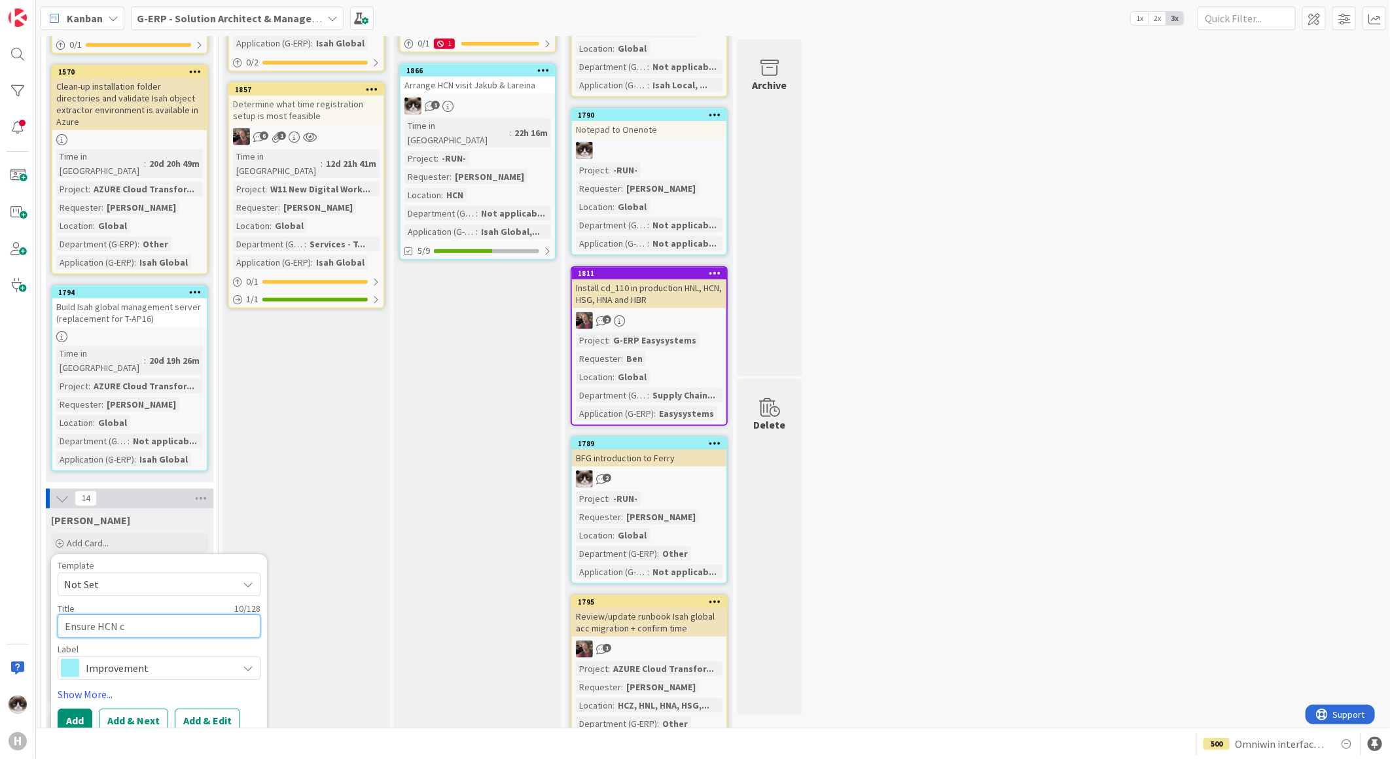
type textarea "x"
type textarea "Ensure HCN co"
type textarea "x"
type textarea "Ensure HCN col"
type textarea "x"
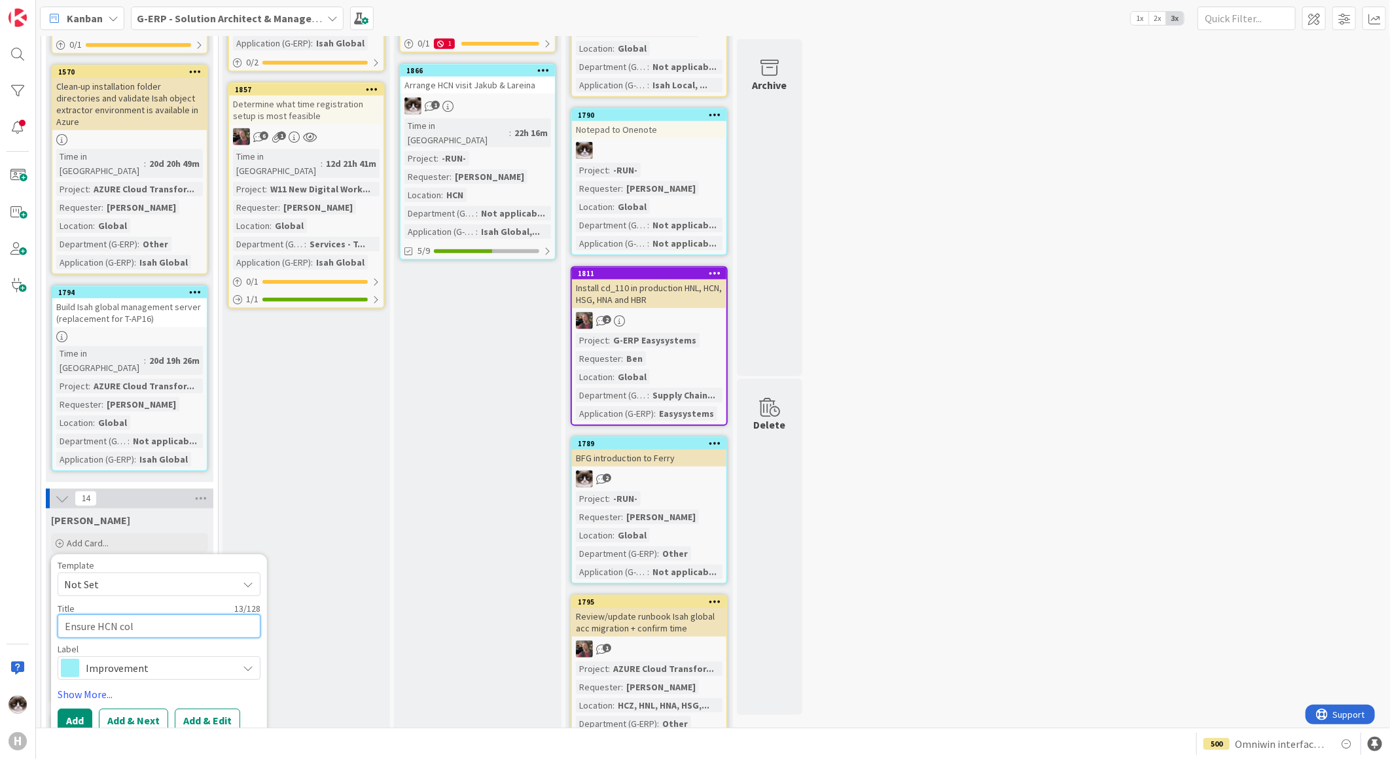
type textarea "Ensure HCN coll"
type textarea "x"
type textarea "Ensure HCN colle"
type textarea "x"
type textarea "Ensure HCN collea"
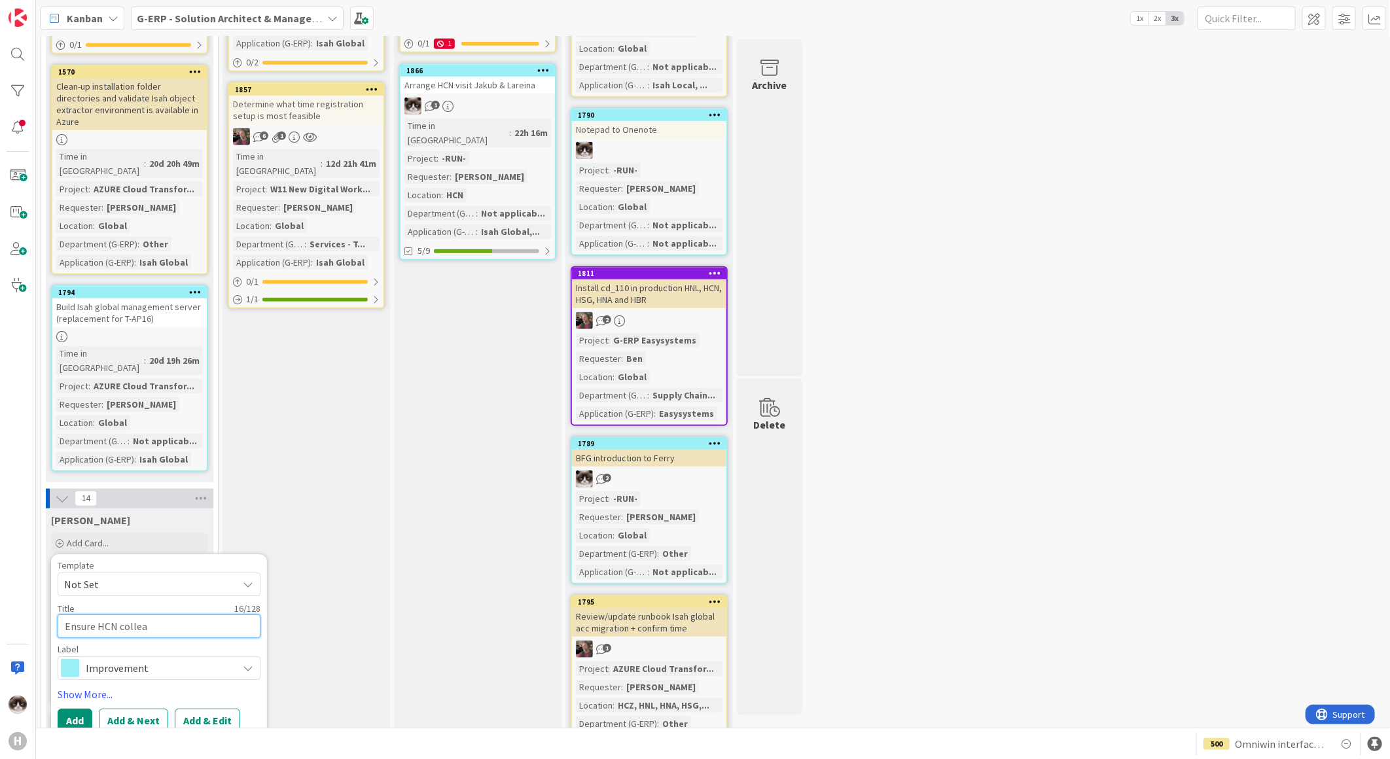
type textarea "x"
type textarea "Ensure HCN colleag"
type textarea "x"
type textarea "Ensure HCN colleagu"
type textarea "x"
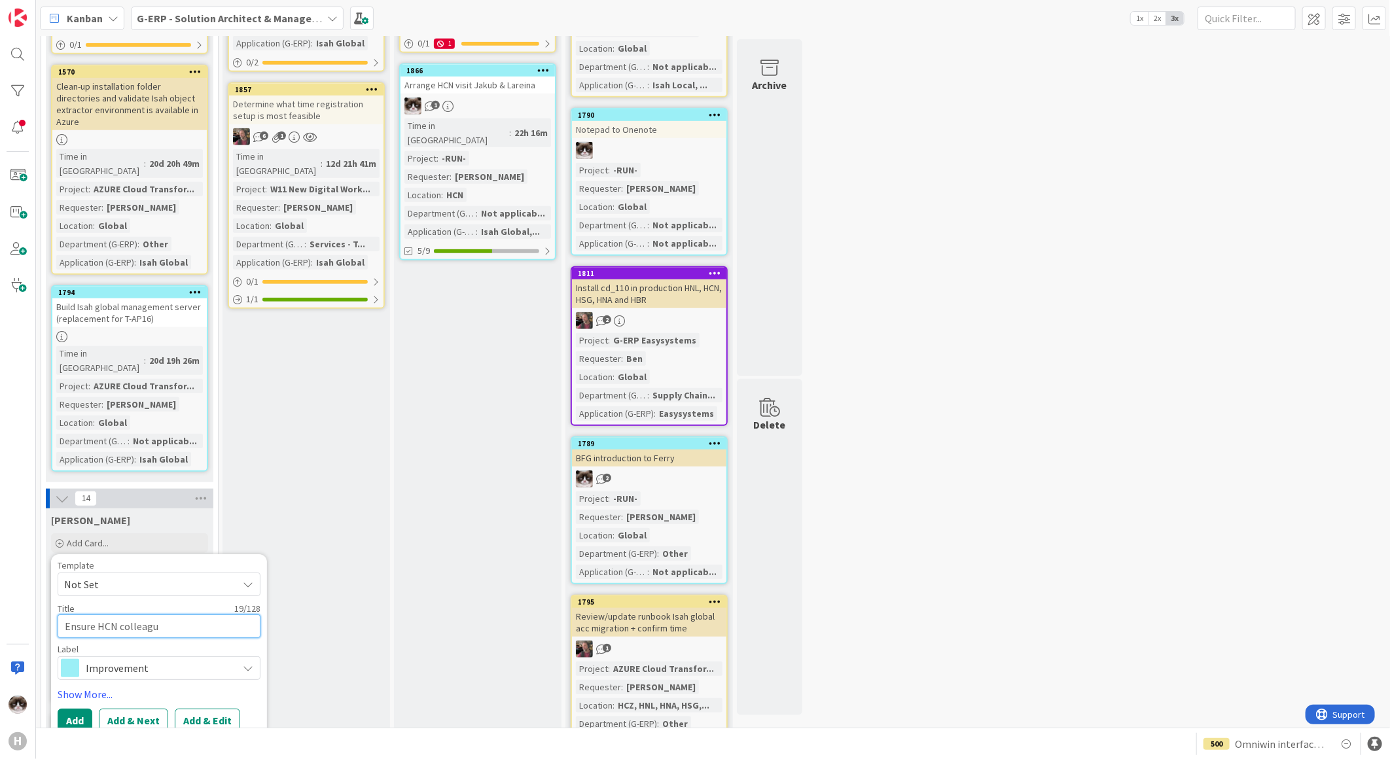
type textarea "Ensure HCN colleague"
type textarea "x"
type textarea "Ensure HCN colleagues"
type textarea "x"
type textarea "Ensure HCN colleagues"
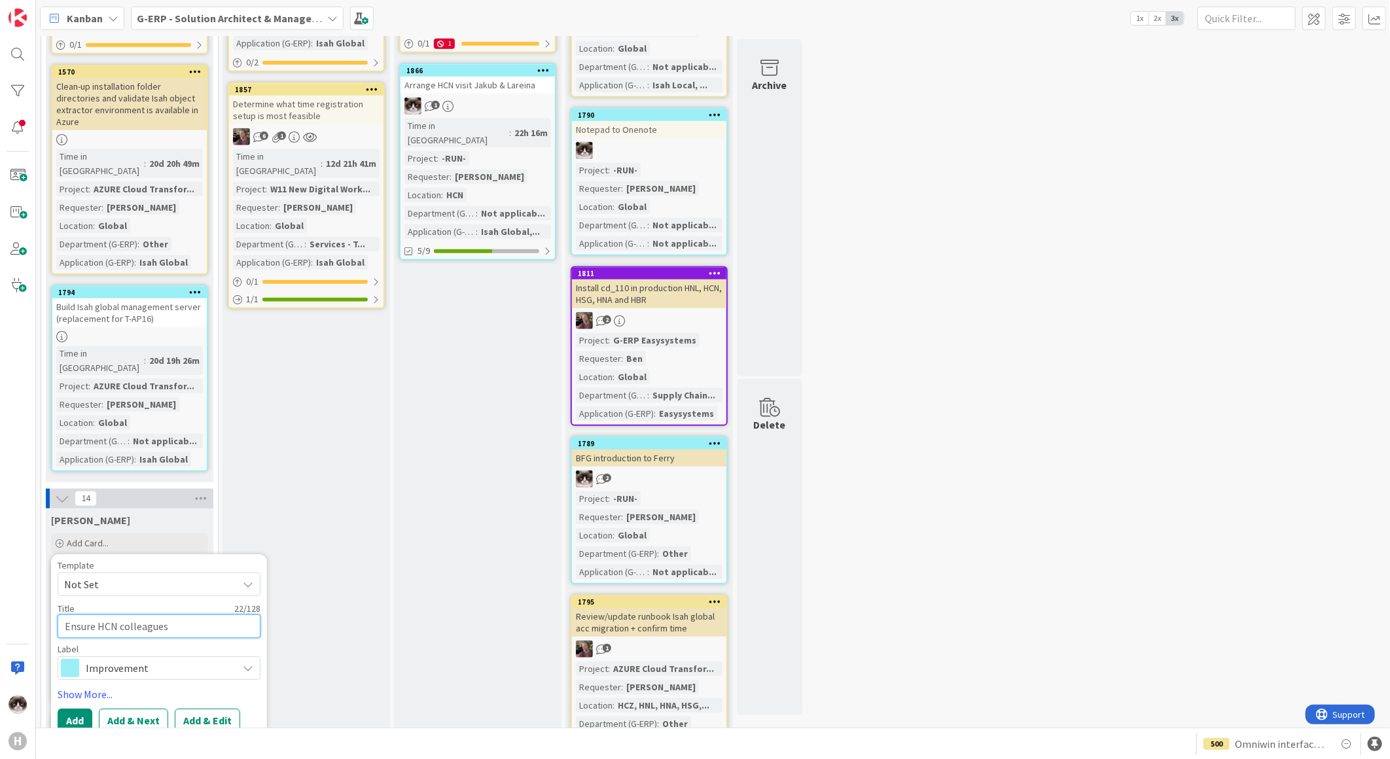
type textarea "x"
type textarea "Ensure HCN colleagues c"
type textarea "x"
type textarea "Ensure HCN colleagues ca"
type textarea "x"
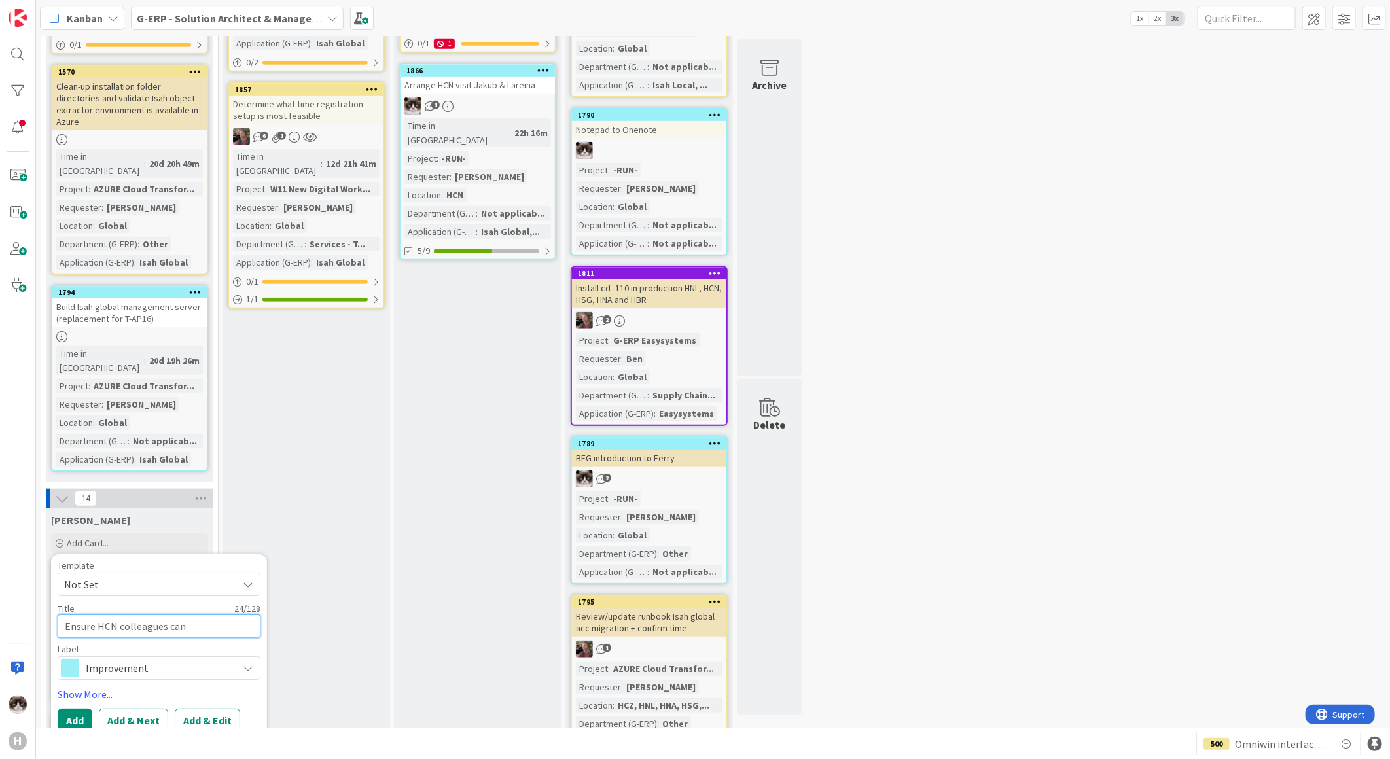
type textarea "Ensure HCN colleagues can"
type textarea "x"
type textarea "Ensure HCN colleagues can l"
type textarea "x"
type textarea "Ensure HCN colleagues can lo"
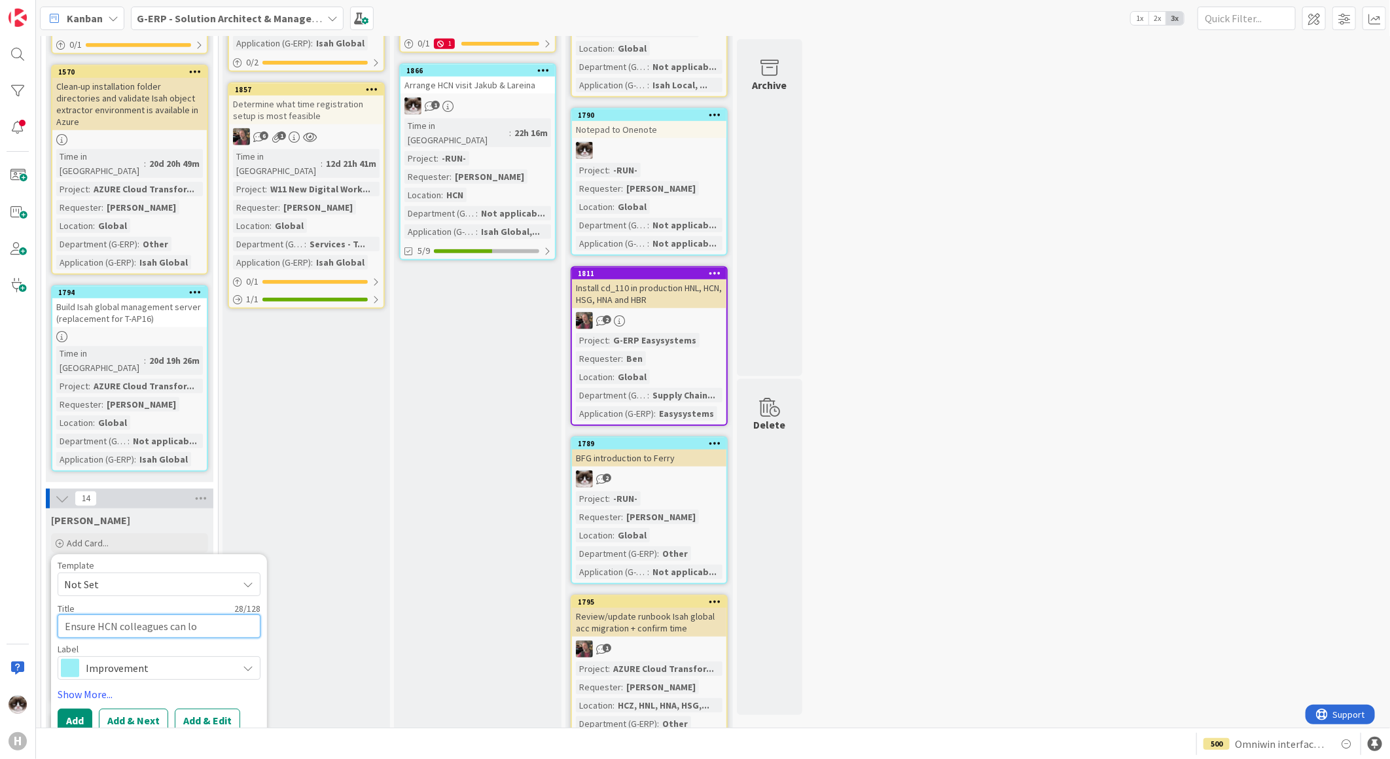
type textarea "x"
type textarea "Ensure HCN colleagues can log"
type textarea "x"
type textarea "Ensure HCN colleagues can logi"
type textarea "x"
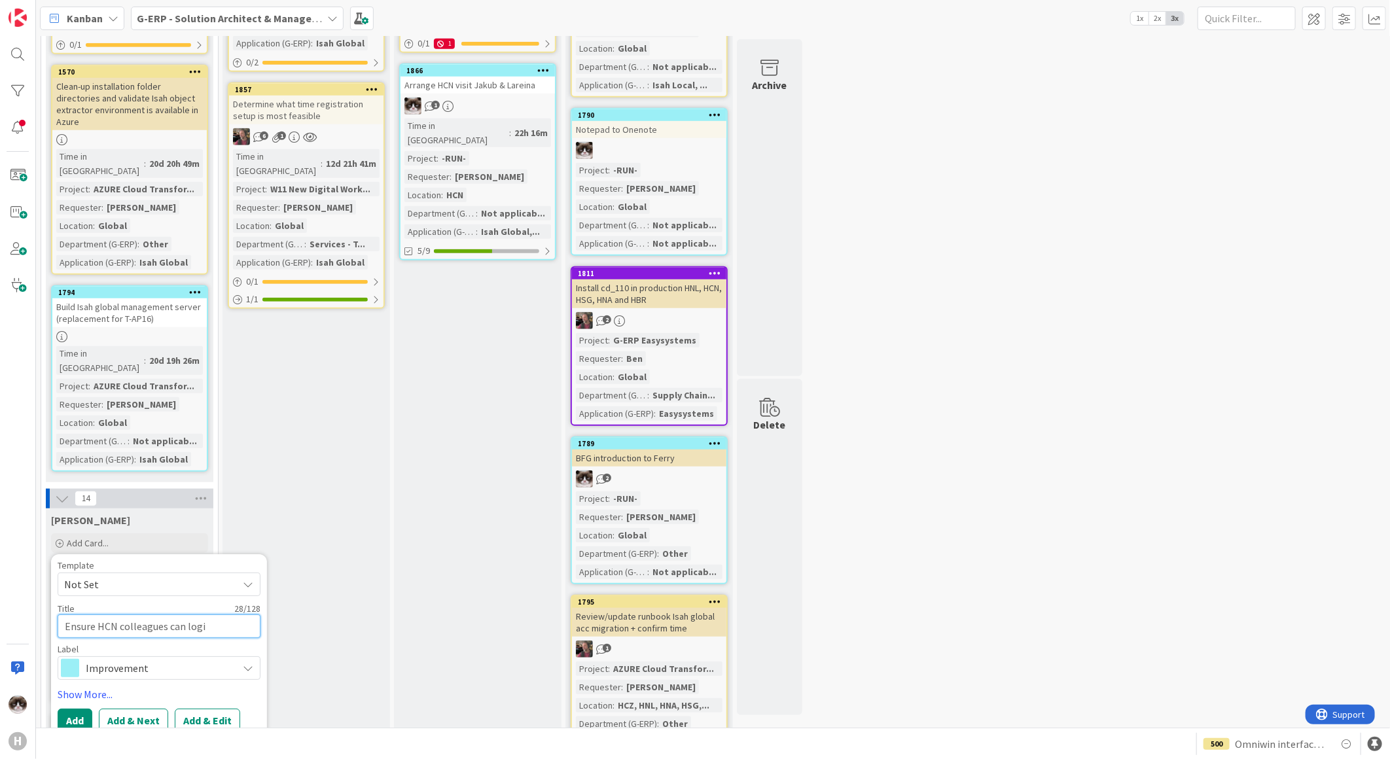
type textarea "Ensure HCN colleagues can login"
type textarea "x"
type textarea "Ensure HCN colleagues can login"
type textarea "x"
type textarea "Ensure HCN colleagues can login o"
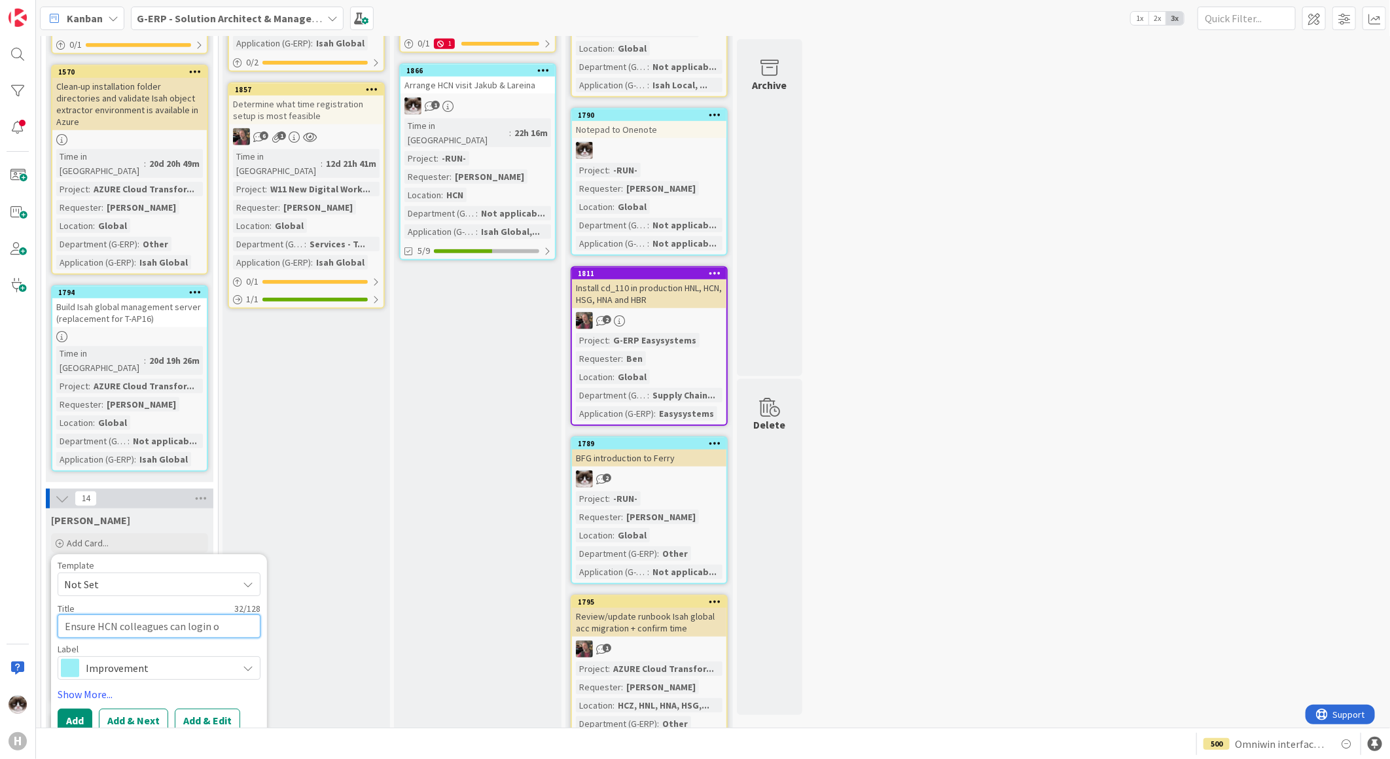
type textarea "x"
type textarea "Ensure HCN colleagues can login on"
type textarea "x"
type textarea "Ensure HCN colleagues can login on Is"
type textarea "x"
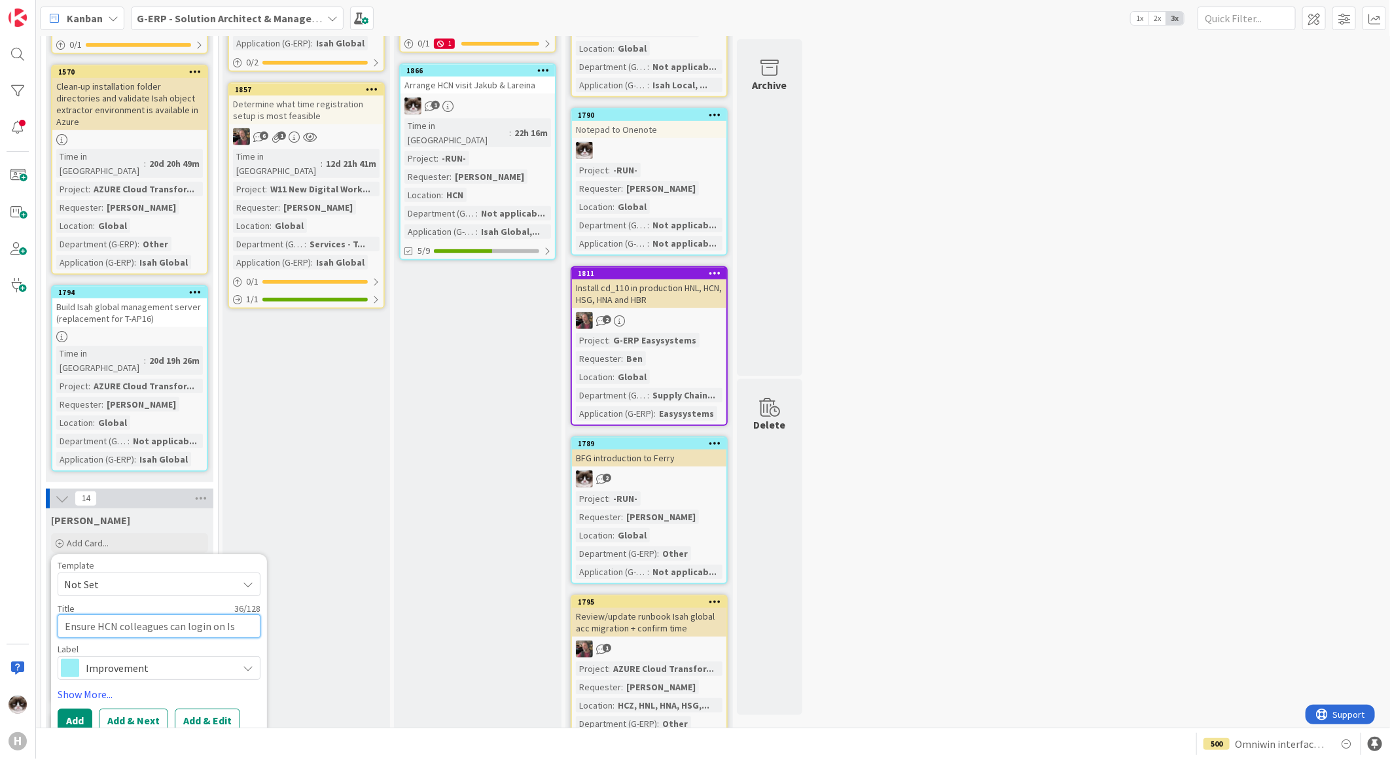
type textarea "Ensure HCN colleagues can login on Isa"
type textarea "x"
type textarea "Ensure HCN colleagues can login on Isah"
type textarea "x"
type textarea "Ensure HCN colleagues can login on Isah"
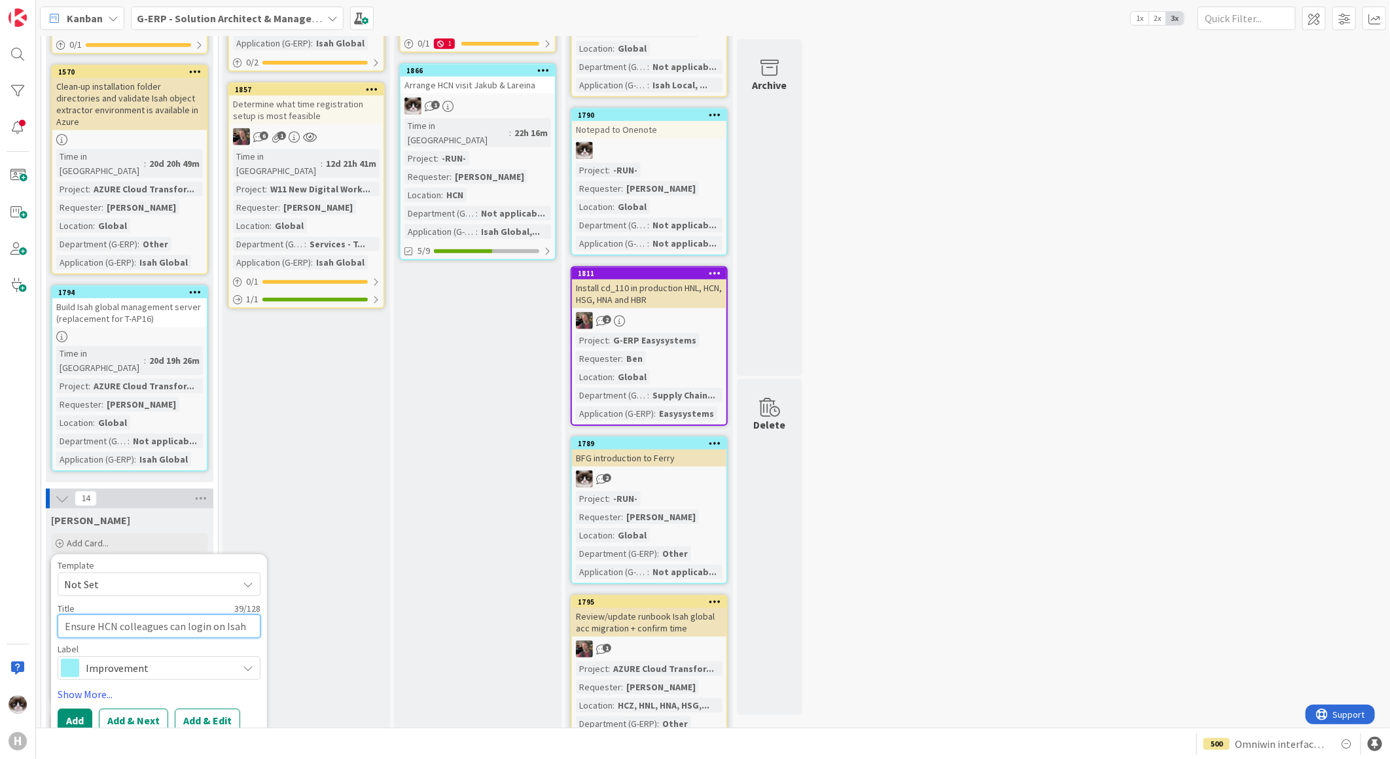
type textarea "x"
type textarea "Ensure HCN colleagues can login on Isah p"
type textarea "x"
type textarea "Ensure HCN colleagues can login on Isah po"
type textarea "x"
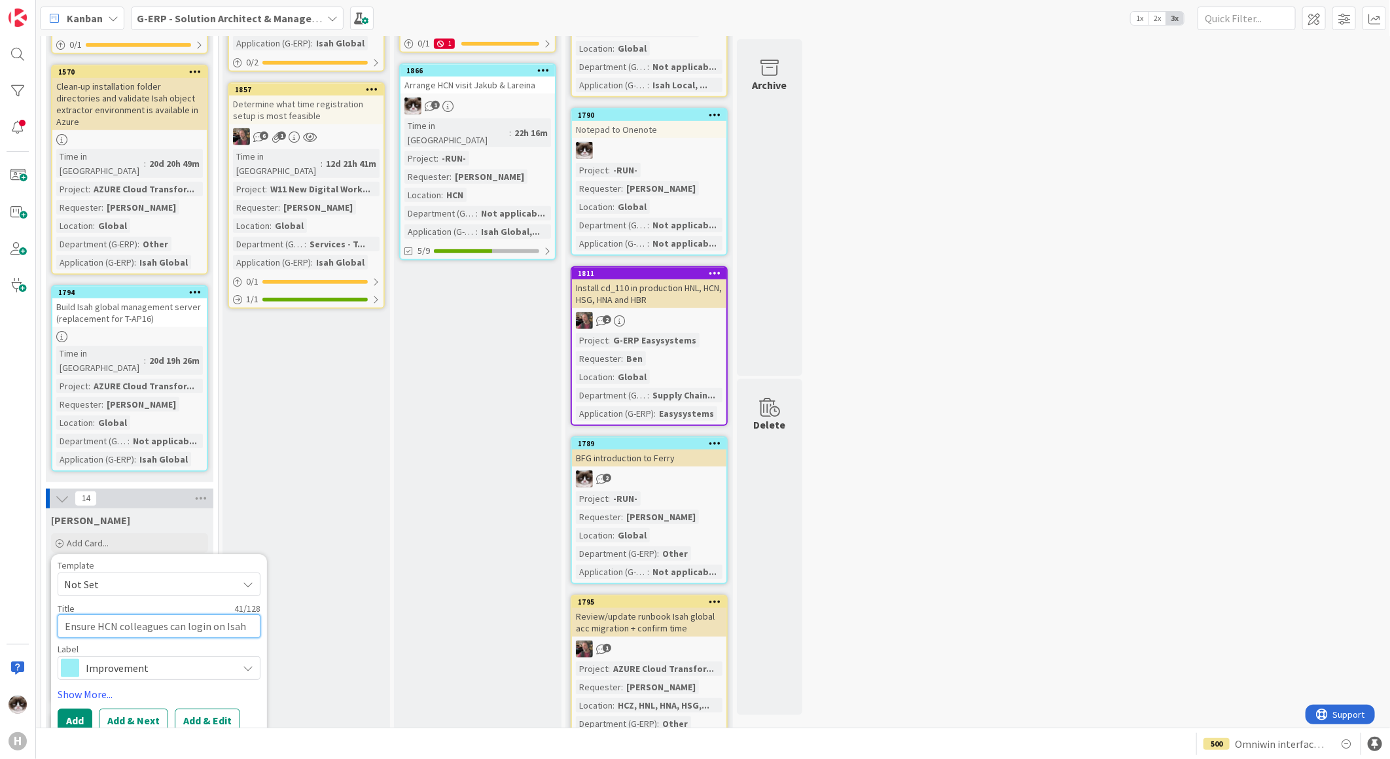
type textarea "Ensure HCN colleagues can login on Isah por"
type textarea "x"
type textarea "Ensure HCN colleagues can login on Isah port"
type textarea "x"
type textarea "Ensure HCN colleagues can login on Isah portal"
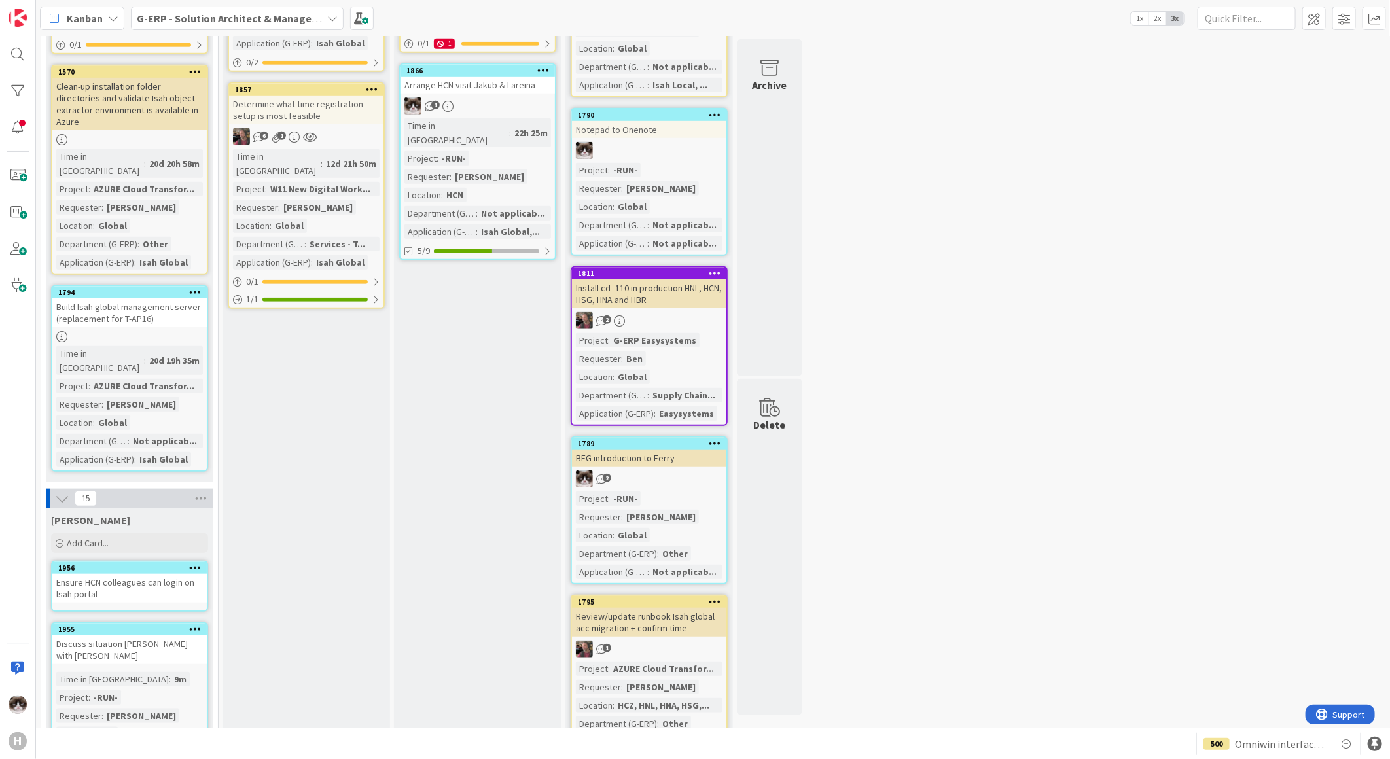
click at [171, 574] on div "Ensure HCN colleagues can login on Isah portal" at bounding box center [129, 588] width 154 height 29
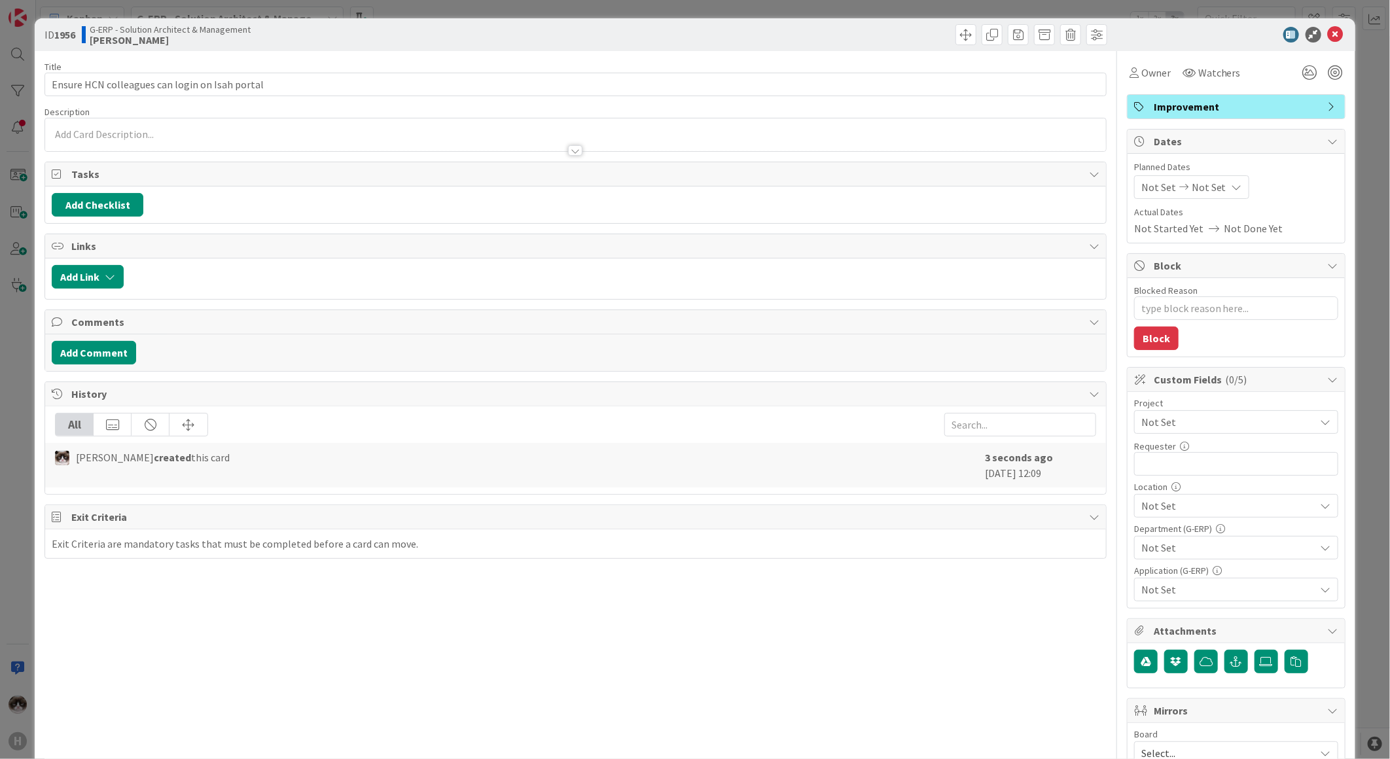
click at [1160, 429] on span "Not Set" at bounding box center [1226, 422] width 168 height 18
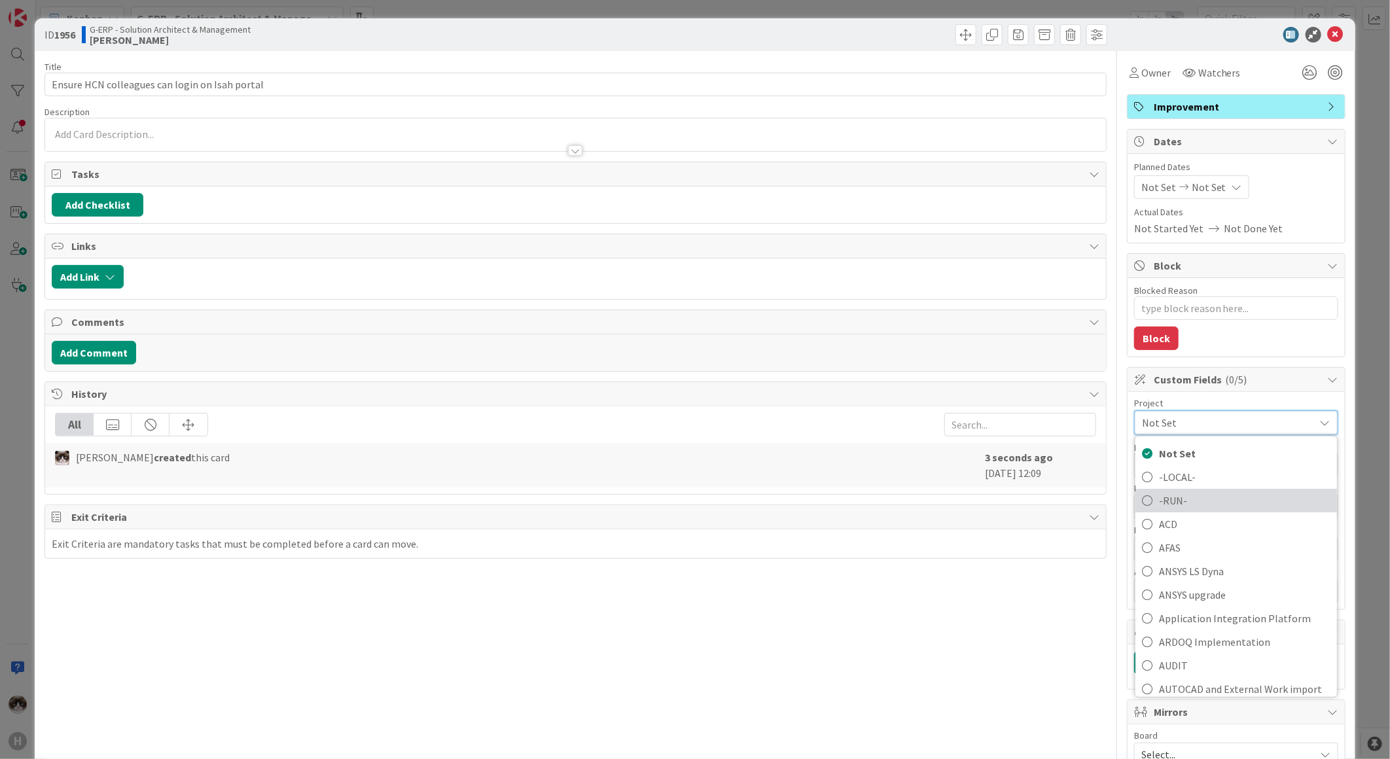
click at [1172, 496] on span "-RUN-" at bounding box center [1245, 501] width 172 height 20
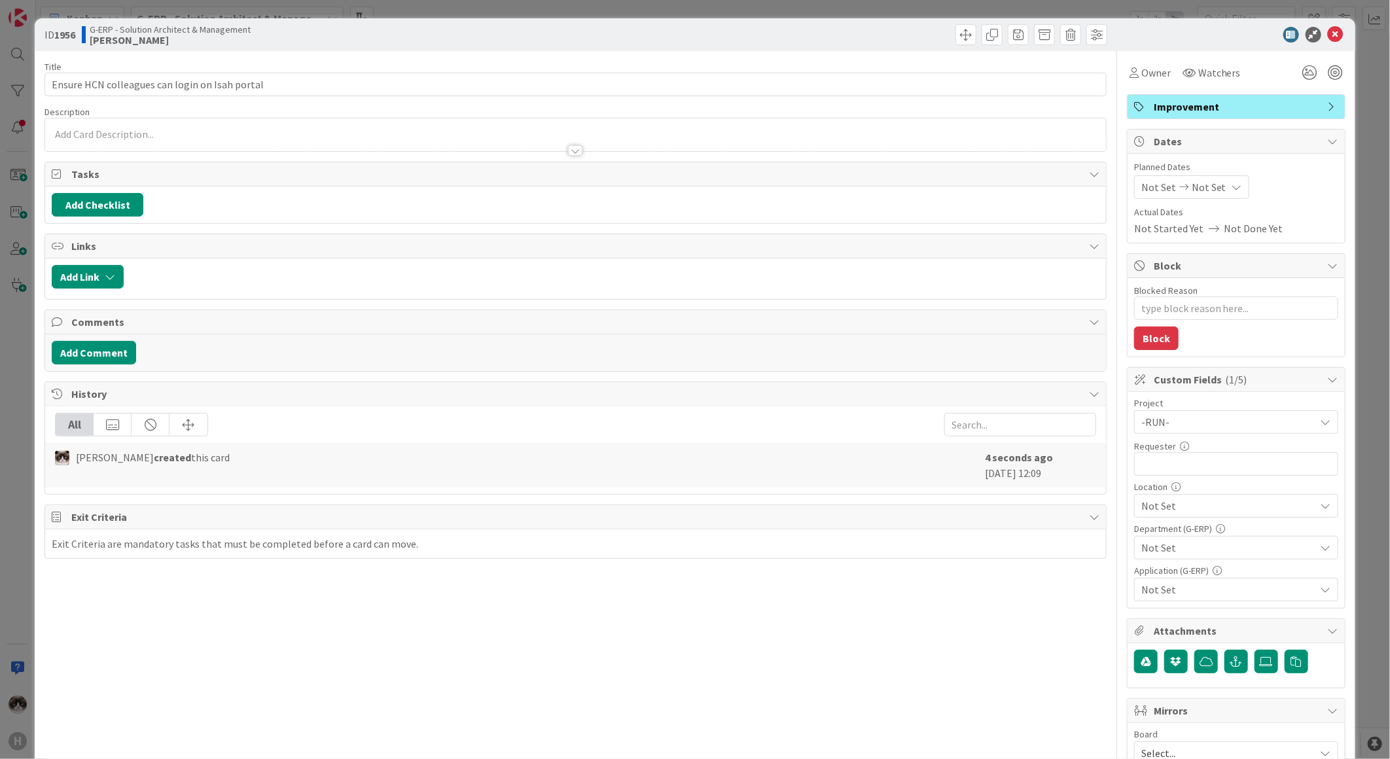
type textarea "x"
click at [1178, 466] on input "text" at bounding box center [1236, 464] width 204 height 24
type input "Alex Fu"
type textarea "x"
type input "Alex Fu"
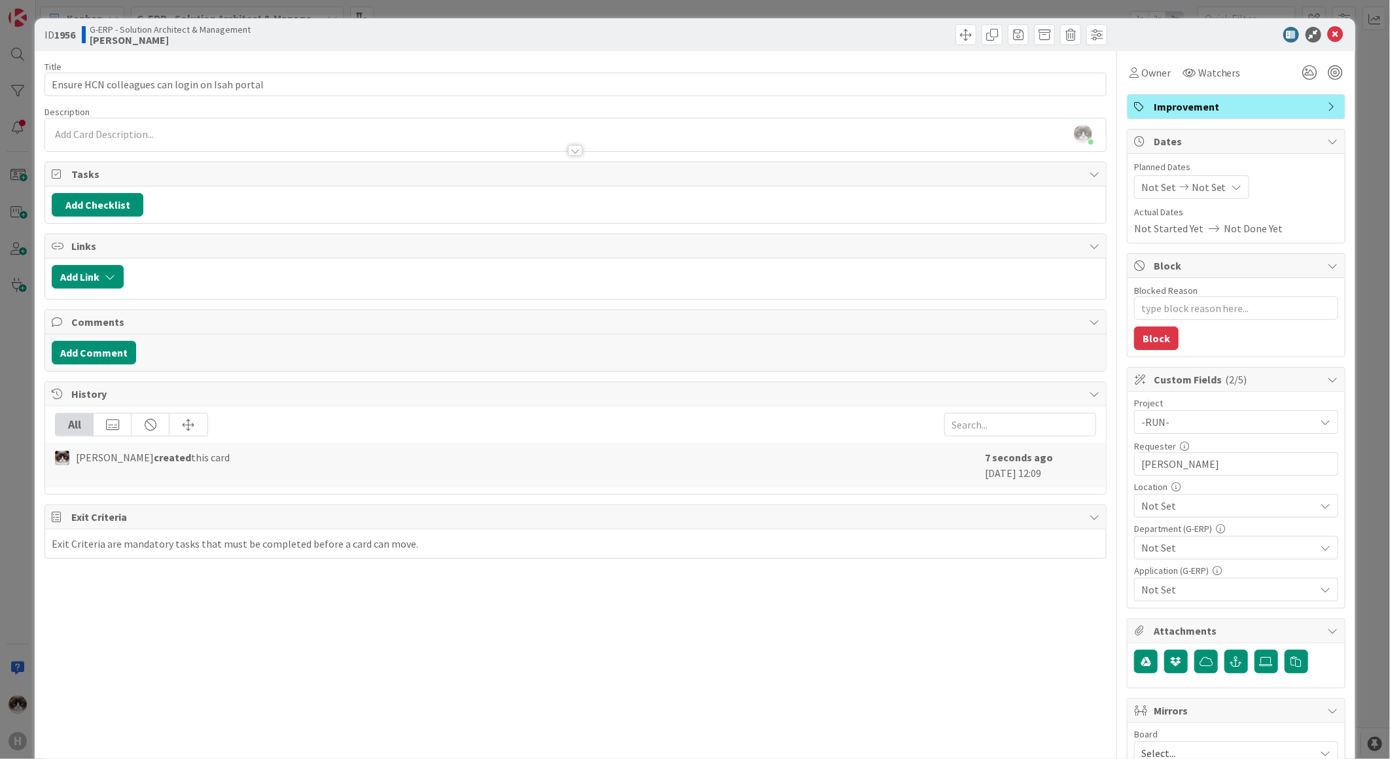
click at [1181, 505] on span "Not Set" at bounding box center [1229, 506] width 174 height 16
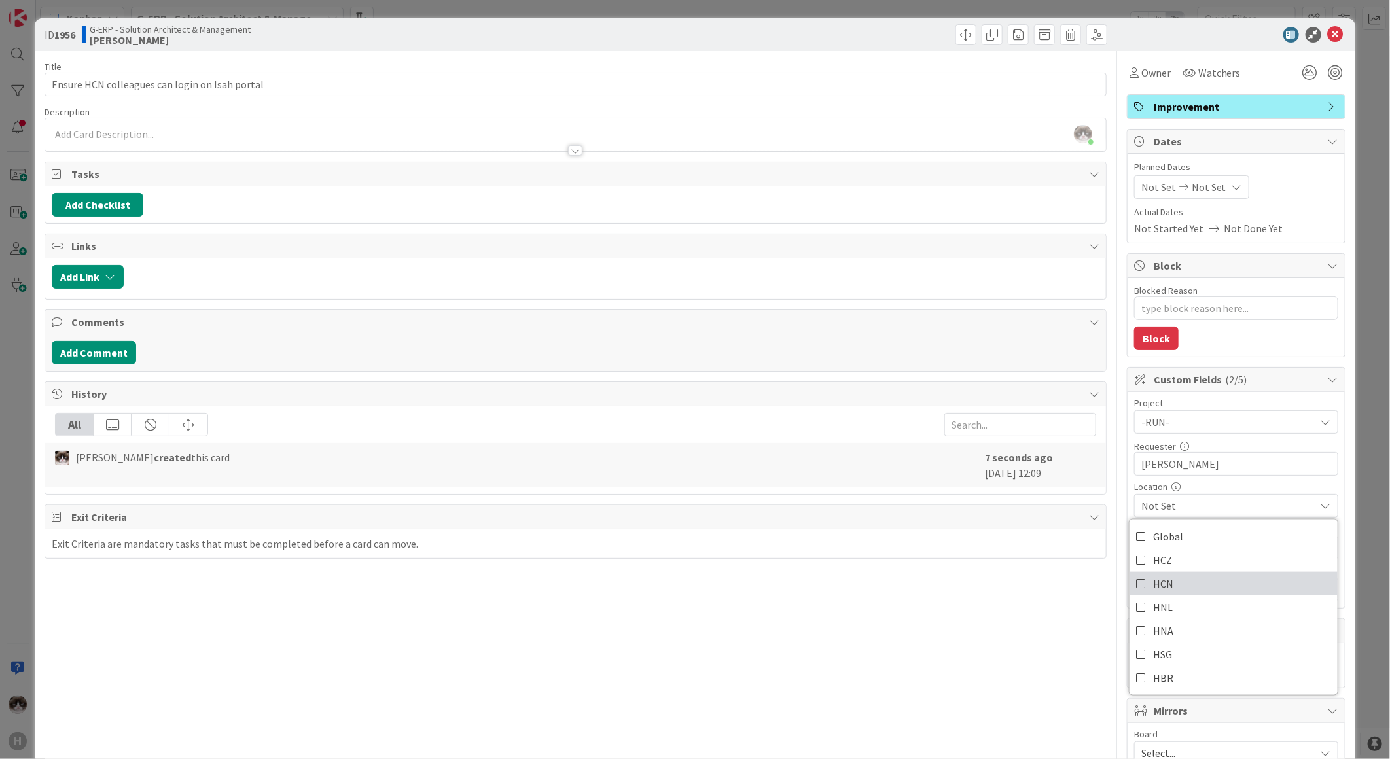
click at [1176, 586] on link "HCN" at bounding box center [1234, 584] width 208 height 24
click at [992, 645] on div "Title 46 / 128 Ensure HCN colleagues can login on Isah portal Description Kevin…" at bounding box center [576, 567] width 1062 height 1032
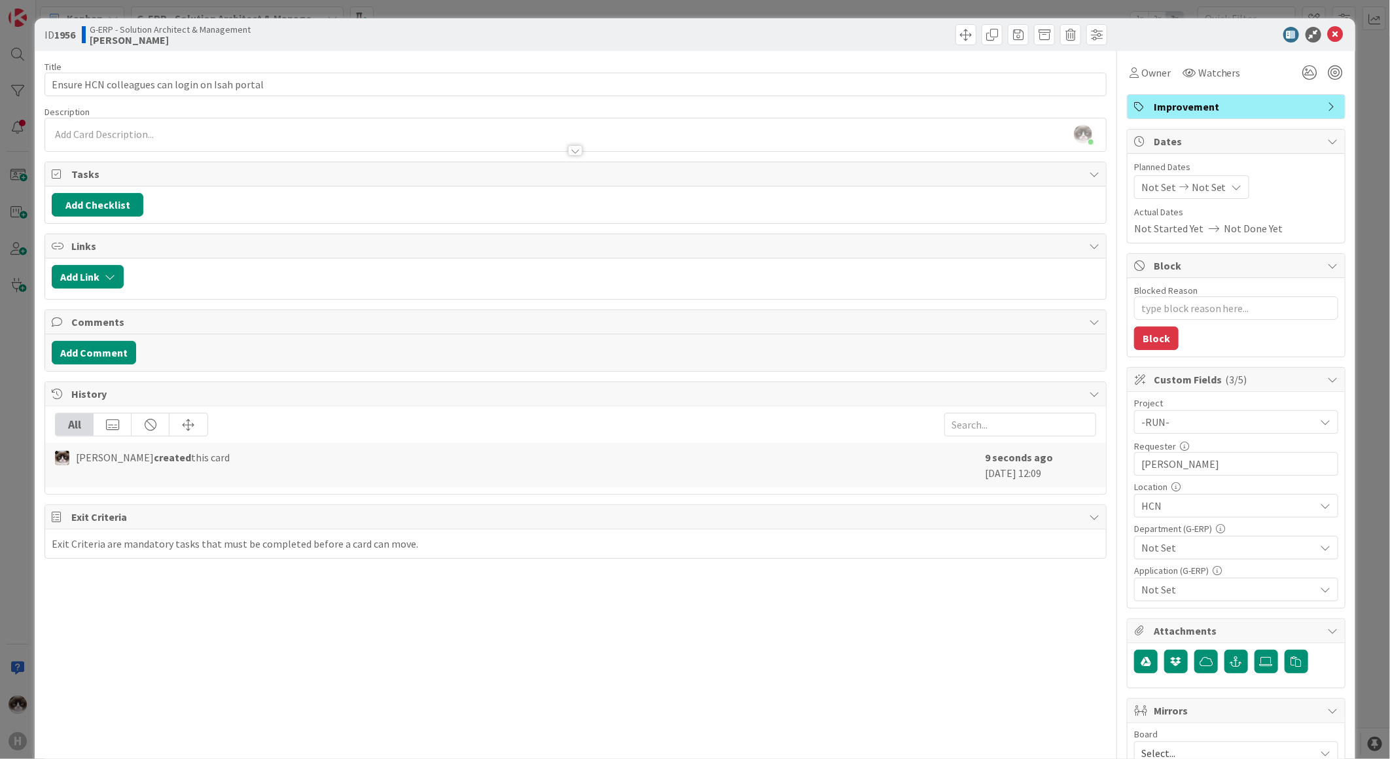
click at [1149, 551] on span "Not Set" at bounding box center [1229, 548] width 174 height 16
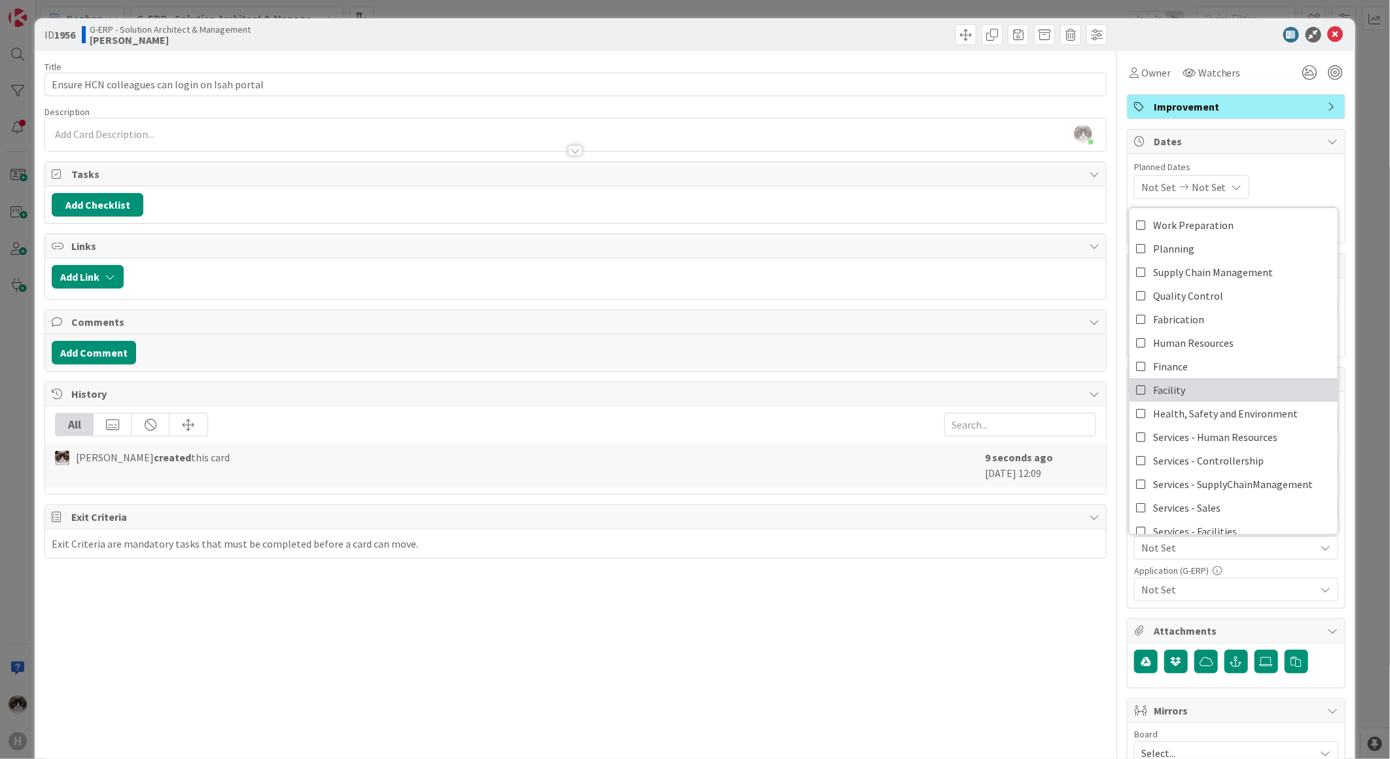
scroll to position [108, 0]
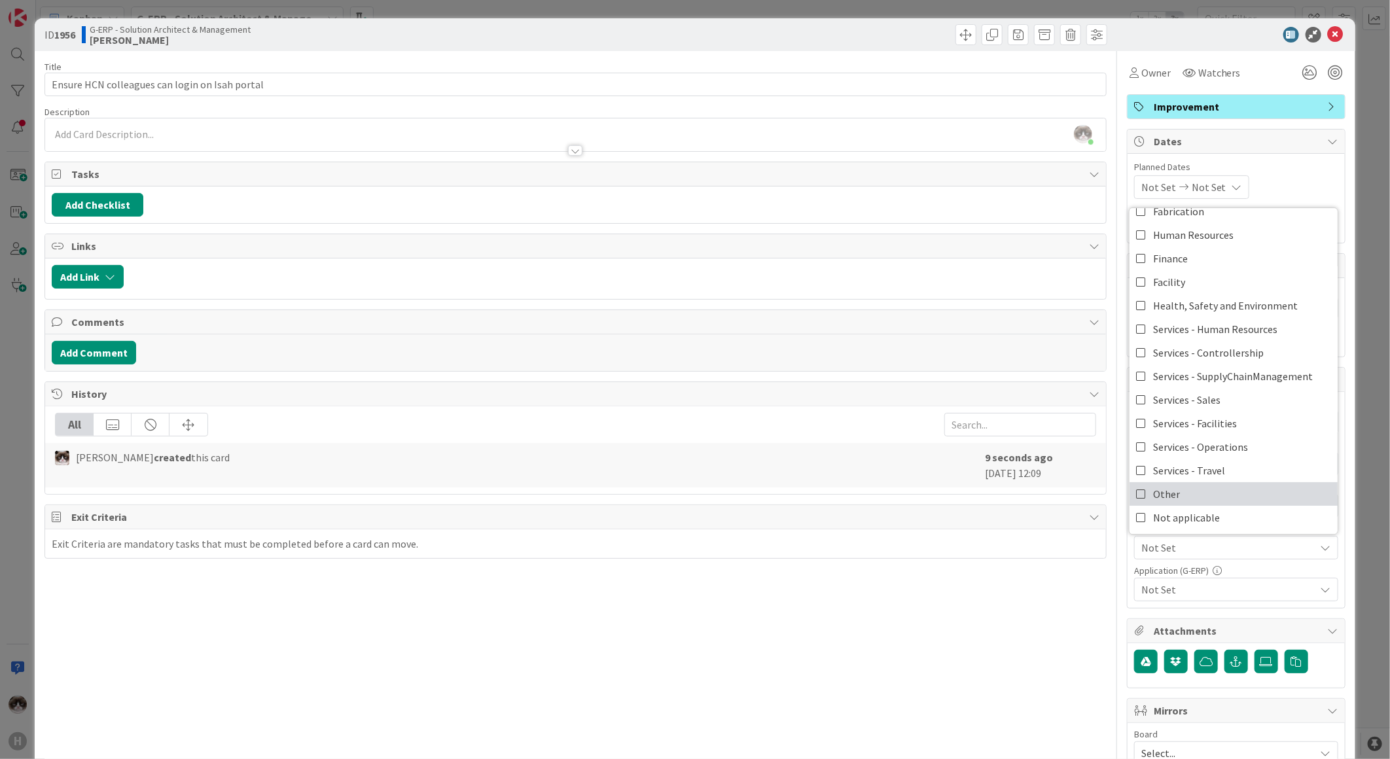
click at [1185, 498] on link "Other" at bounding box center [1234, 494] width 208 height 24
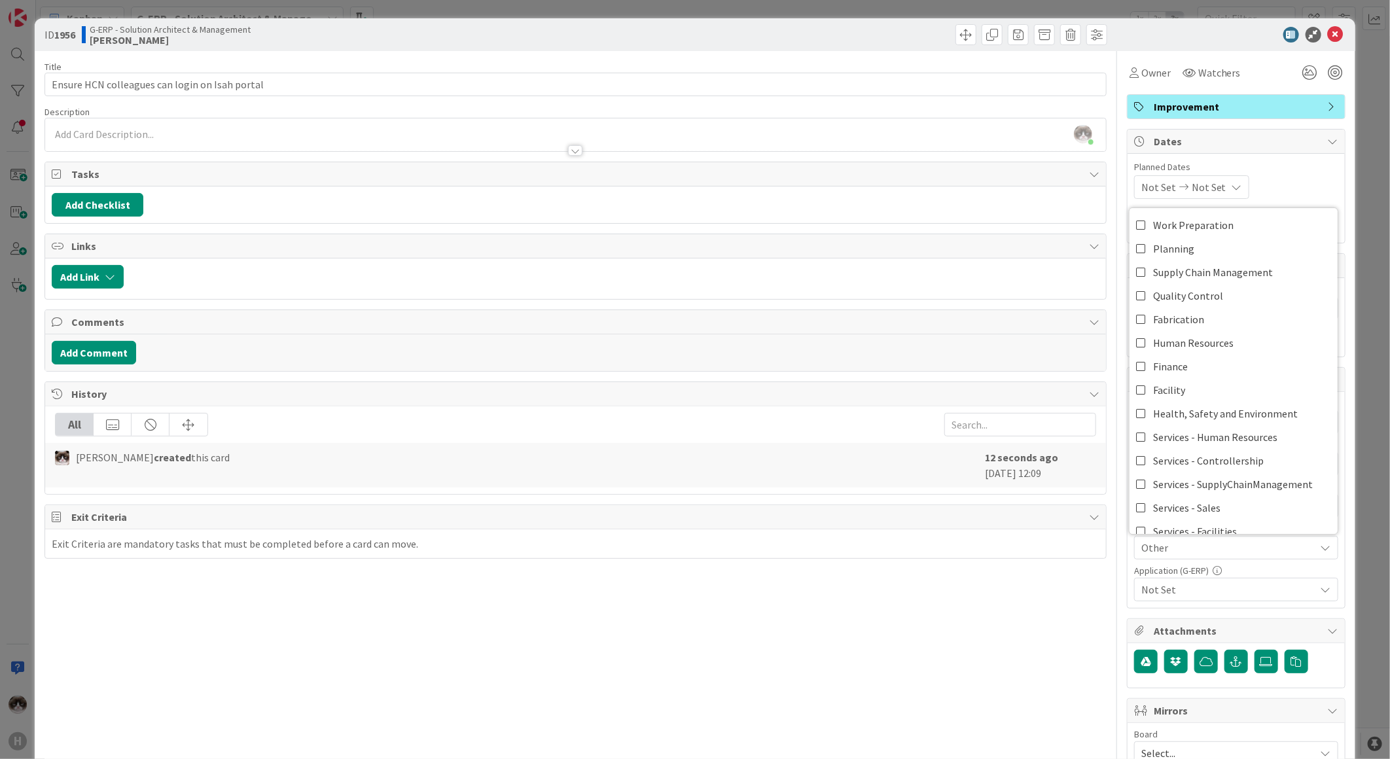
click at [1184, 591] on span "Not Set" at bounding box center [1229, 590] width 174 height 16
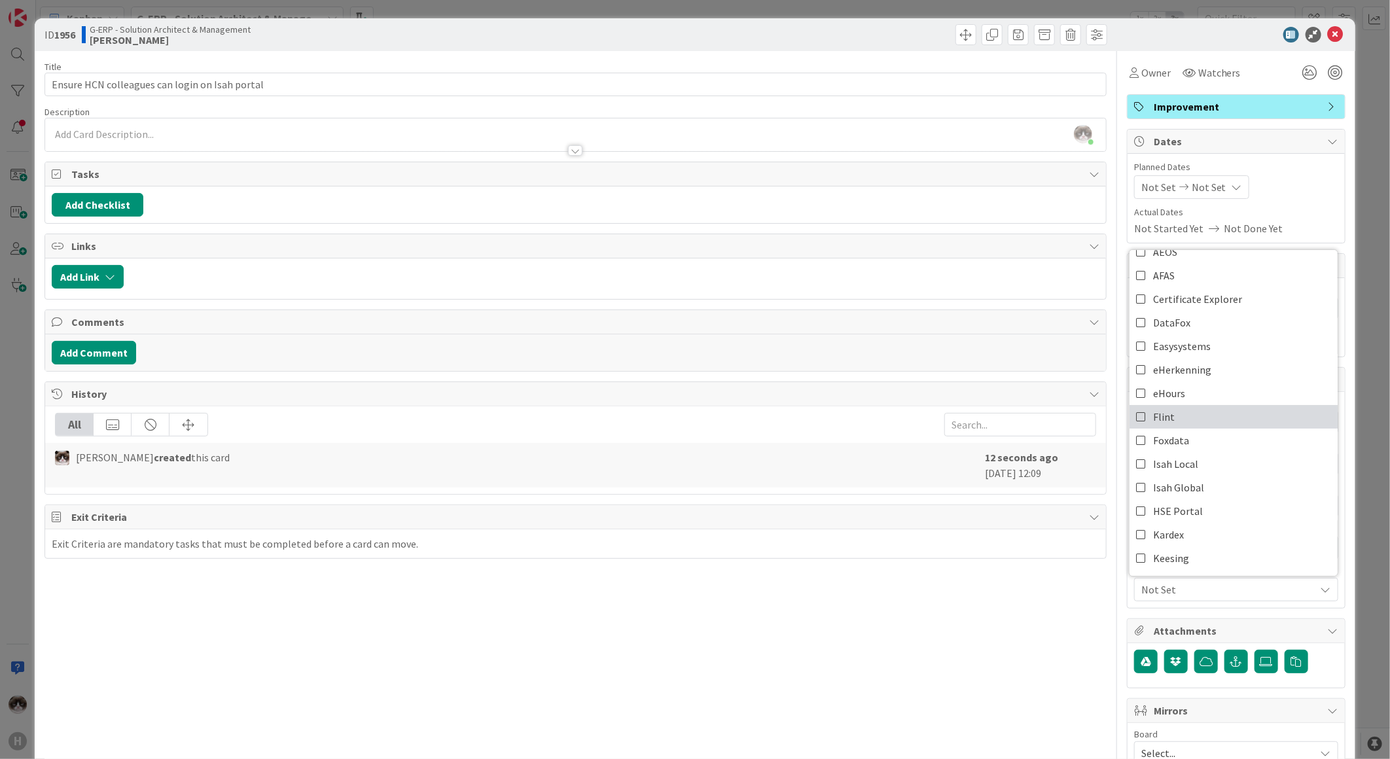
scroll to position [145, 0]
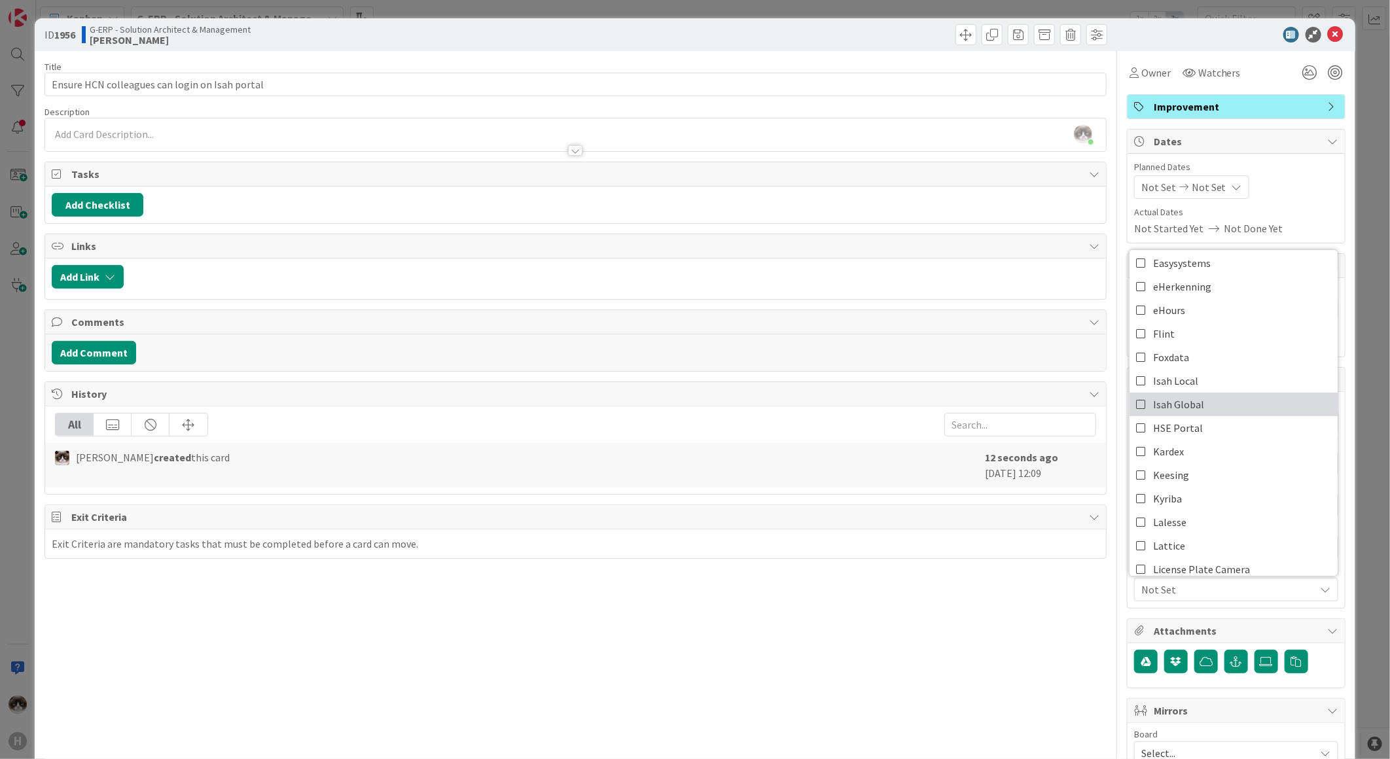
click at [1196, 404] on link "Isah Global" at bounding box center [1234, 405] width 208 height 24
type textarea "x"
click at [750, 636] on div "Title 46 / 128 Ensure HCN colleagues can login on Isah portal Description Kevin…" at bounding box center [576, 567] width 1062 height 1032
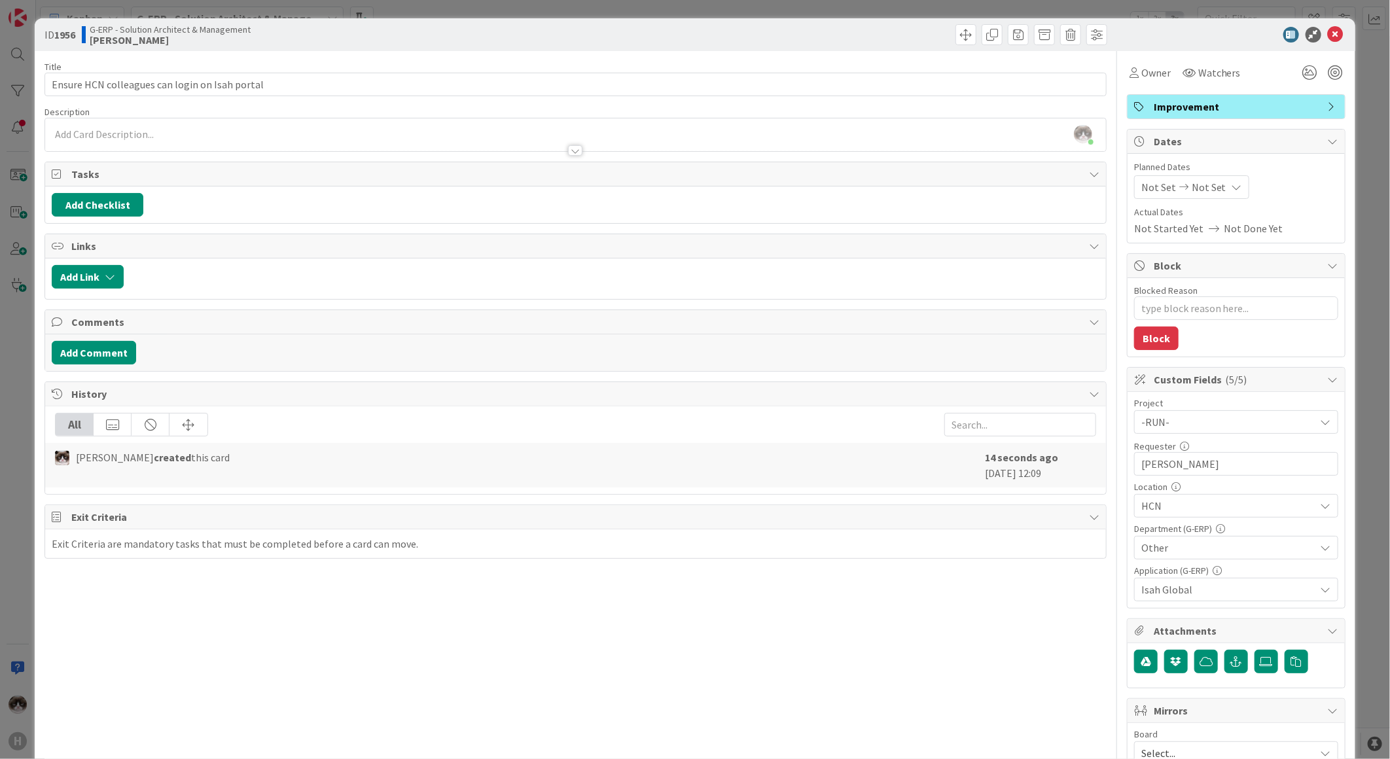
click at [185, 141] on div at bounding box center [575, 144] width 1061 height 14
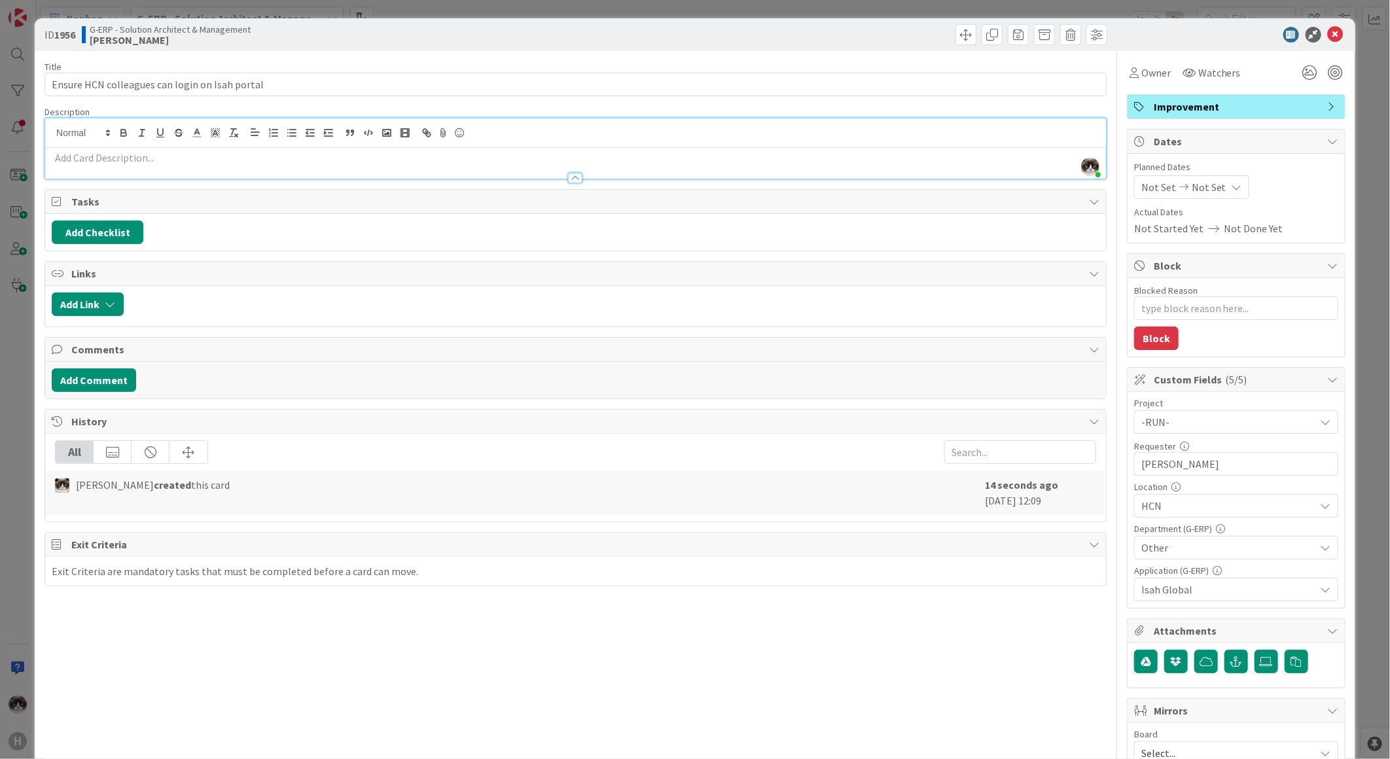
click at [187, 153] on p at bounding box center [576, 158] width 1048 height 15
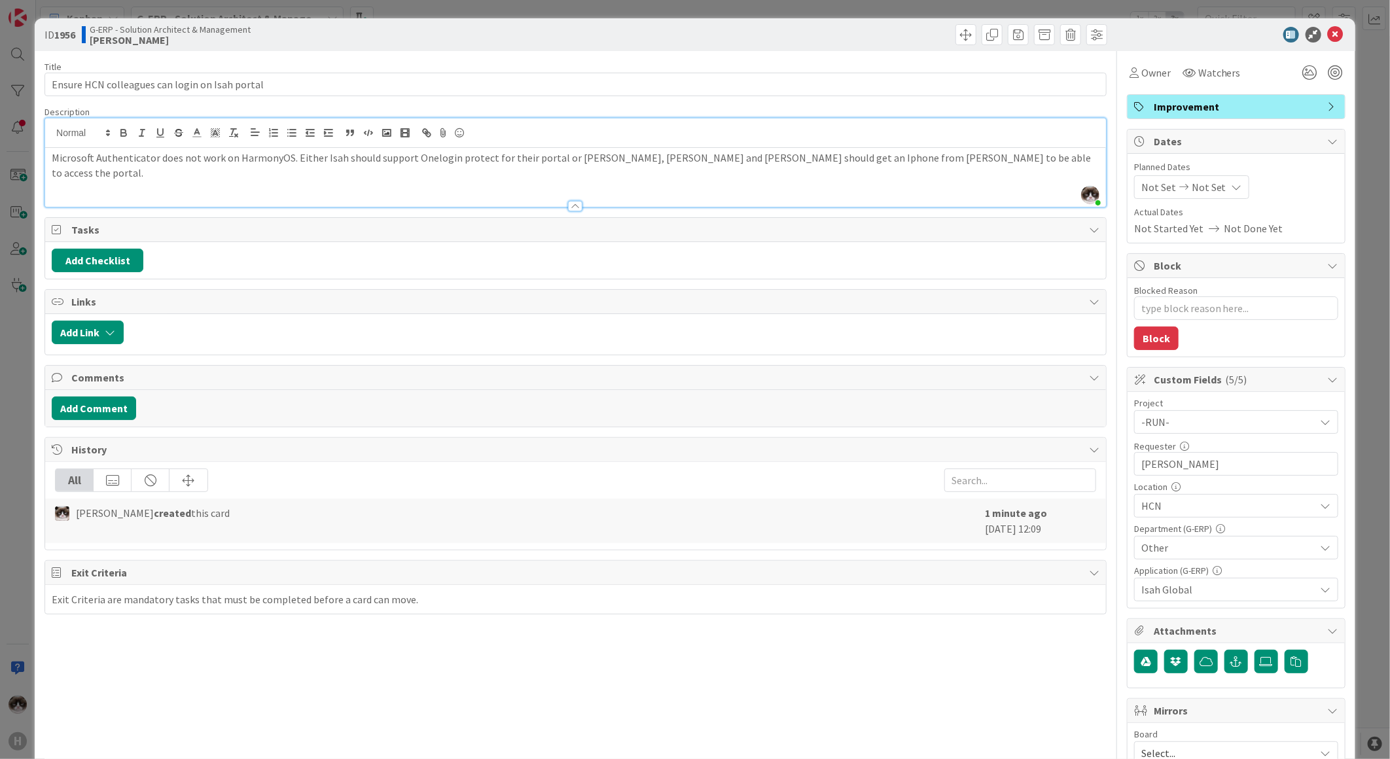
click at [652, 64] on div "Title 46 / 128" at bounding box center [576, 67] width 1062 height 12
click at [1328, 30] on icon at bounding box center [1336, 35] width 16 height 16
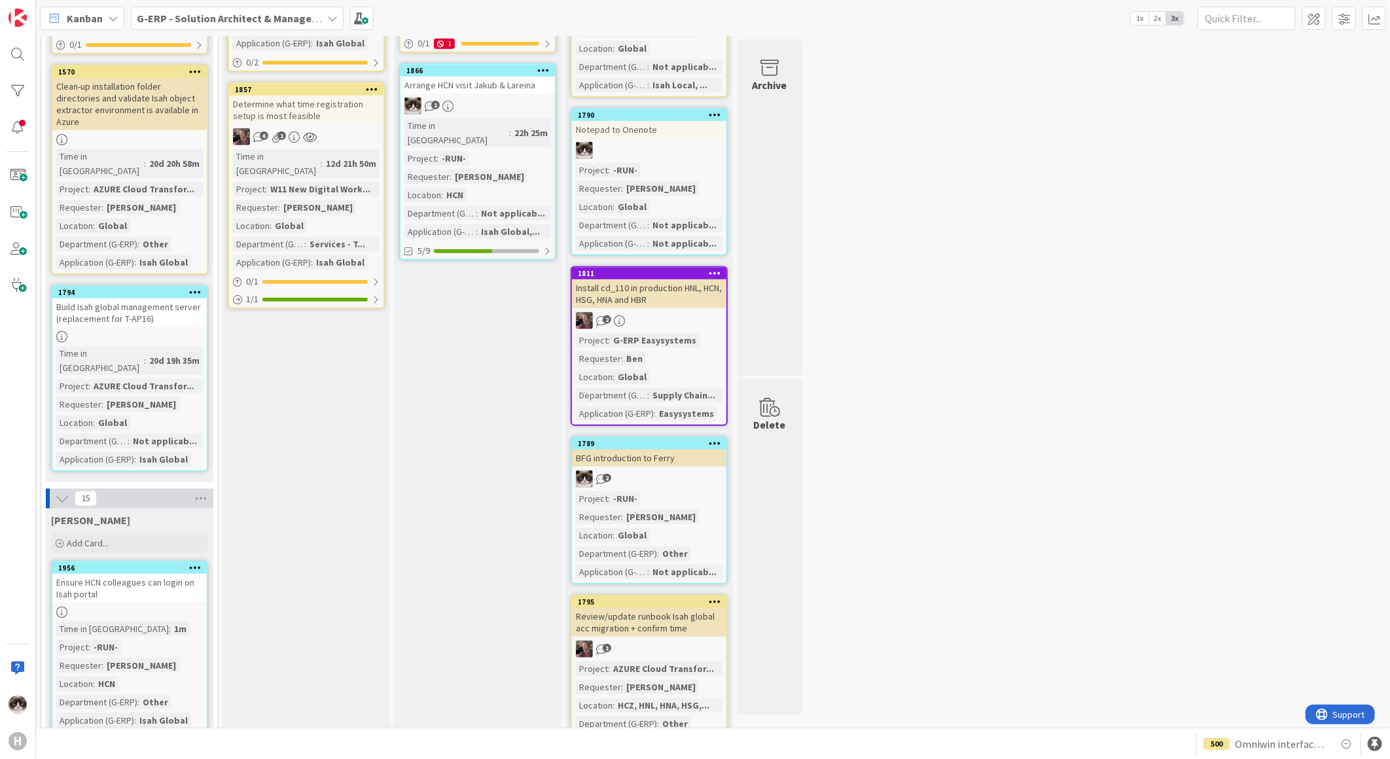
click at [164, 607] on div at bounding box center [129, 612] width 154 height 11
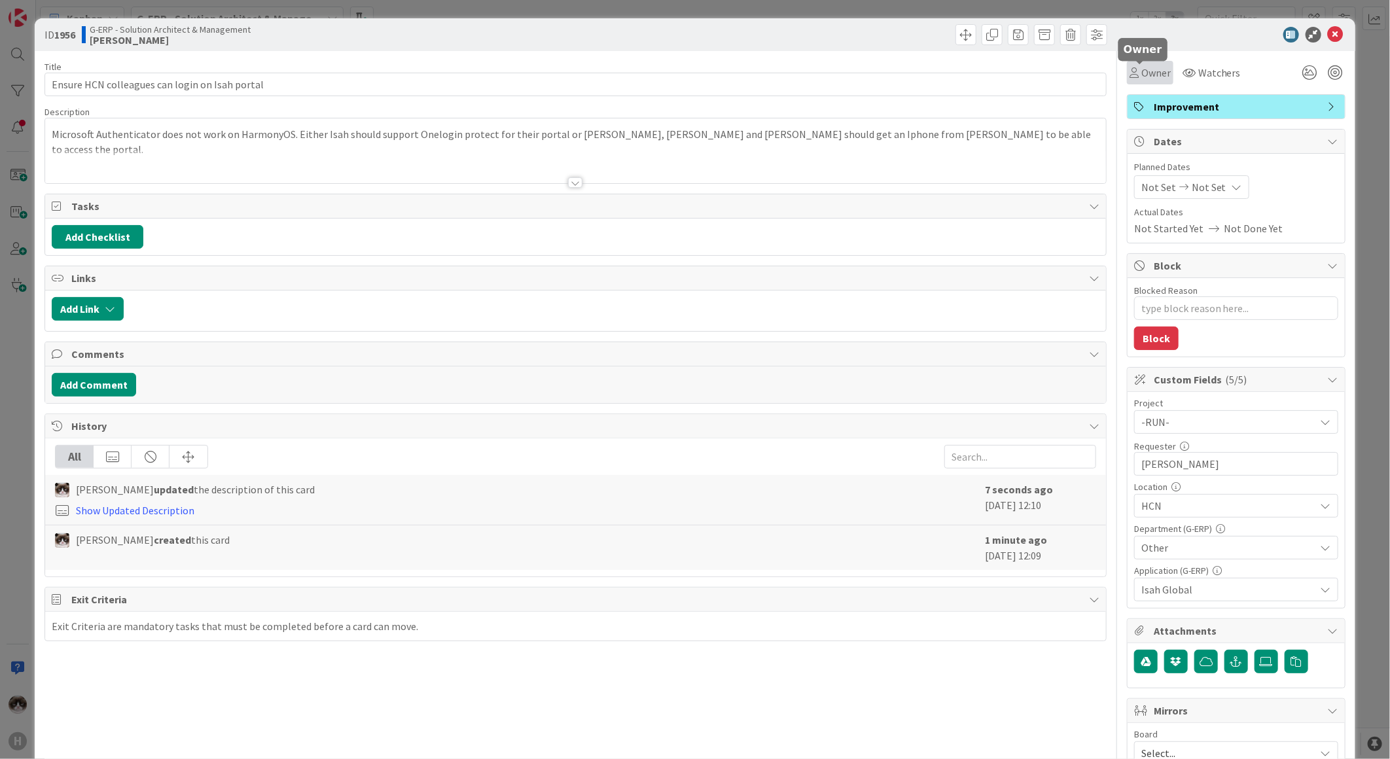
click at [1144, 75] on span "Owner" at bounding box center [1156, 73] width 29 height 16
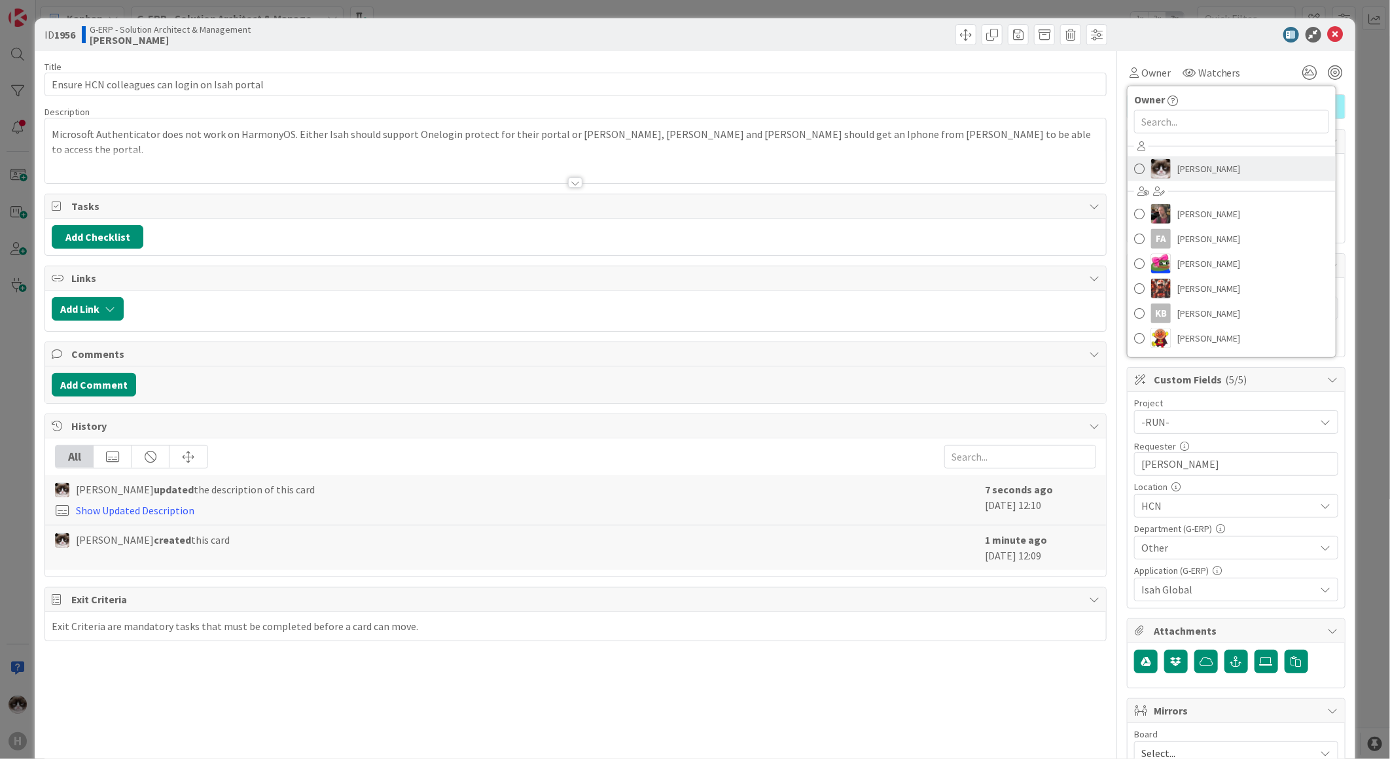
click at [1180, 168] on span "Kevin van Dijk" at bounding box center [1209, 169] width 63 height 20
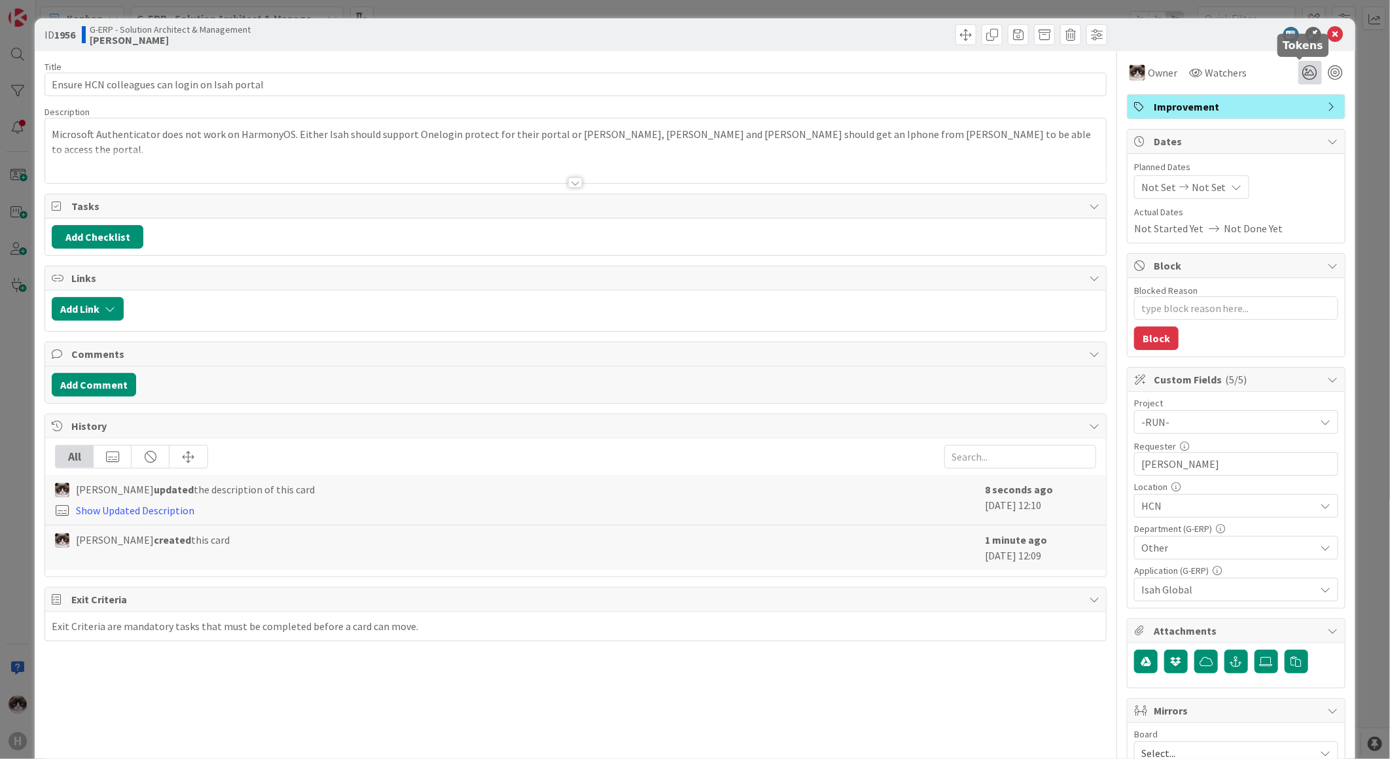
type textarea "x"
click at [96, 384] on button "Add Comment" at bounding box center [94, 385] width 84 height 24
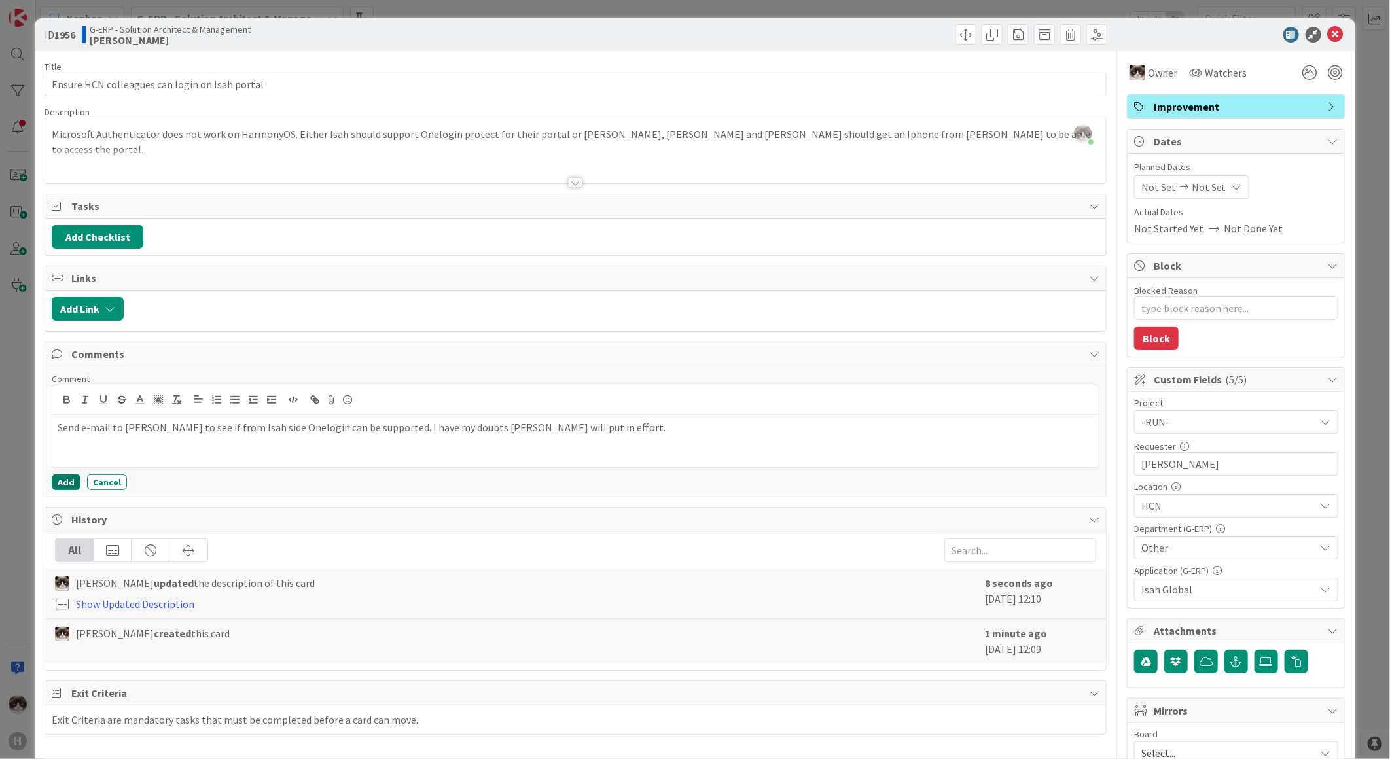
click at [67, 477] on button "Add" at bounding box center [66, 483] width 29 height 16
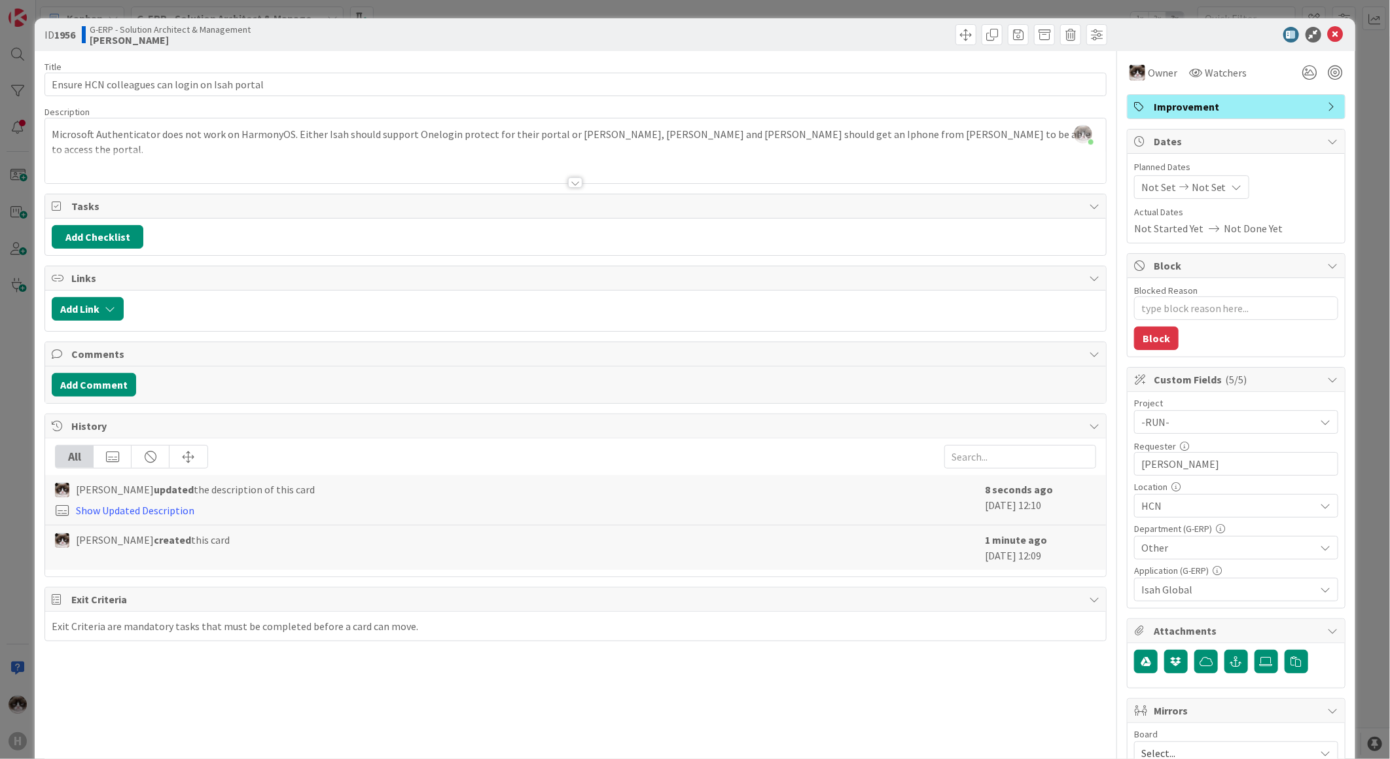
type textarea "x"
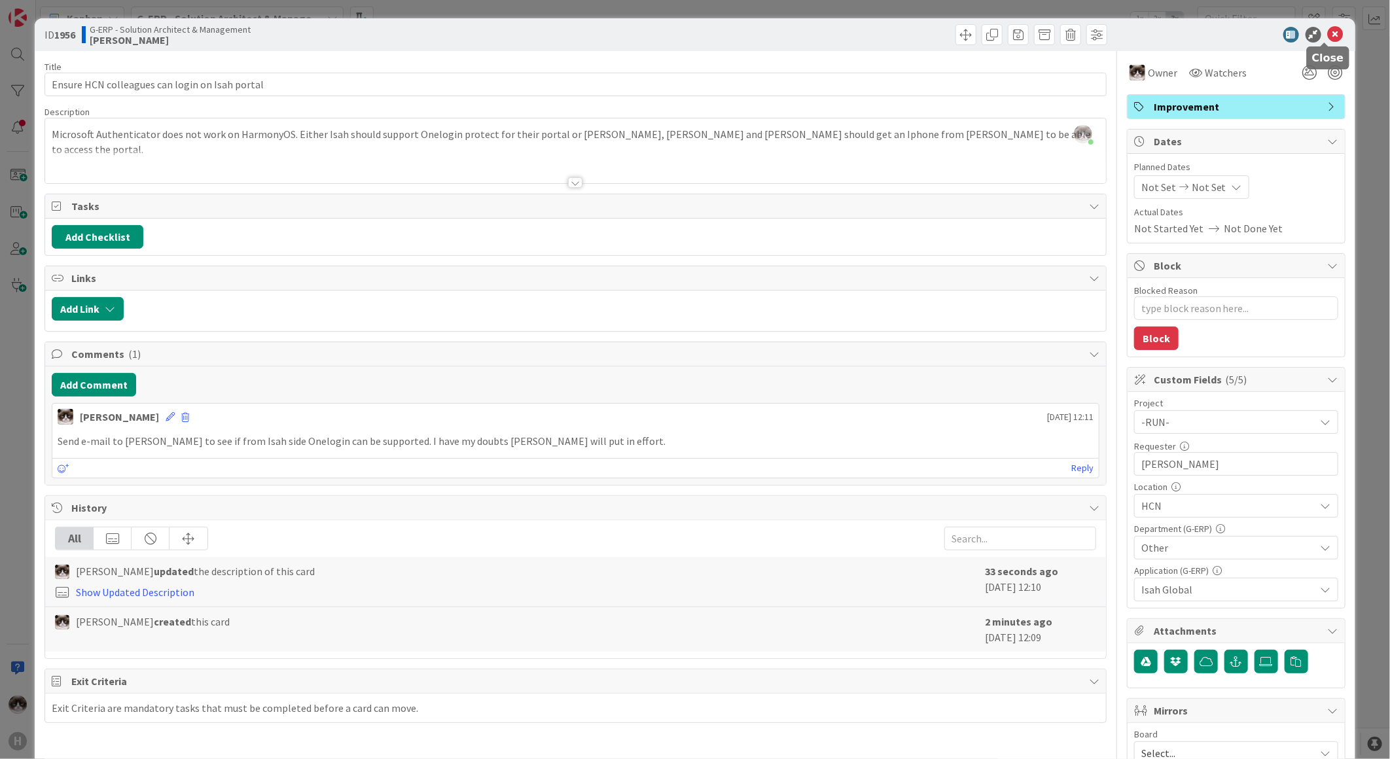
click at [1328, 31] on icon at bounding box center [1336, 35] width 16 height 16
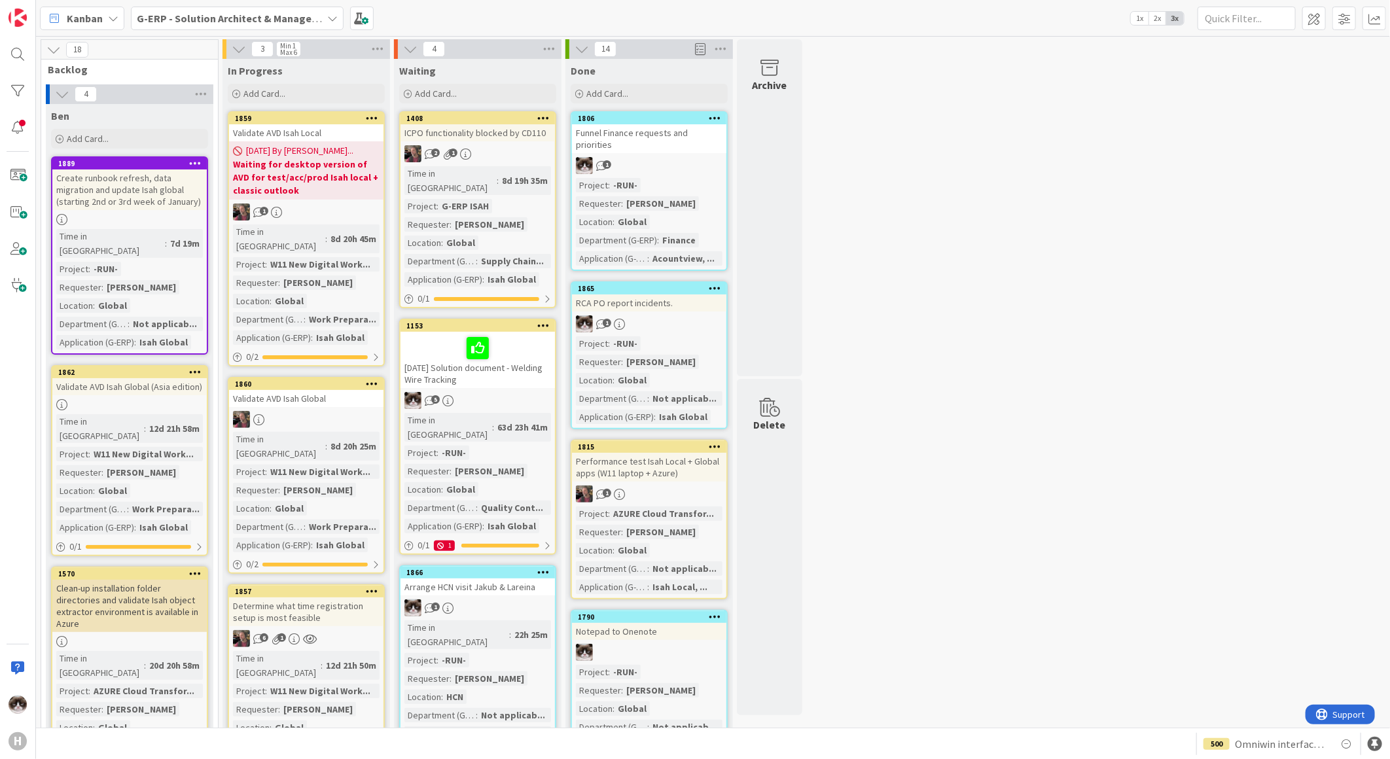
scroll to position [363, 0]
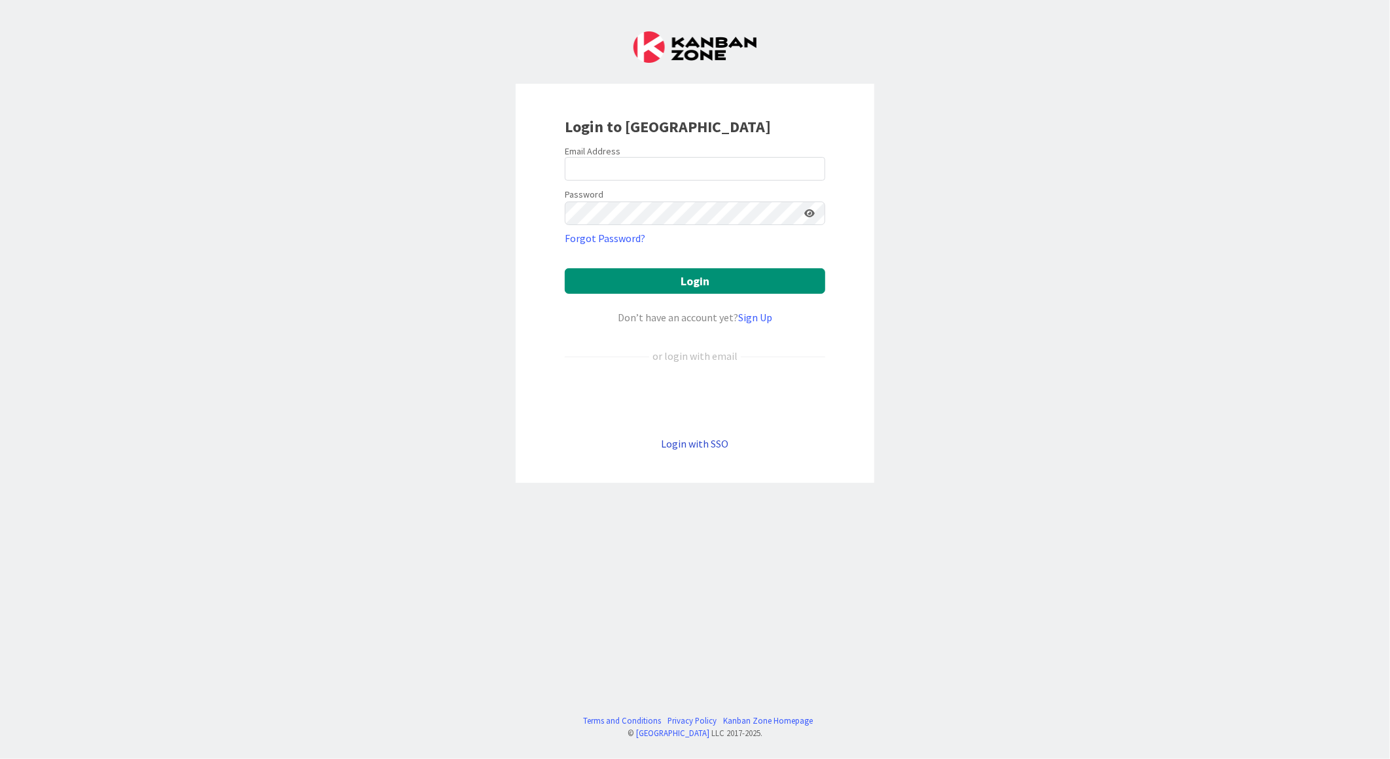
click at [690, 444] on link "Login with SSO" at bounding box center [695, 443] width 67 height 13
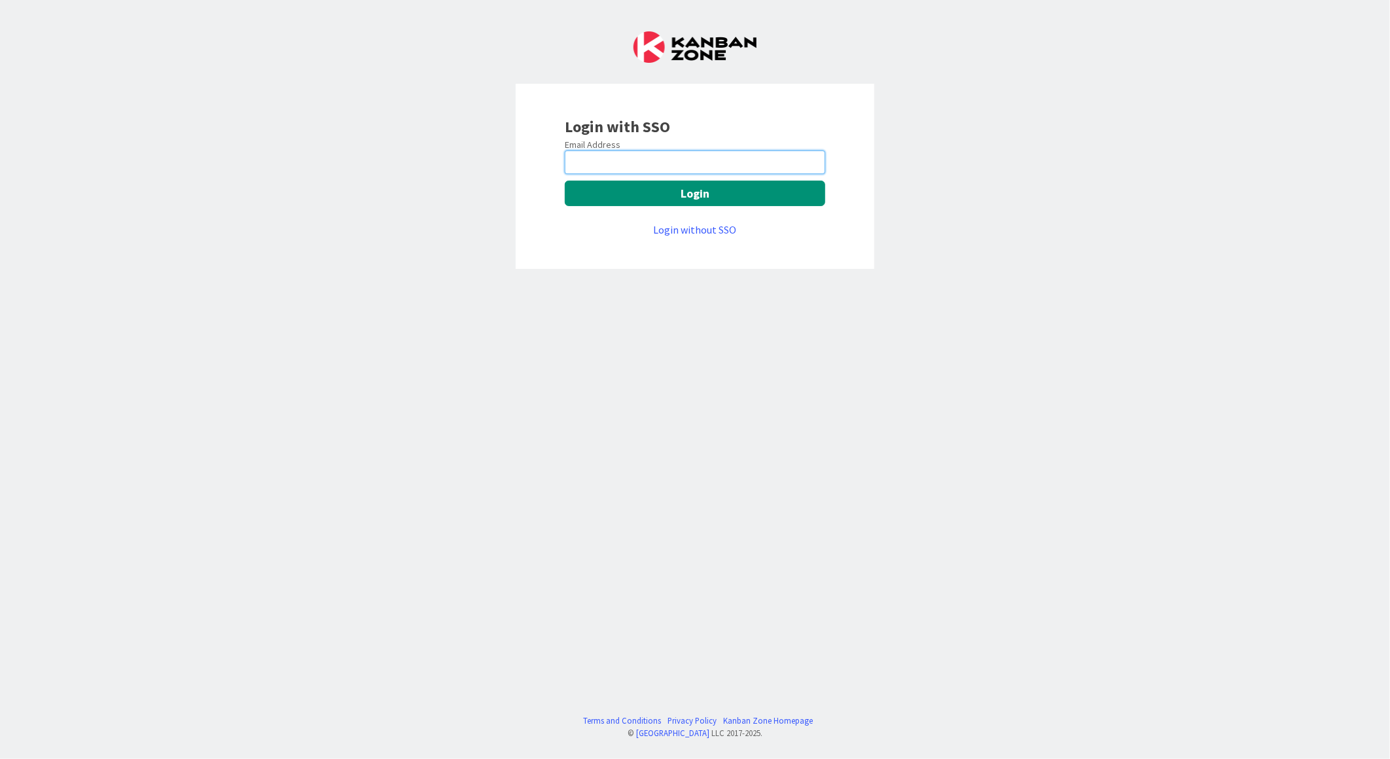
click at [671, 170] on input "email" at bounding box center [695, 163] width 261 height 24
type input "[EMAIL_ADDRESS][PERSON_NAME][DOMAIN_NAME]"
click at [670, 193] on button "Login" at bounding box center [695, 194] width 261 height 26
